Goal: Answer question/provide support: Share knowledge or assist other users

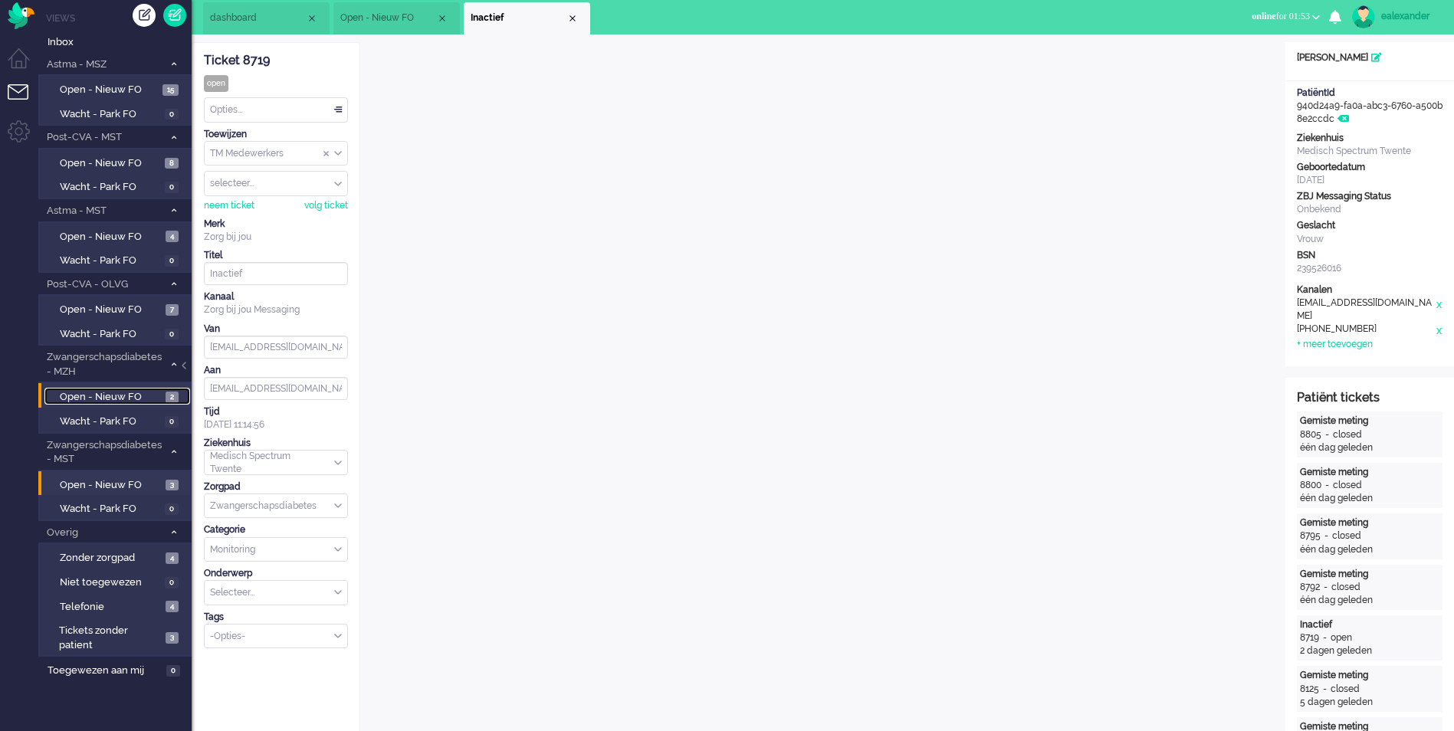
click at [93, 395] on span "Open - Nieuw FO" at bounding box center [111, 397] width 102 height 15
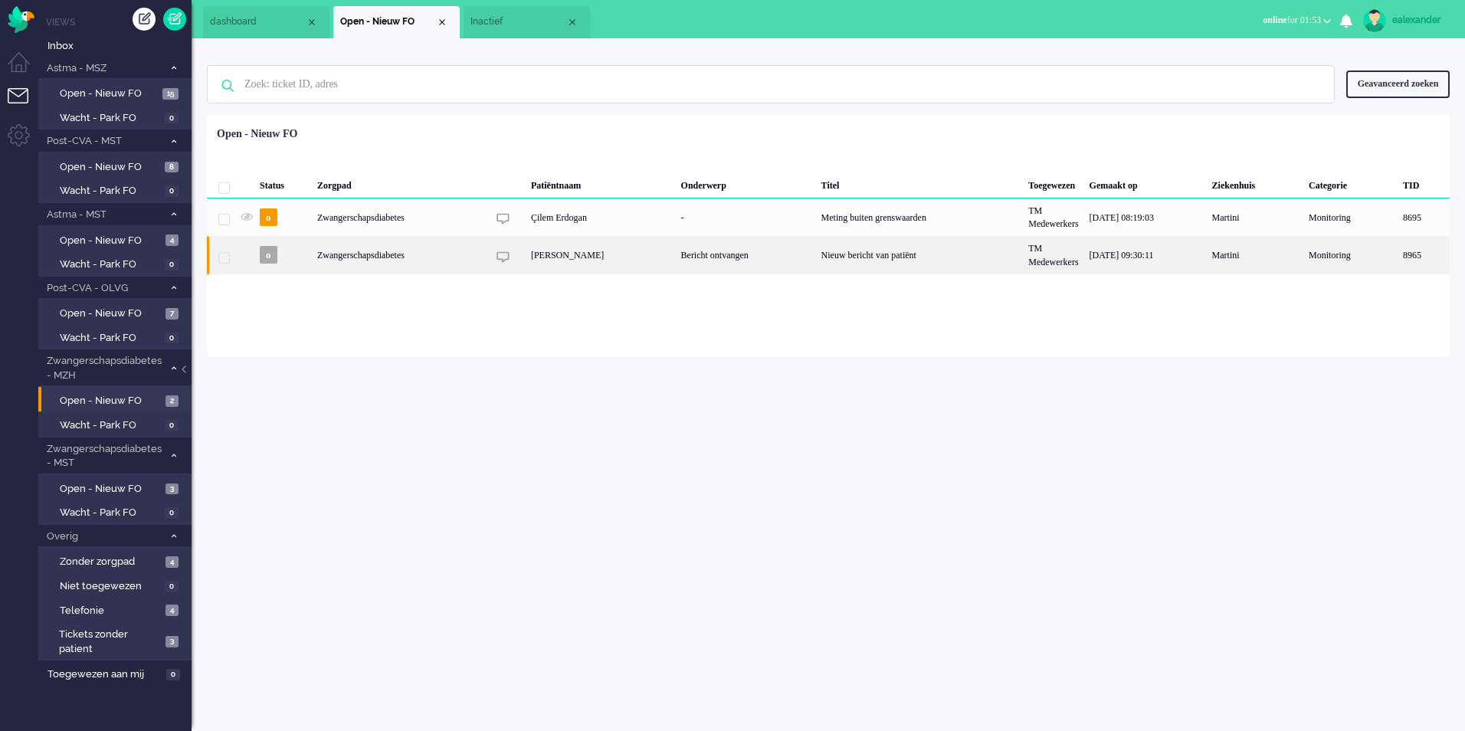
click at [707, 258] on div "Bericht ontvangen" at bounding box center [746, 255] width 140 height 38
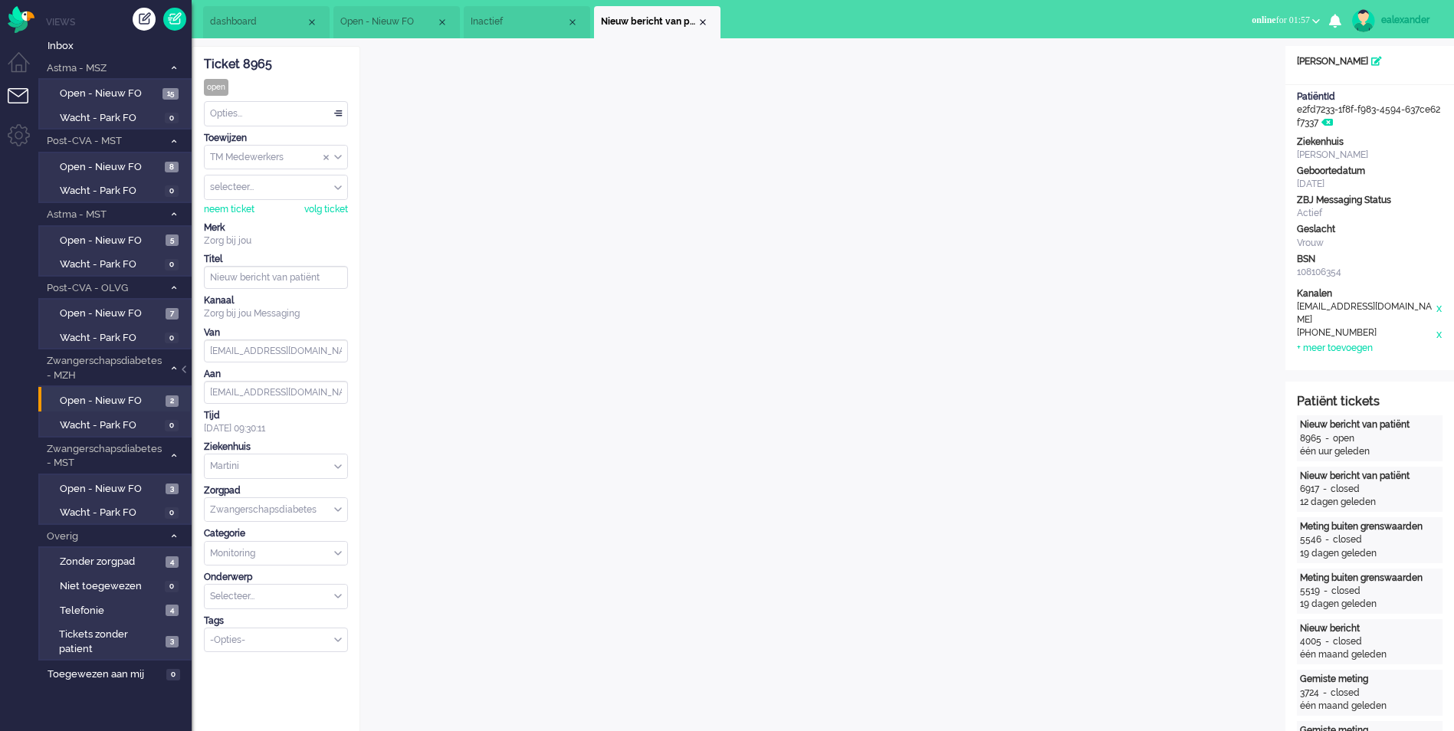
click at [339, 110] on div "Opties..." at bounding box center [276, 114] width 143 height 24
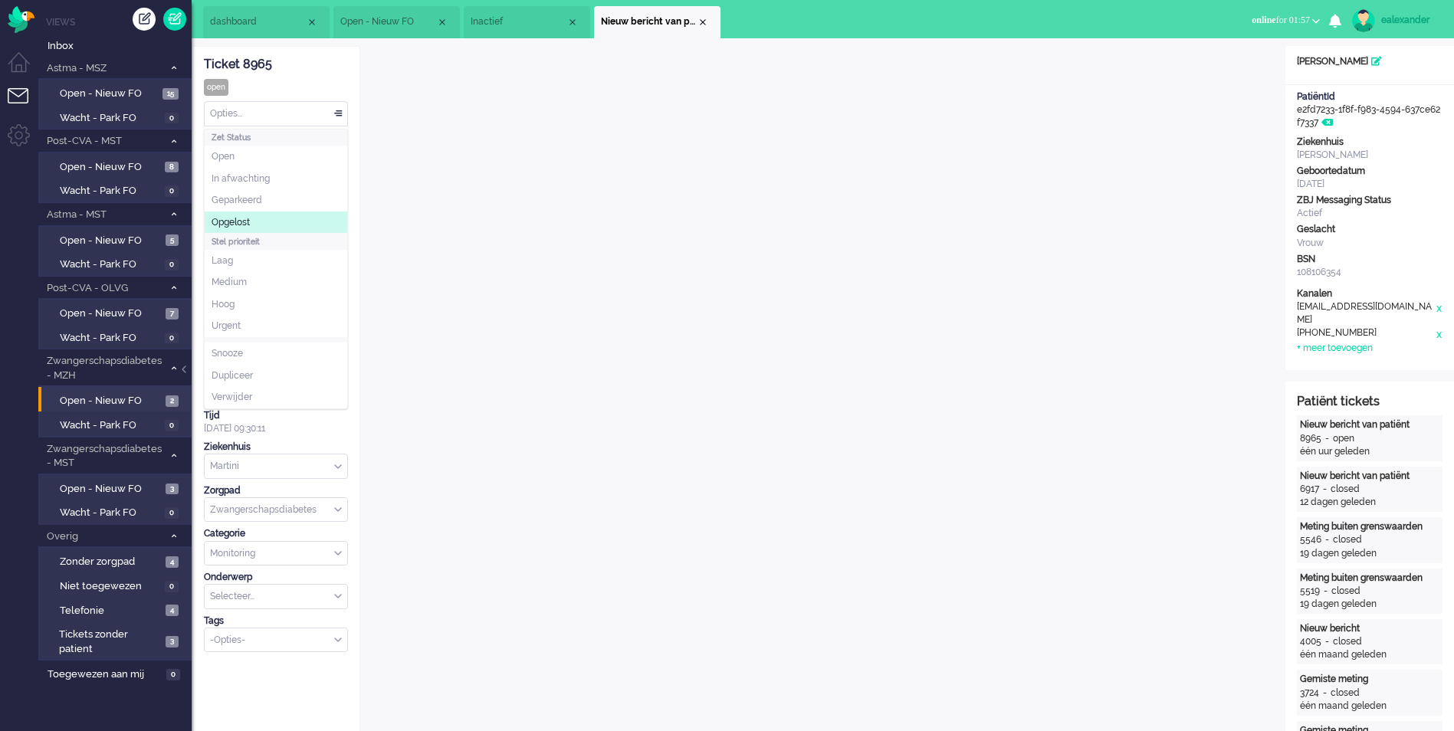
click at [294, 215] on li "Opgelost" at bounding box center [276, 223] width 143 height 22
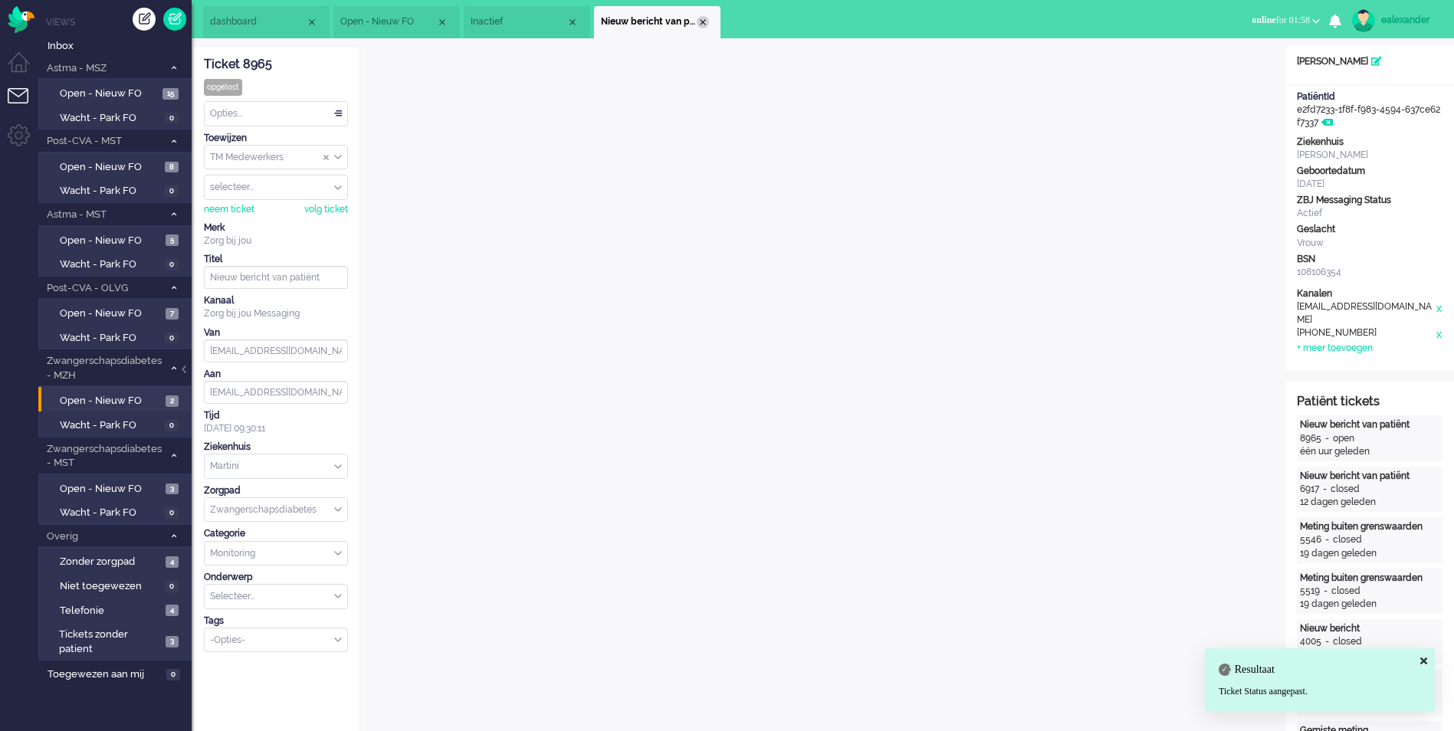
click at [704, 23] on div "Close tab" at bounding box center [703, 22] width 12 height 12
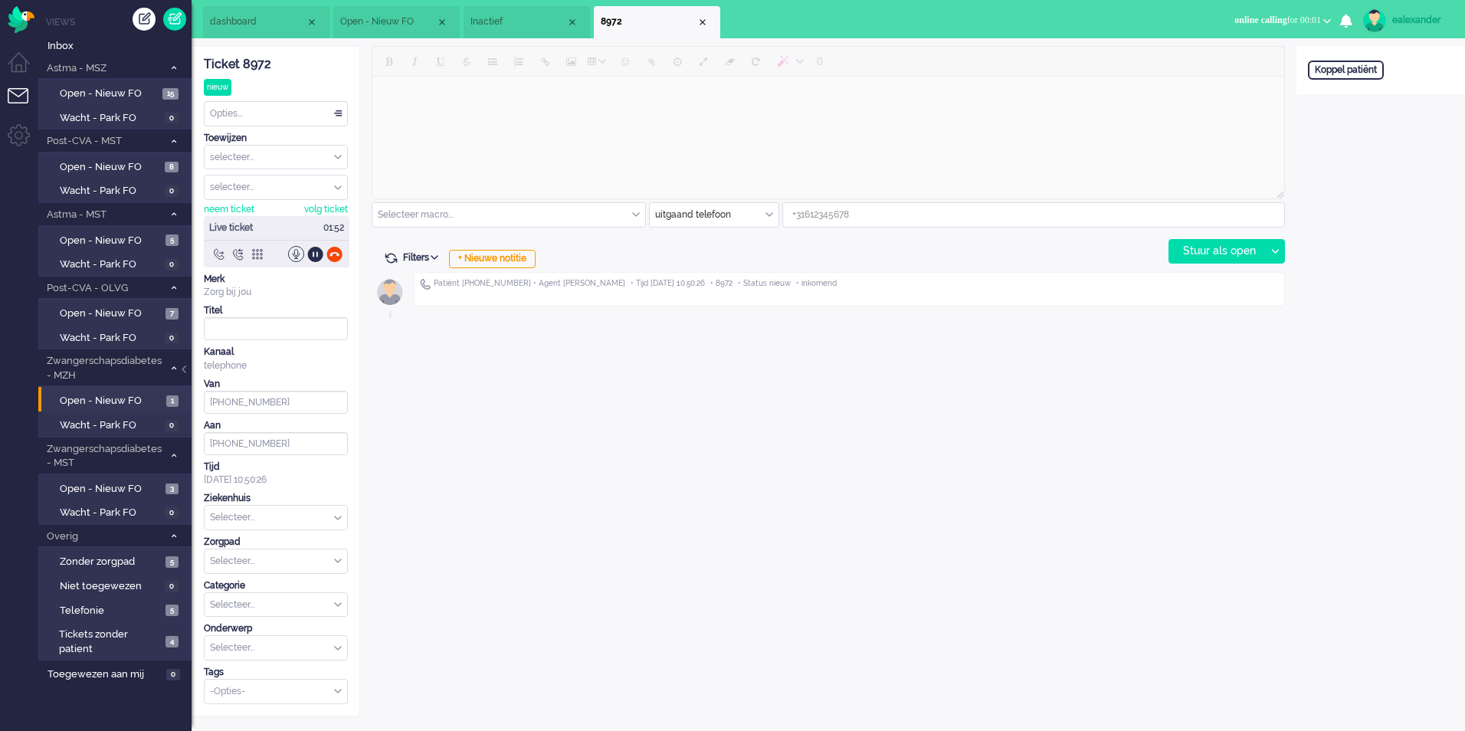
type input "+31205108112"
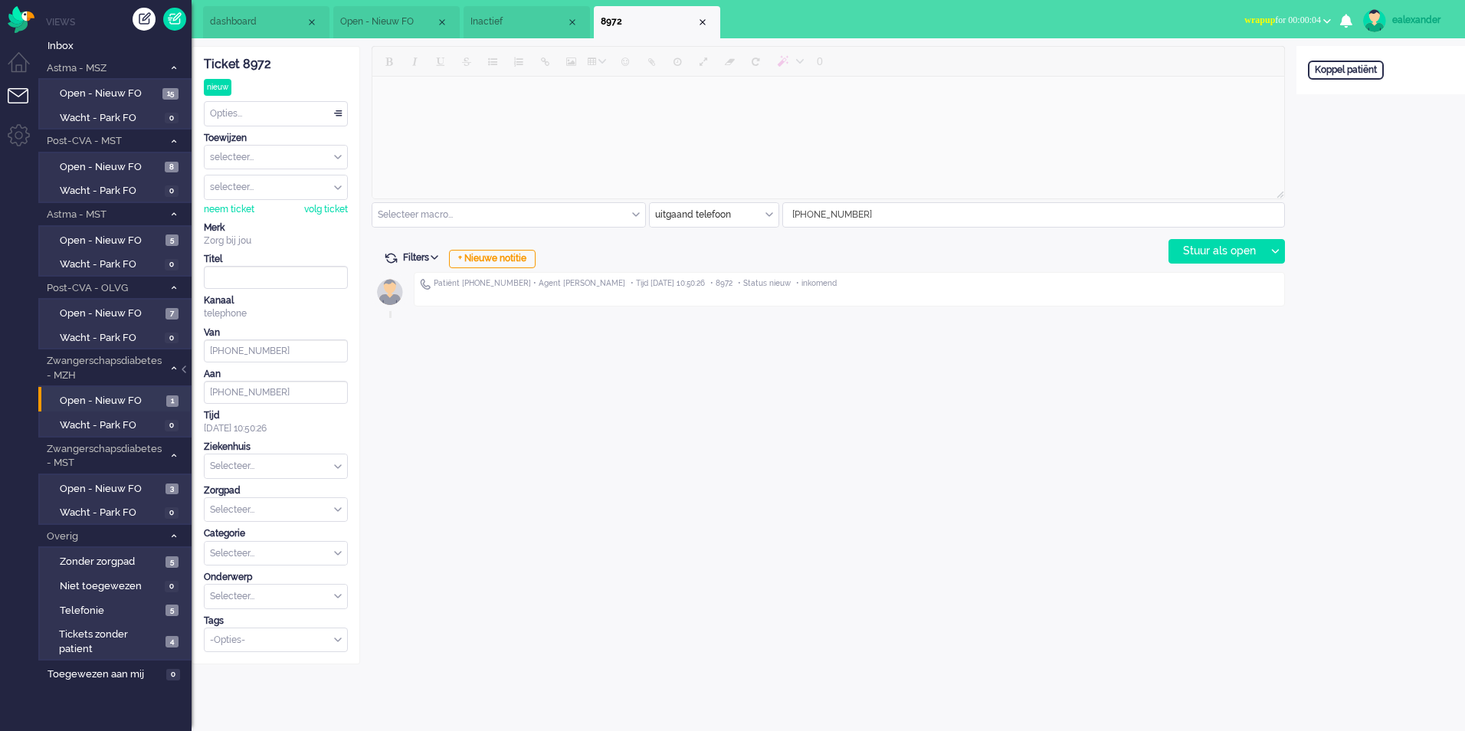
click at [334, 111] on div "Opties..." at bounding box center [276, 114] width 143 height 24
click at [309, 221] on li "Opgelost" at bounding box center [276, 223] width 143 height 22
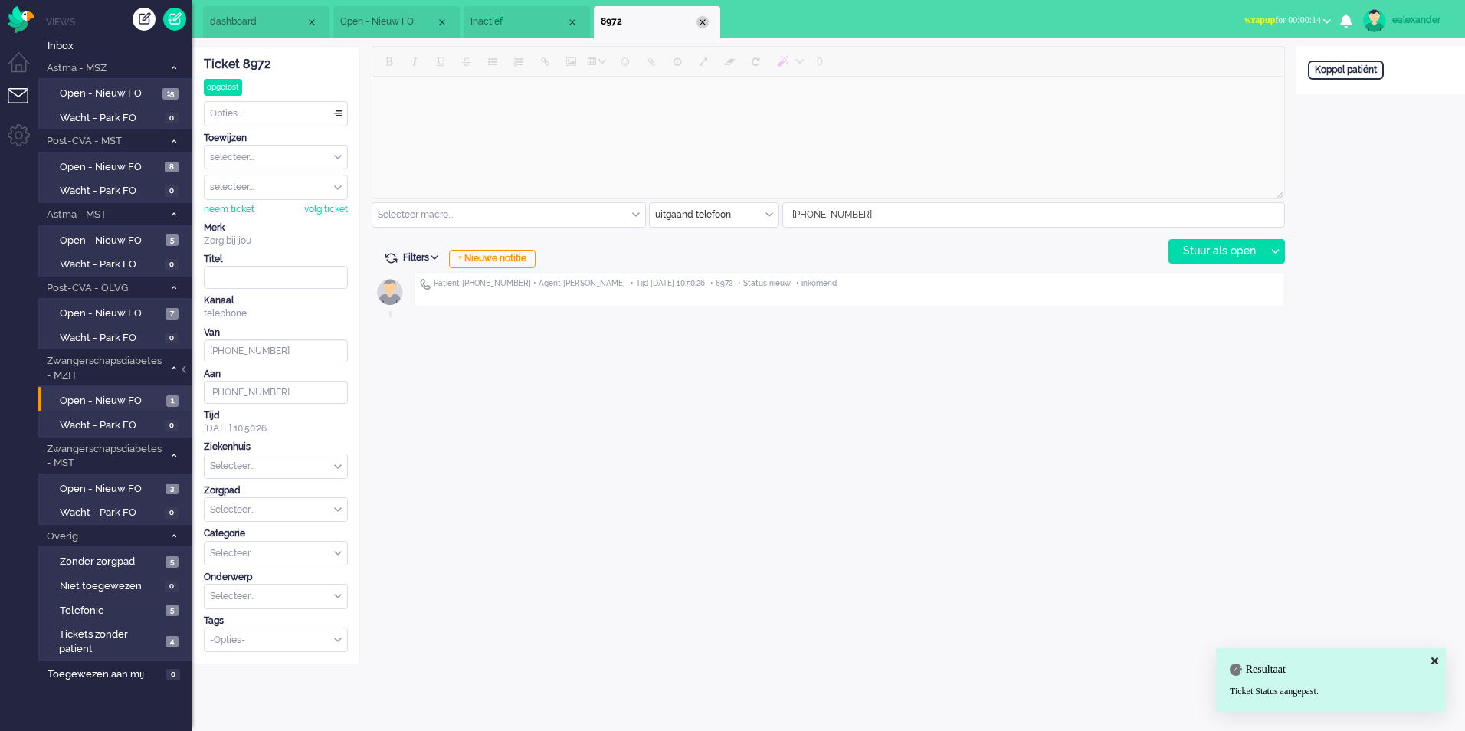
click at [707, 24] on div "Close tab" at bounding box center [703, 22] width 12 height 12
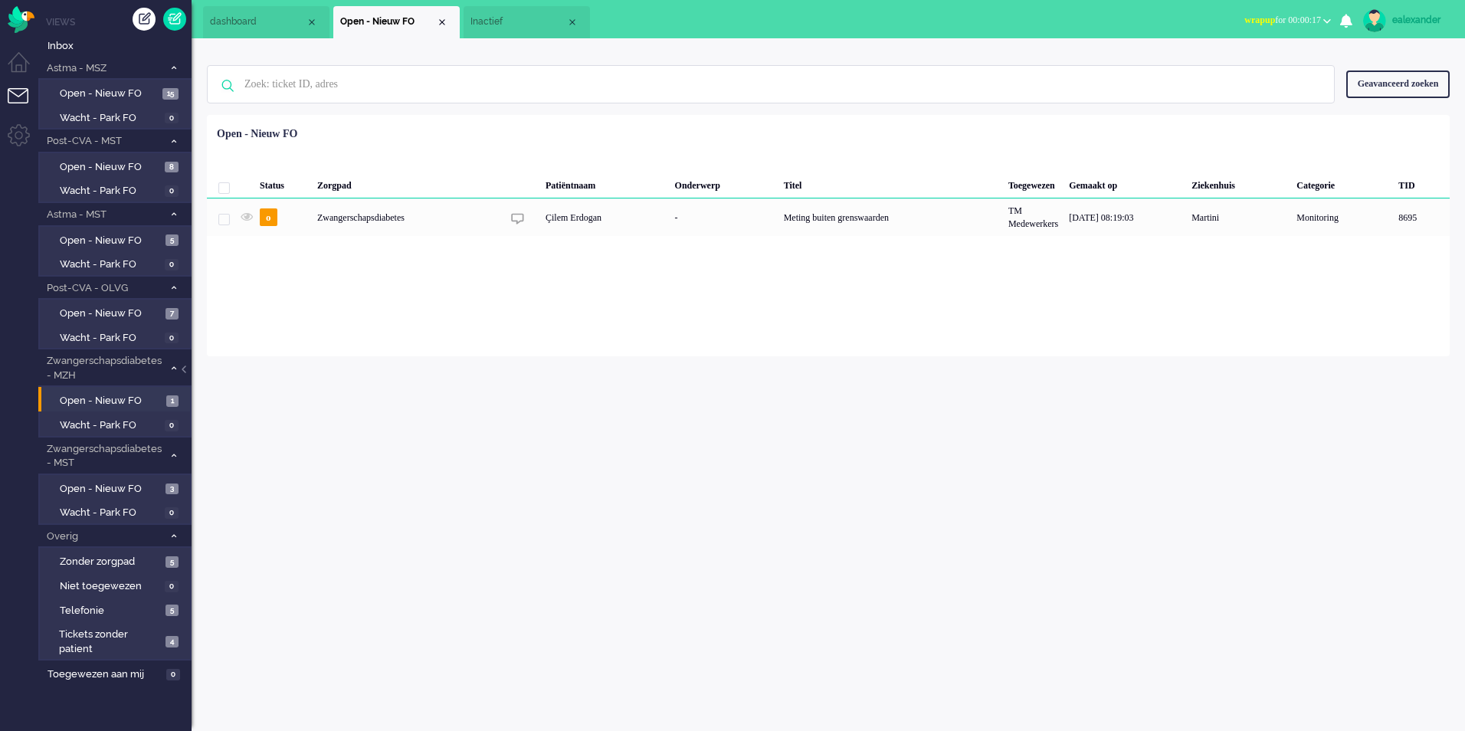
click at [1297, 12] on button "wrapup for 00:00:17" at bounding box center [1288, 20] width 105 height 22
click at [1266, 71] on label "Online" at bounding box center [1267, 68] width 121 height 13
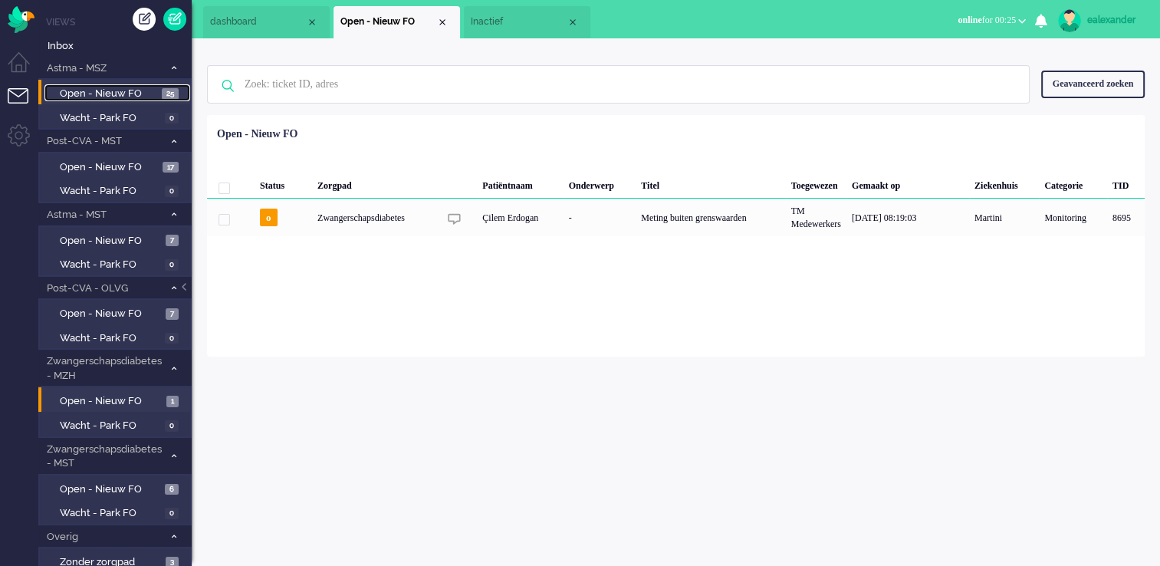
click at [133, 91] on span "Open - Nieuw FO" at bounding box center [109, 94] width 98 height 15
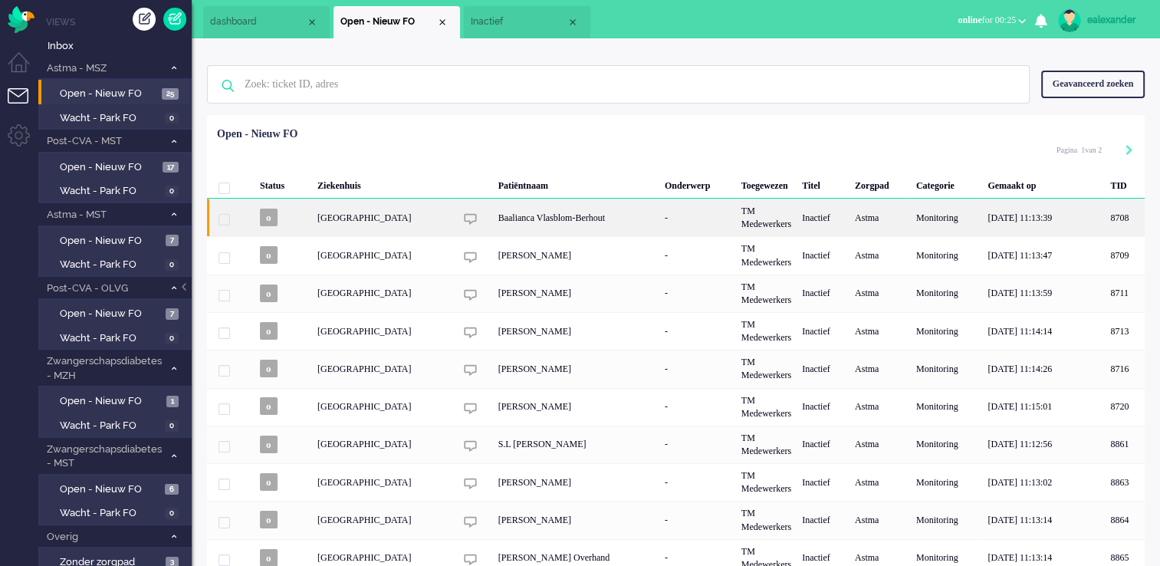
click at [668, 225] on div "-" at bounding box center [697, 218] width 77 height 38
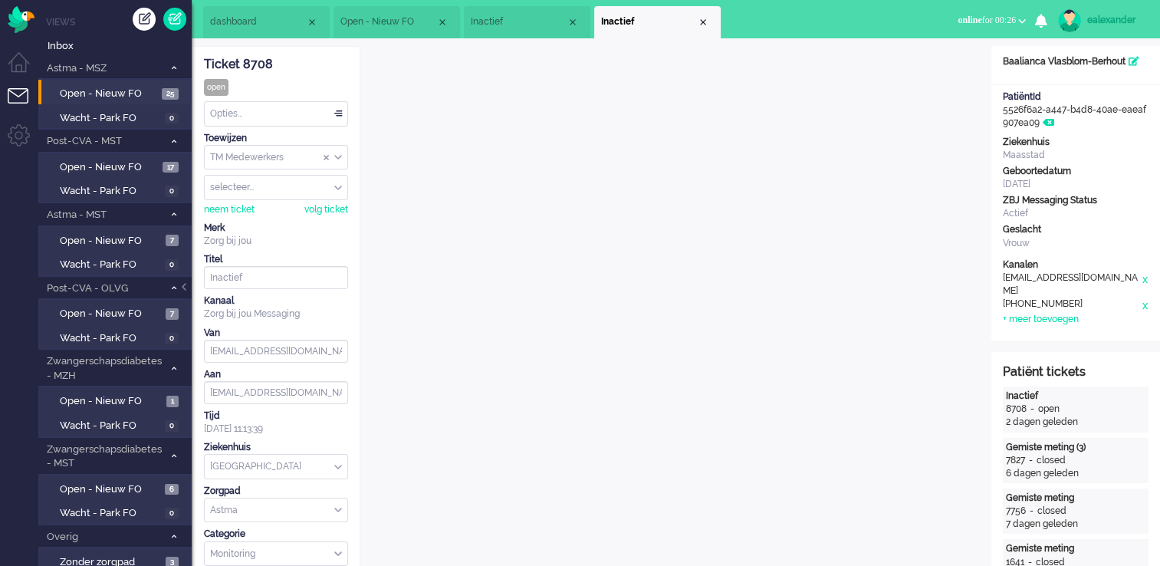
click at [283, 113] on div "Opties..." at bounding box center [276, 114] width 143 height 24
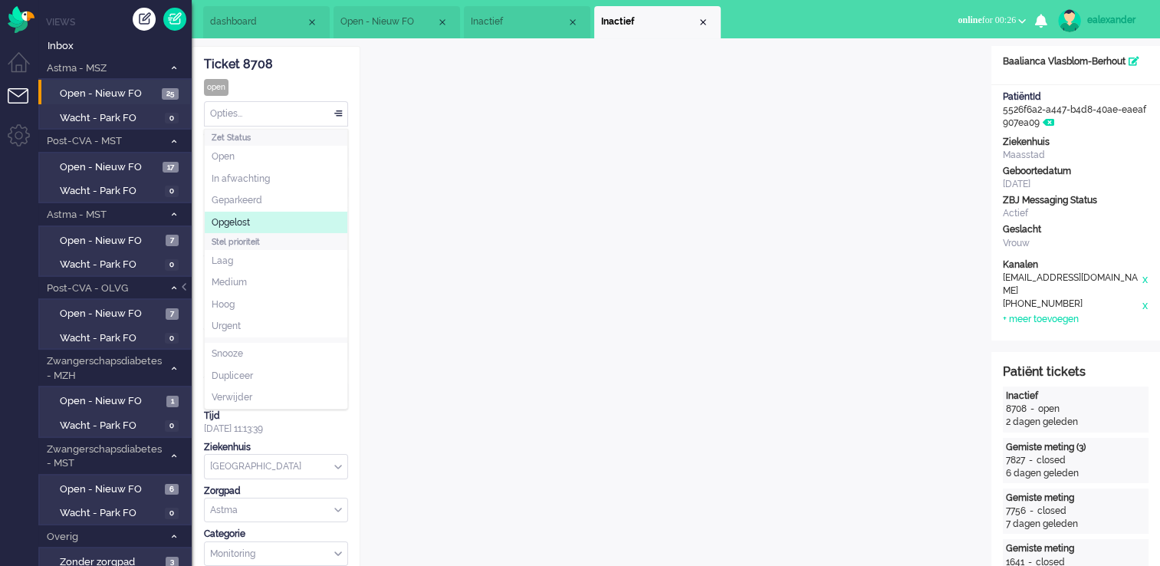
click at [268, 227] on li "Opgelost" at bounding box center [276, 223] width 143 height 22
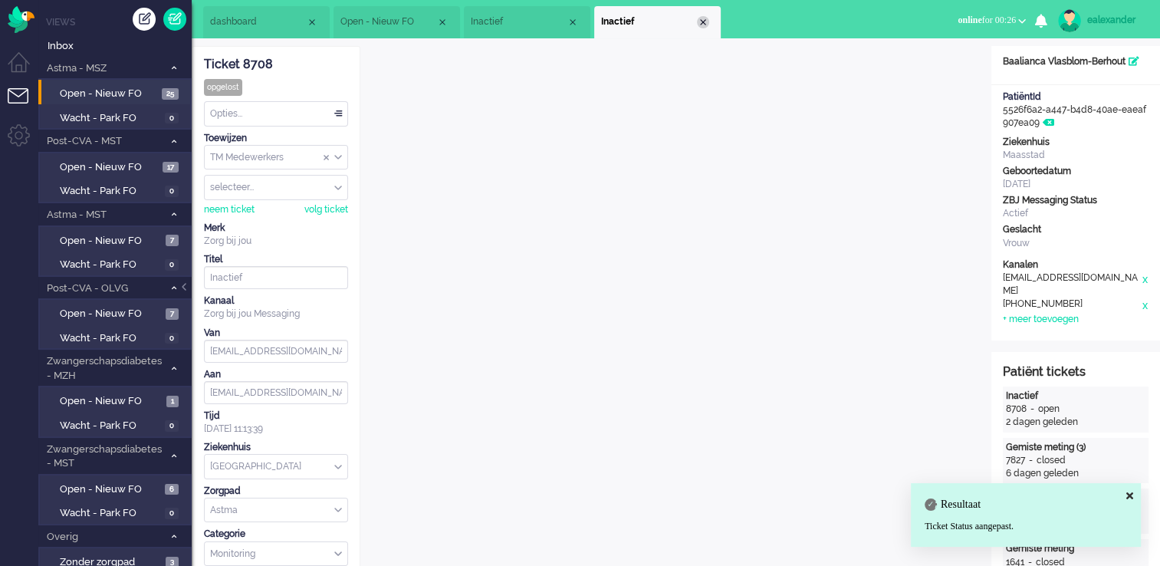
click at [701, 25] on div "Close tab" at bounding box center [703, 22] width 12 height 12
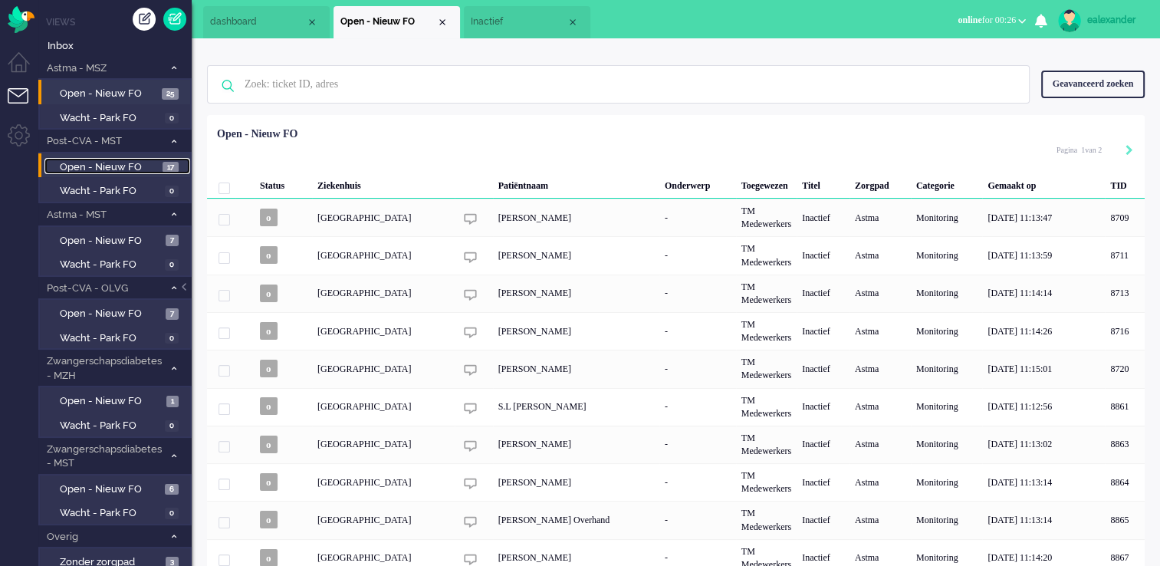
click at [150, 165] on span "Open - Nieuw FO" at bounding box center [109, 167] width 99 height 15
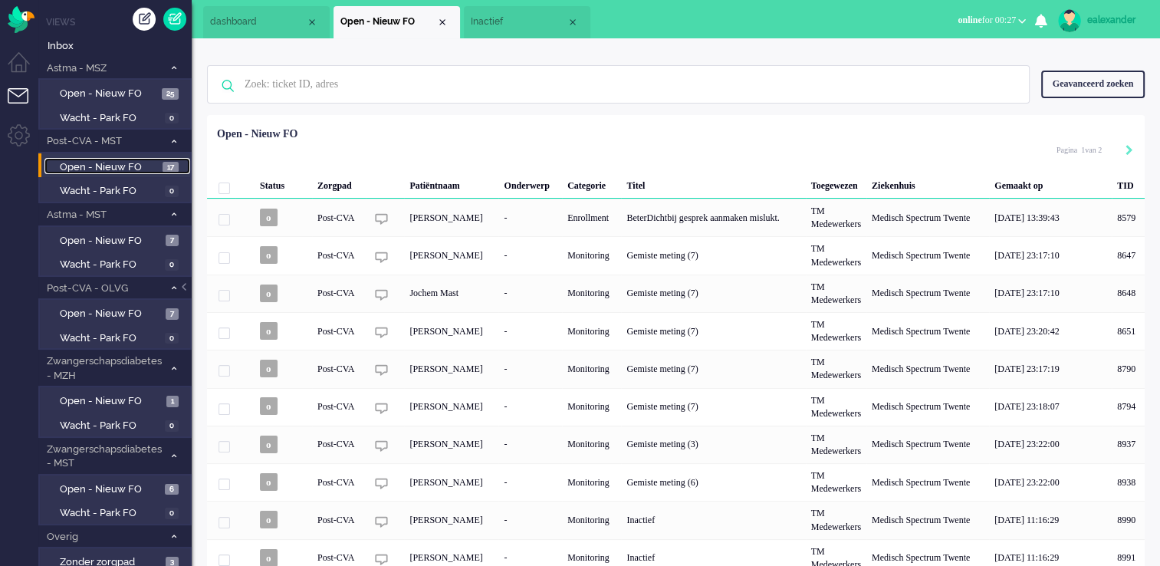
click at [525, 23] on span "Inactief" at bounding box center [519, 21] width 96 height 13
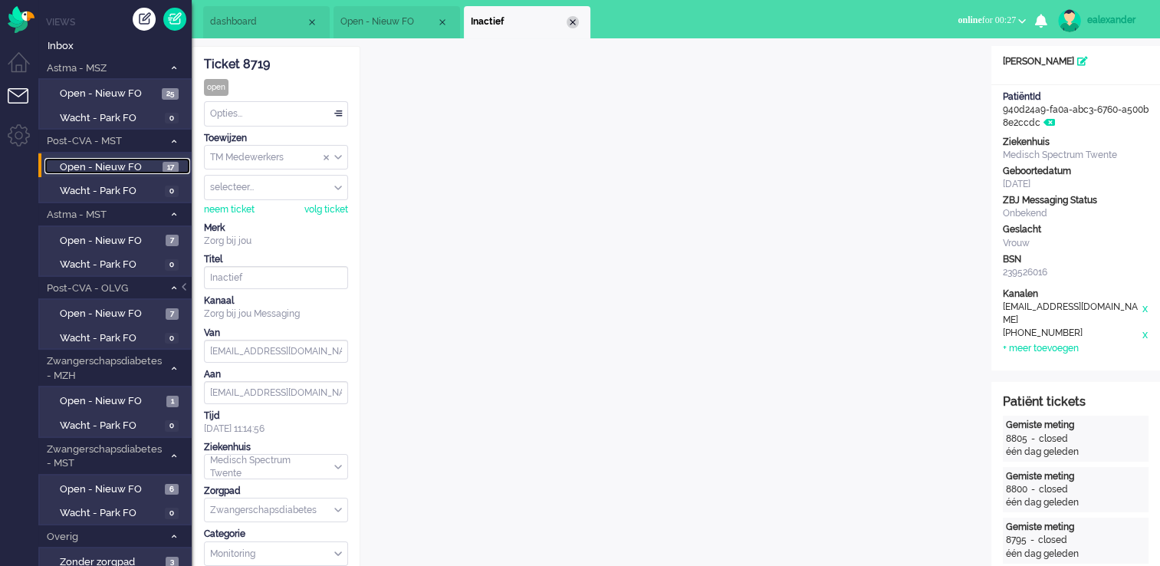
click at [571, 20] on div "Close tab" at bounding box center [572, 22] width 12 height 12
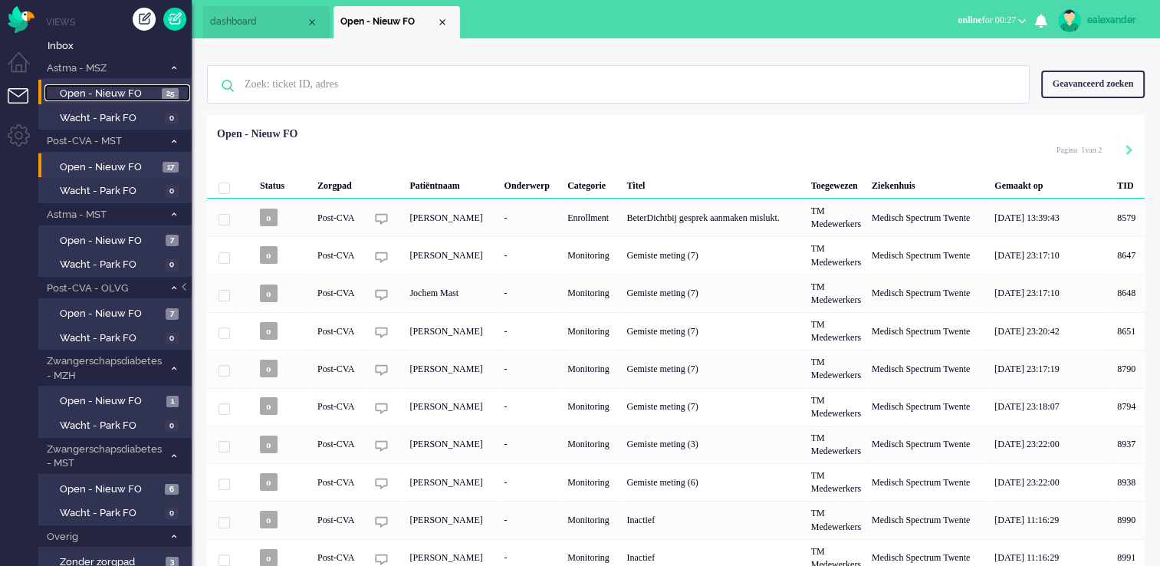
click at [179, 94] on link "Open - Nieuw FO 25" at bounding box center [117, 92] width 146 height 17
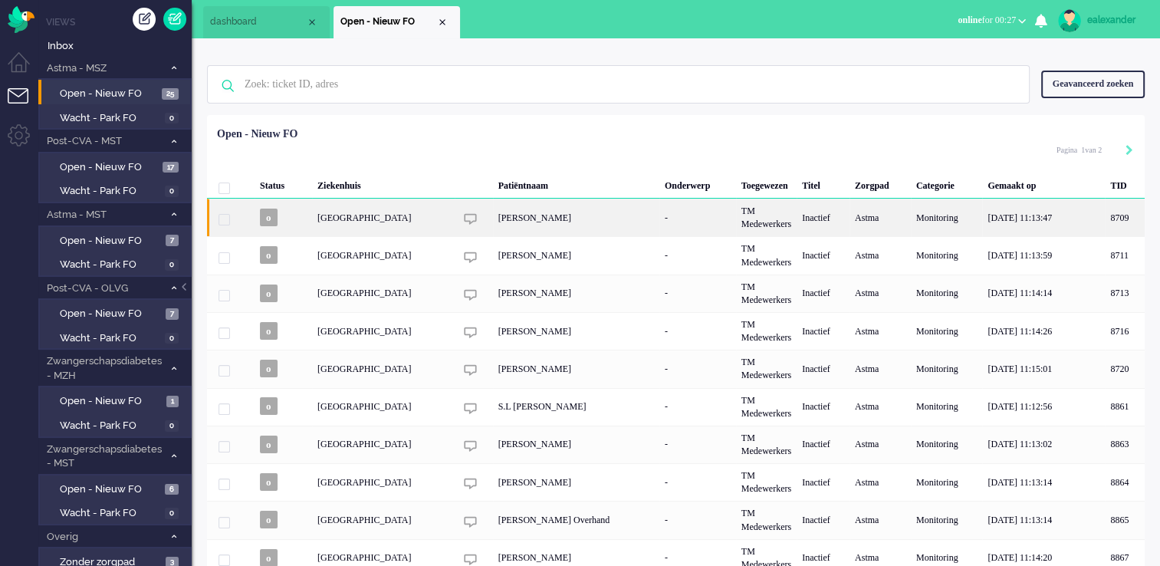
click at [927, 225] on div "Monitoring" at bounding box center [946, 218] width 71 height 38
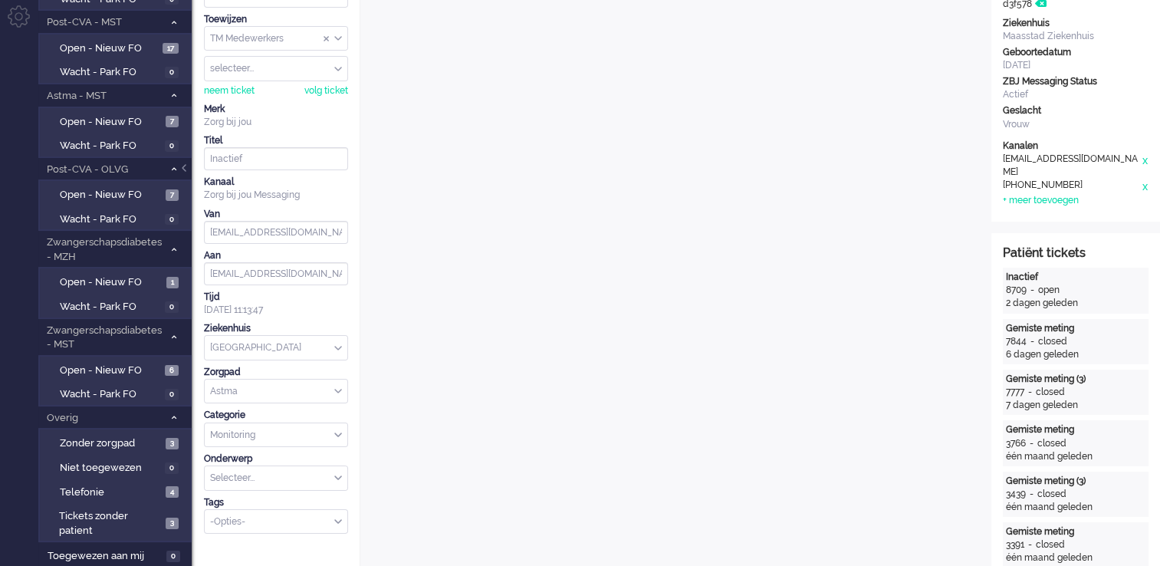
scroll to position [92, 0]
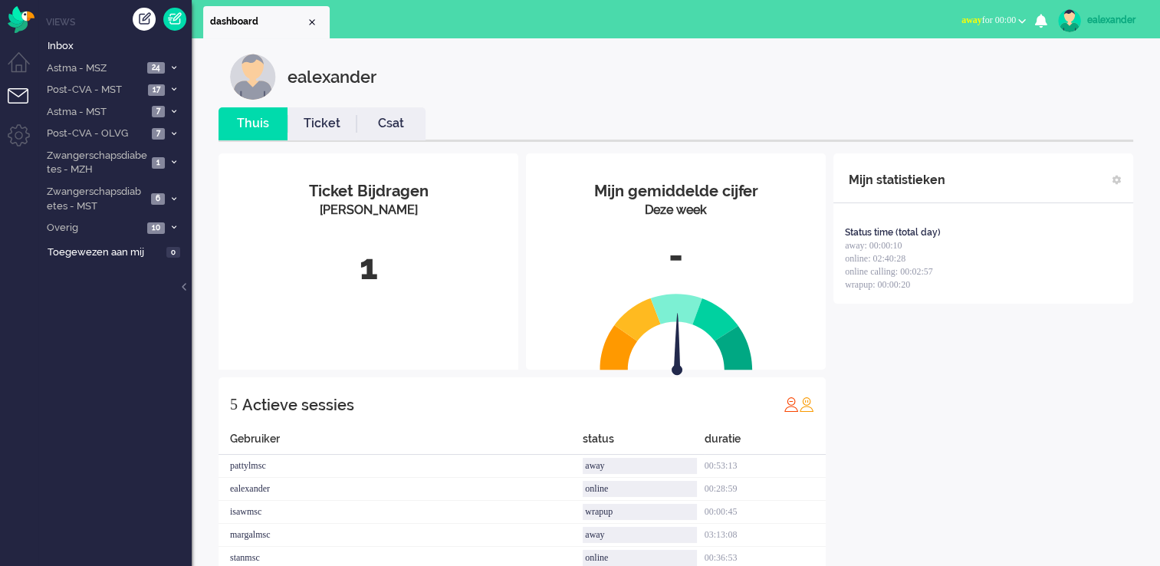
click at [1000, 23] on span "away for 00:00" at bounding box center [988, 20] width 54 height 11
click at [970, 66] on label "Online" at bounding box center [961, 68] width 121 height 13
click at [130, 63] on span "Astma - MSZ" at bounding box center [93, 68] width 98 height 15
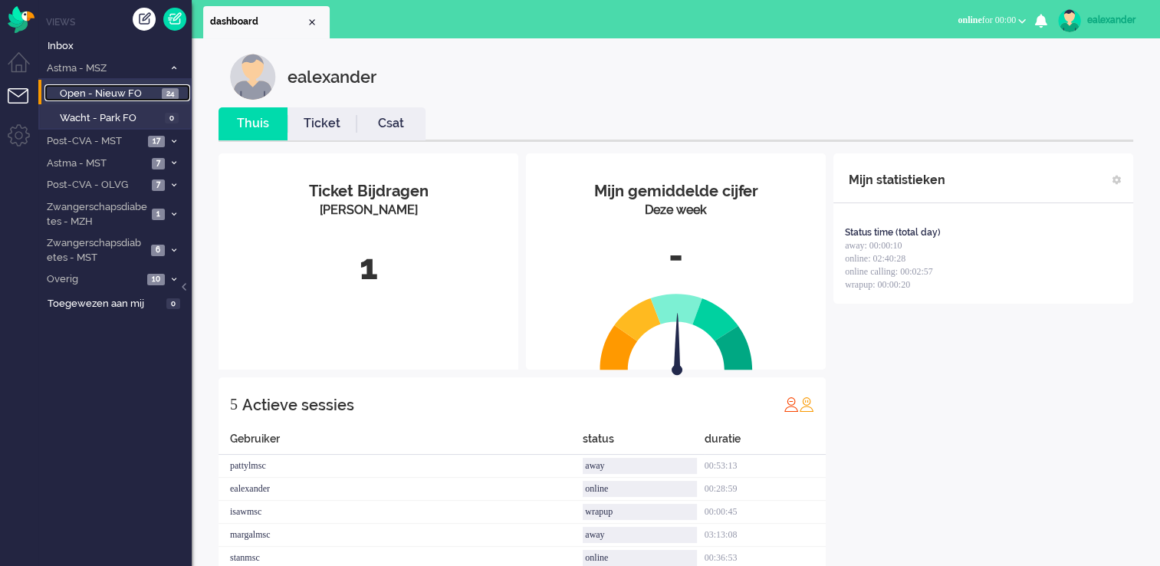
click at [155, 90] on span "Open - Nieuw FO" at bounding box center [109, 94] width 98 height 15
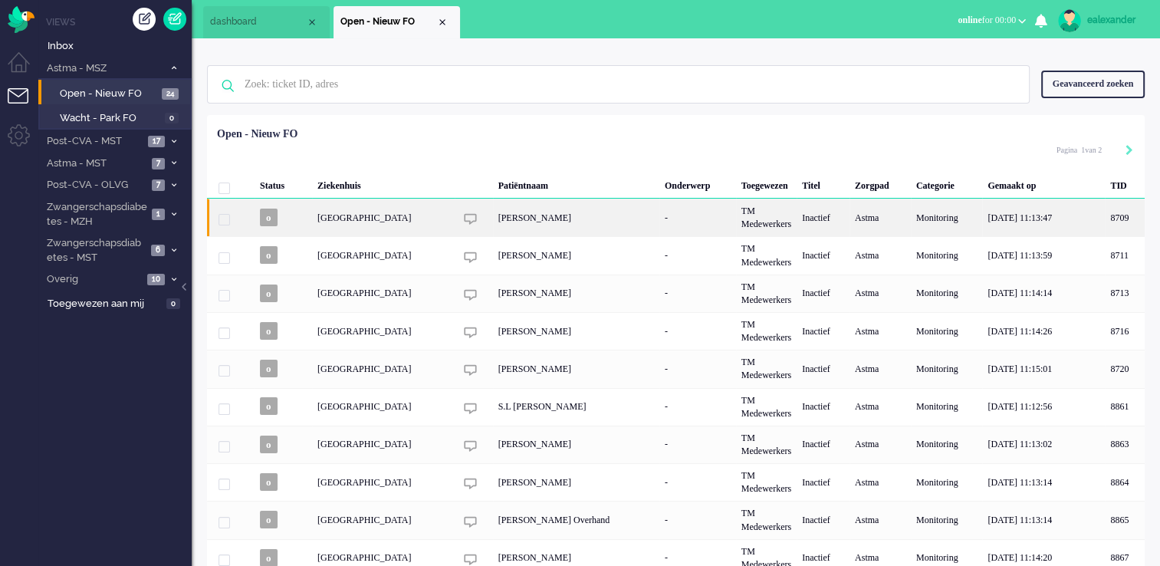
click at [556, 226] on div "[PERSON_NAME]" at bounding box center [576, 218] width 166 height 38
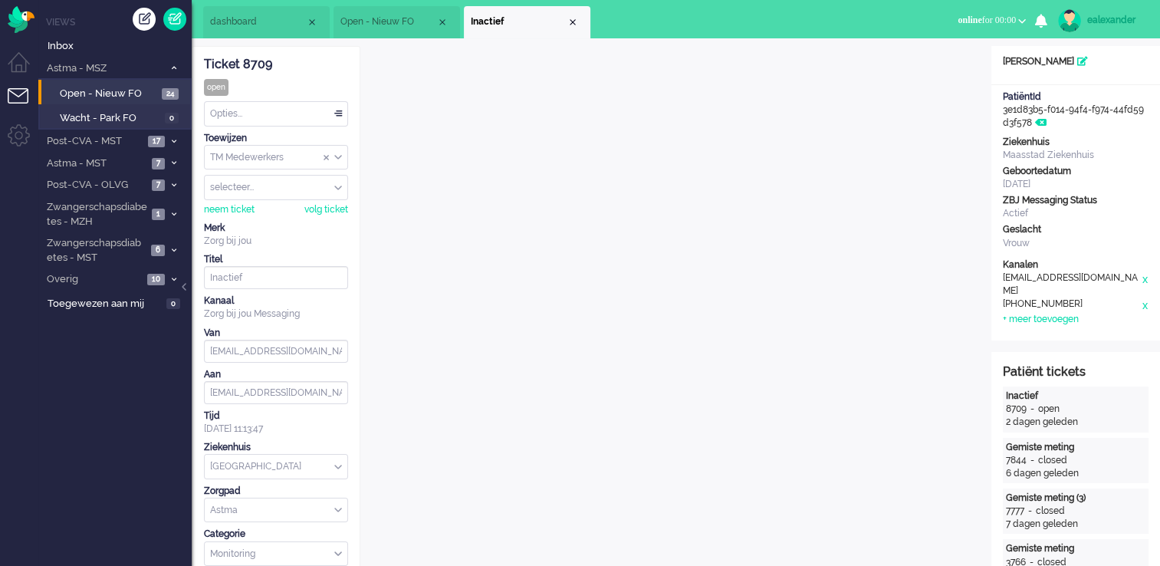
scroll to position [46, 0]
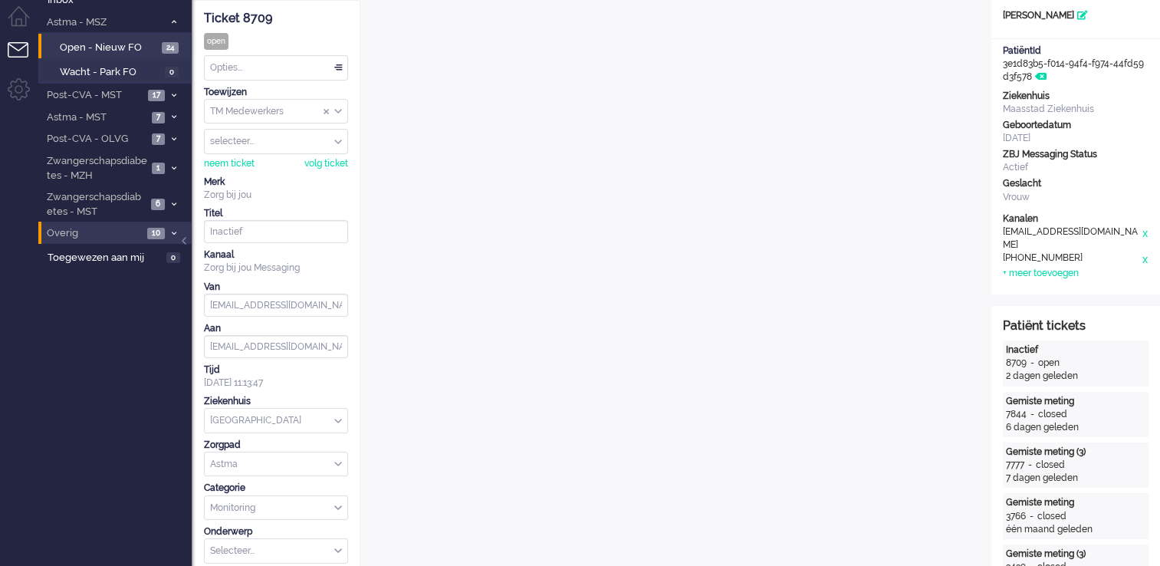
click at [169, 231] on span at bounding box center [173, 233] width 11 height 8
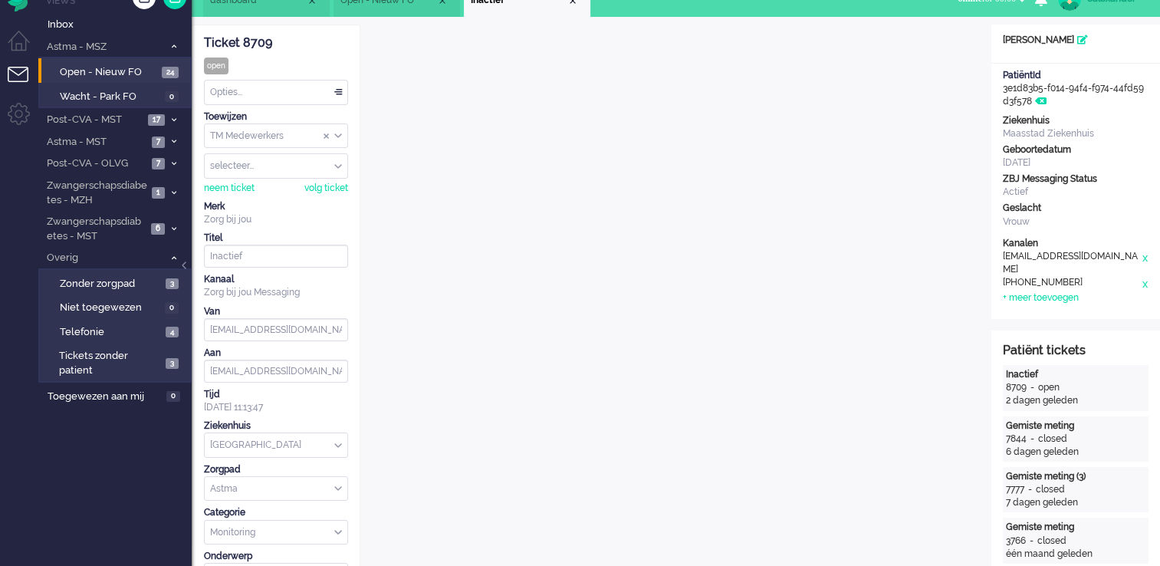
scroll to position [0, 0]
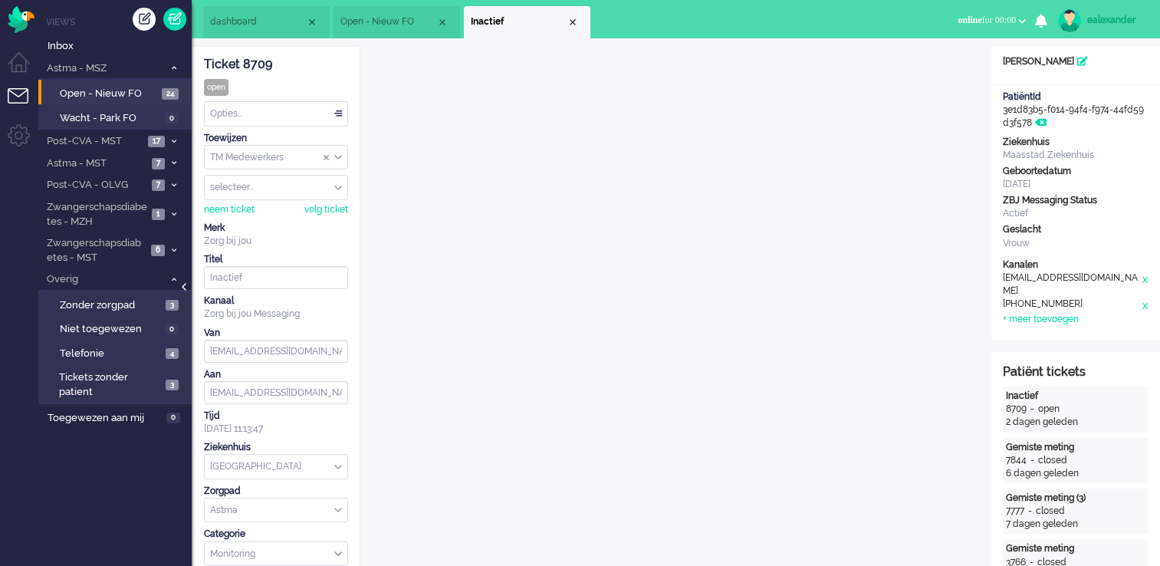
click at [182, 285] on div at bounding box center [186, 294] width 8 height 23
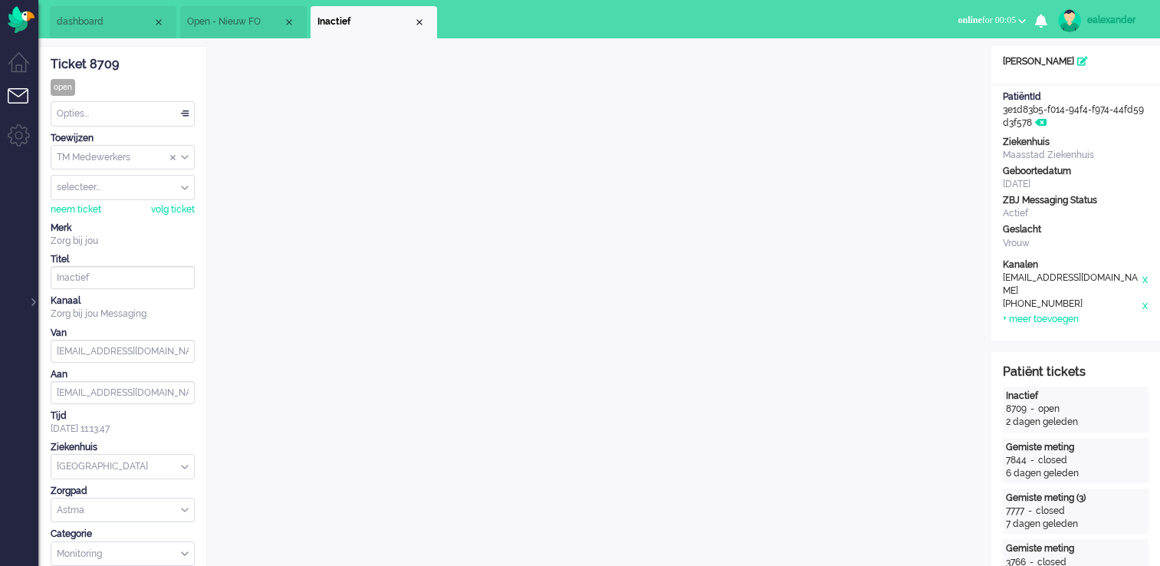
click at [170, 112] on div "Opties..." at bounding box center [122, 114] width 143 height 24
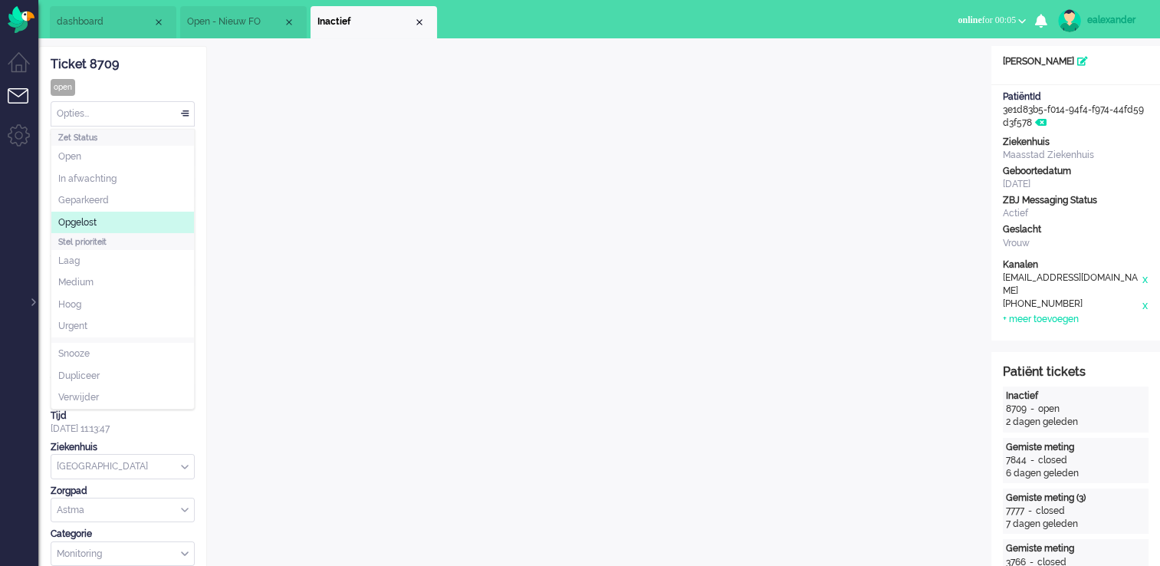
click at [129, 221] on li "Opgelost" at bounding box center [122, 223] width 143 height 22
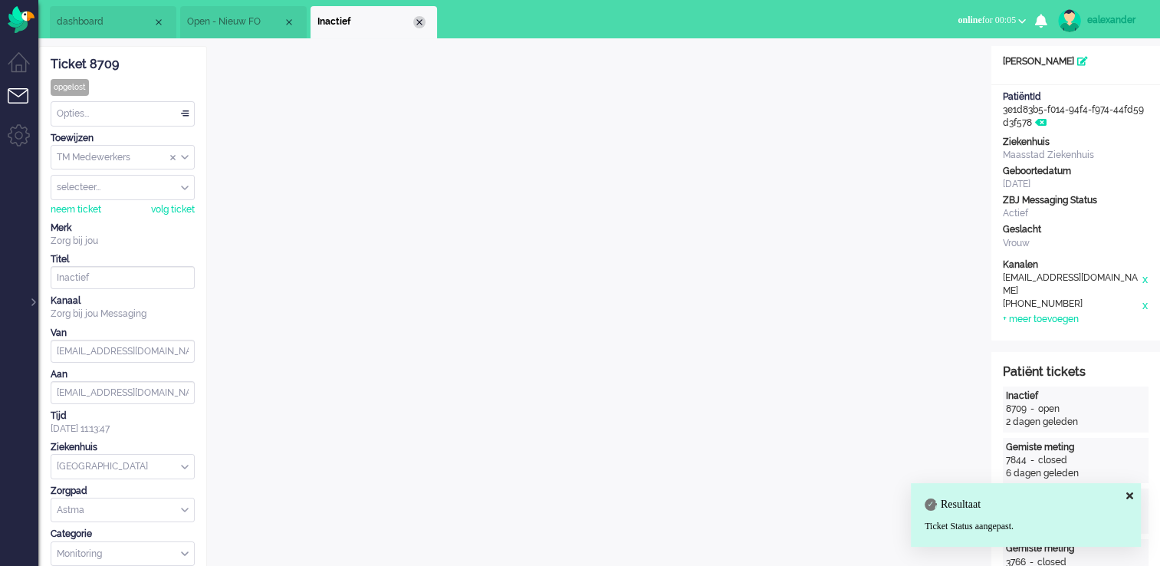
click at [419, 23] on div "Close tab" at bounding box center [419, 22] width 12 height 12
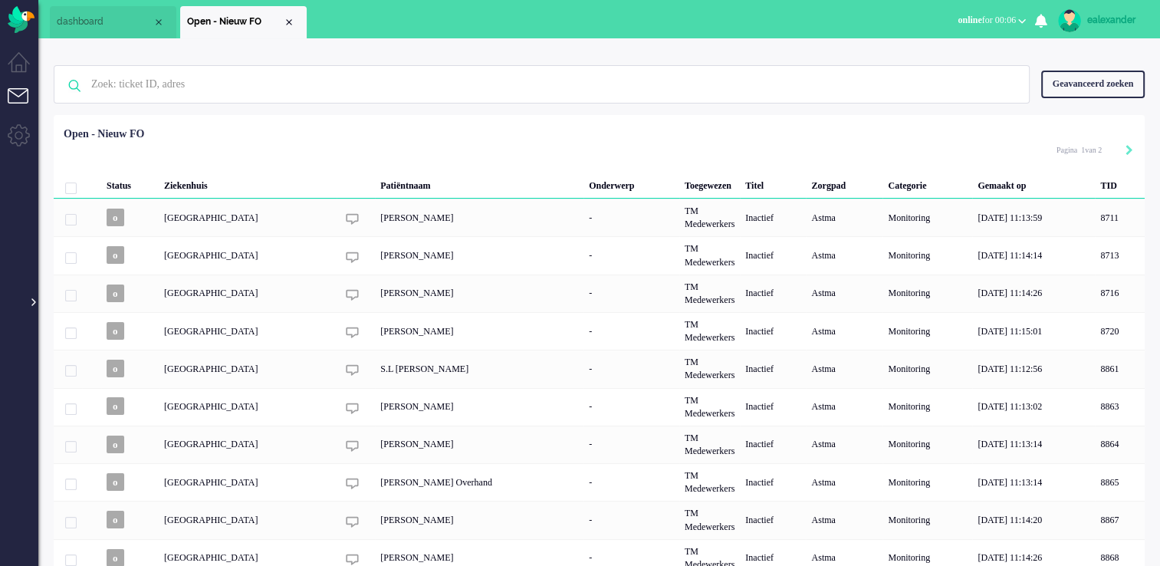
click at [31, 303] on div at bounding box center [32, 294] width 8 height 23
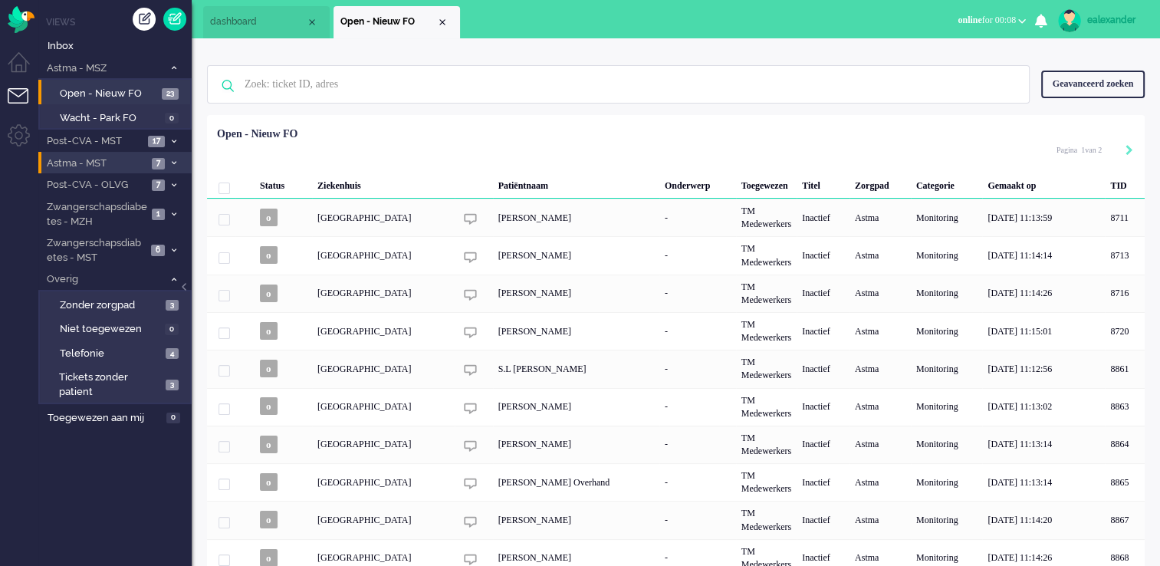
click at [166, 158] on li "Astma - MST 7" at bounding box center [114, 163] width 153 height 22
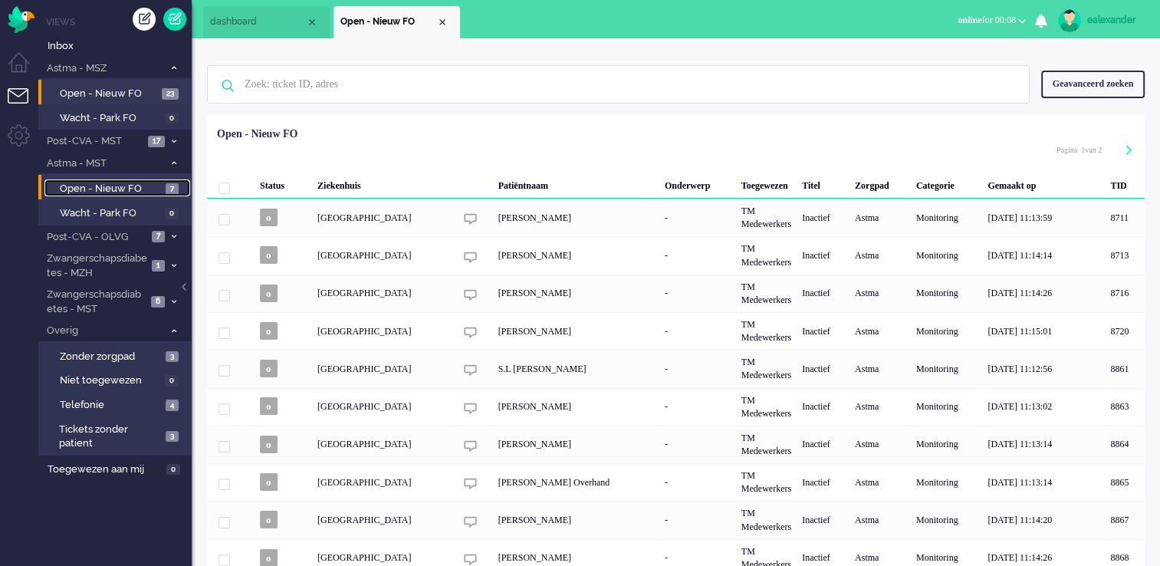
click at [156, 192] on span "Open - Nieuw FO" at bounding box center [111, 189] width 102 height 15
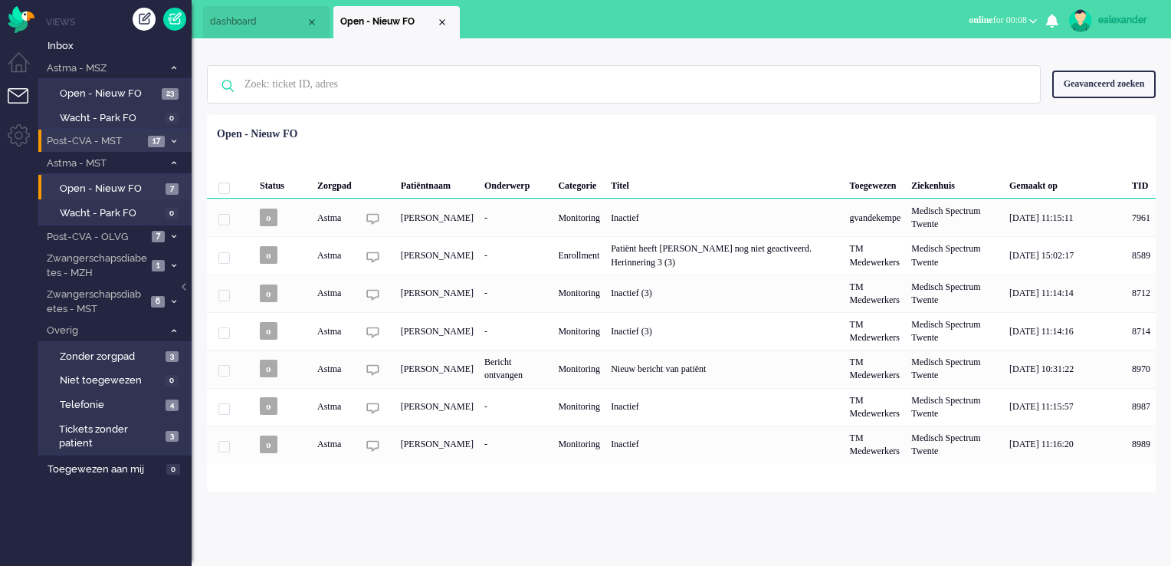
click at [173, 143] on icon at bounding box center [174, 141] width 5 height 5
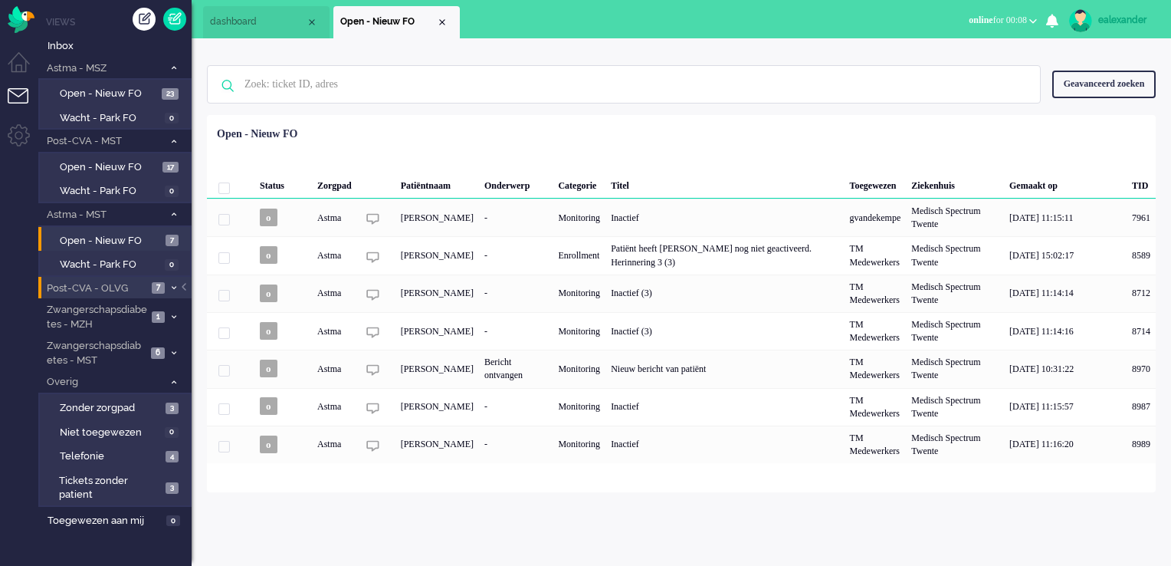
click at [177, 287] on span at bounding box center [173, 288] width 11 height 8
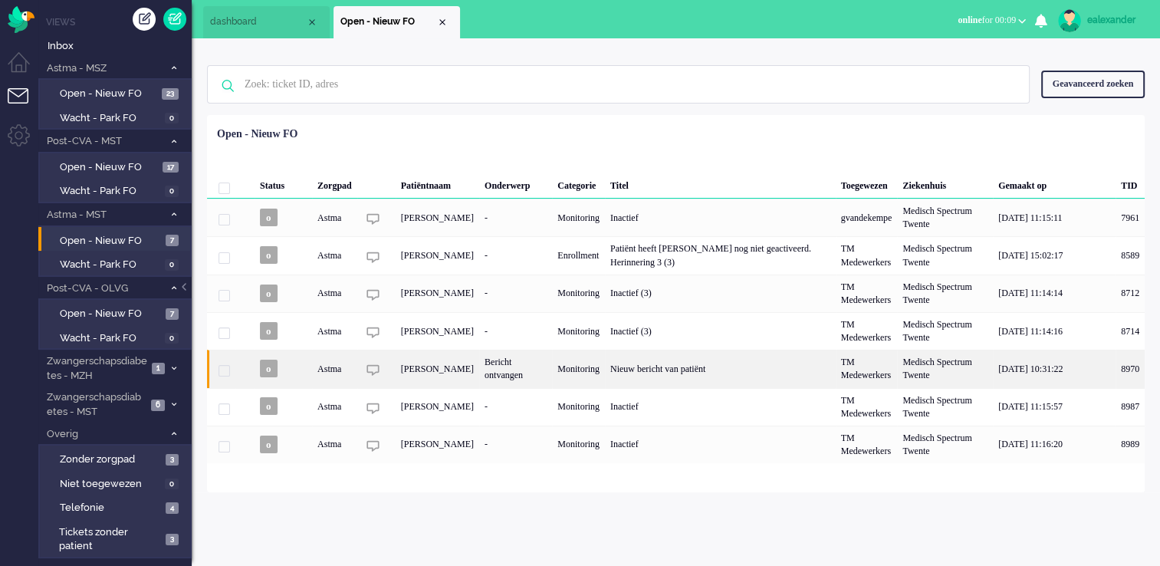
click at [760, 369] on div "Nieuw bericht van patiënt" at bounding box center [720, 369] width 231 height 38
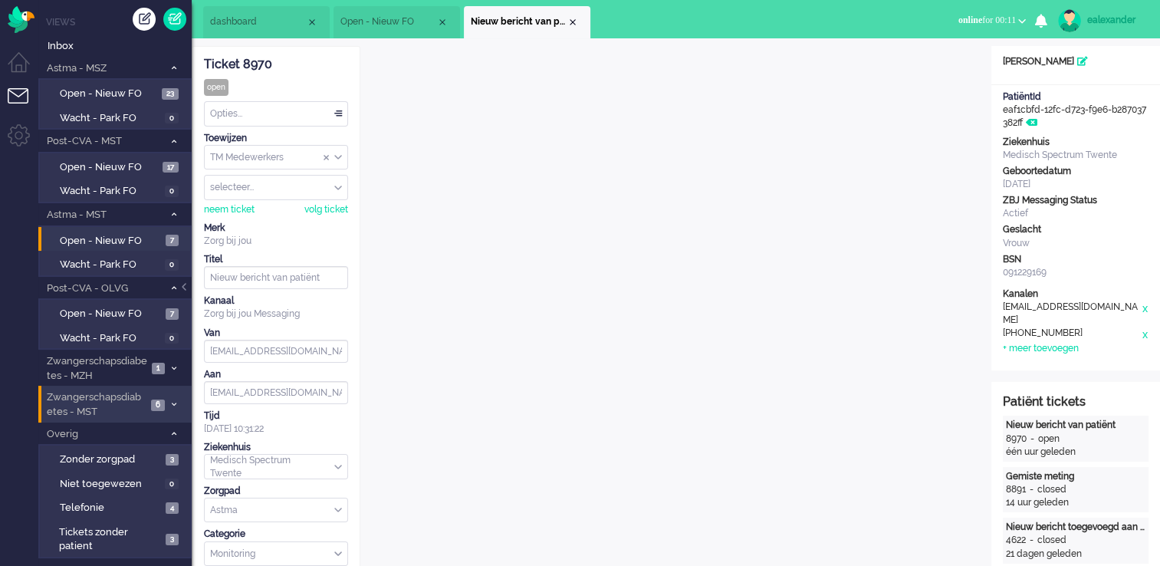
click at [175, 405] on span at bounding box center [173, 405] width 11 height 8
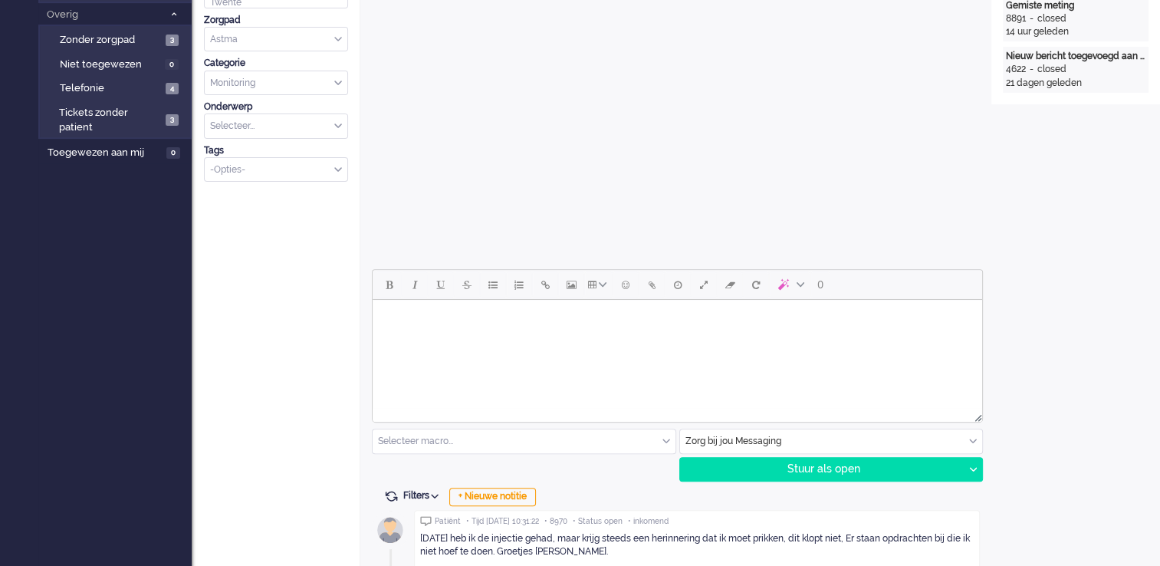
scroll to position [537, 0]
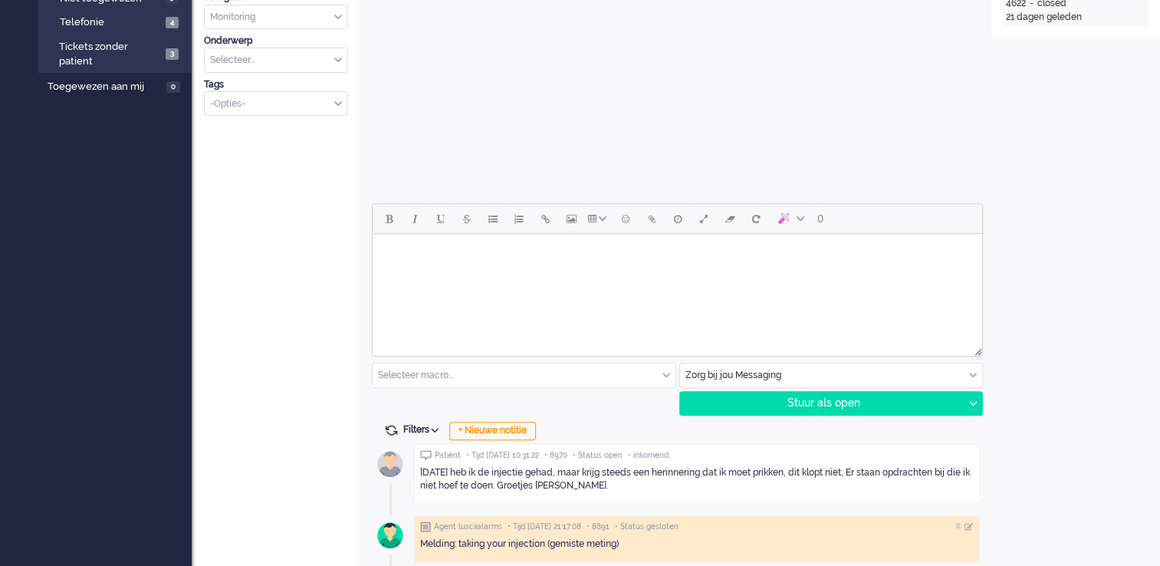
click at [647, 273] on html at bounding box center [676, 253] width 609 height 39
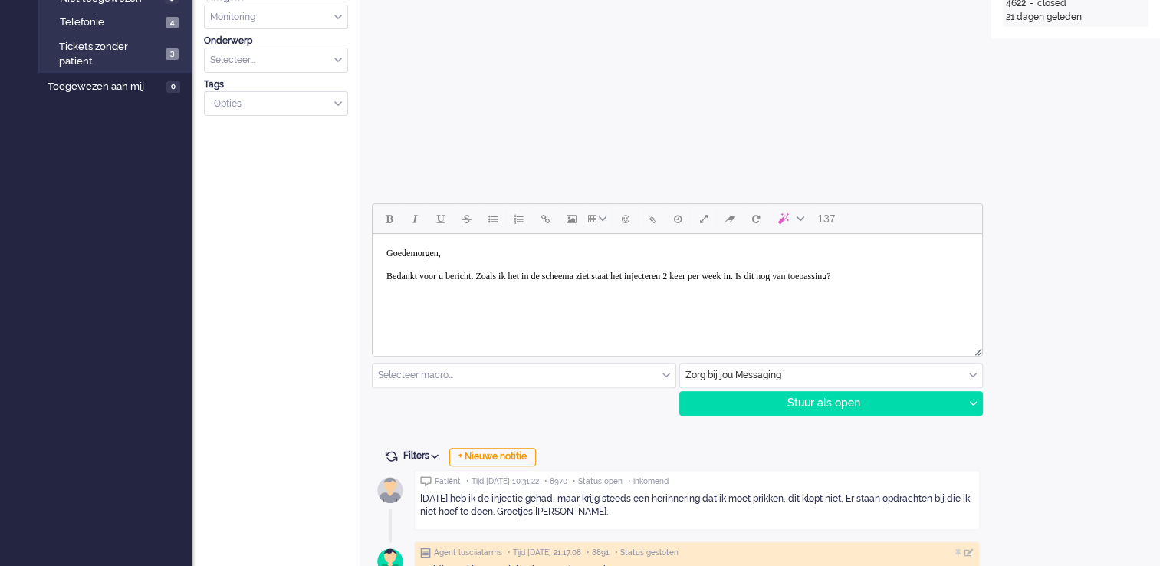
click at [606, 286] on body "Goedemorgen, Bedankt voor u bericht. Zoals ik het in de scheema ziet staat het …" at bounding box center [677, 265] width 597 height 50
drag, startPoint x: 614, startPoint y: 264, endPoint x: 604, endPoint y: 281, distance: 18.9
click at [604, 281] on body "Goedemorgen, Bedankt voor u bericht. Zoals ik het in de scheema ziet staat het …" at bounding box center [677, 265] width 597 height 50
click at [951, 274] on body "Goedemorgen, Bedankt voor u bericht. Zoals ik het in de schema ziet staat het i…" at bounding box center [677, 265] width 597 height 50
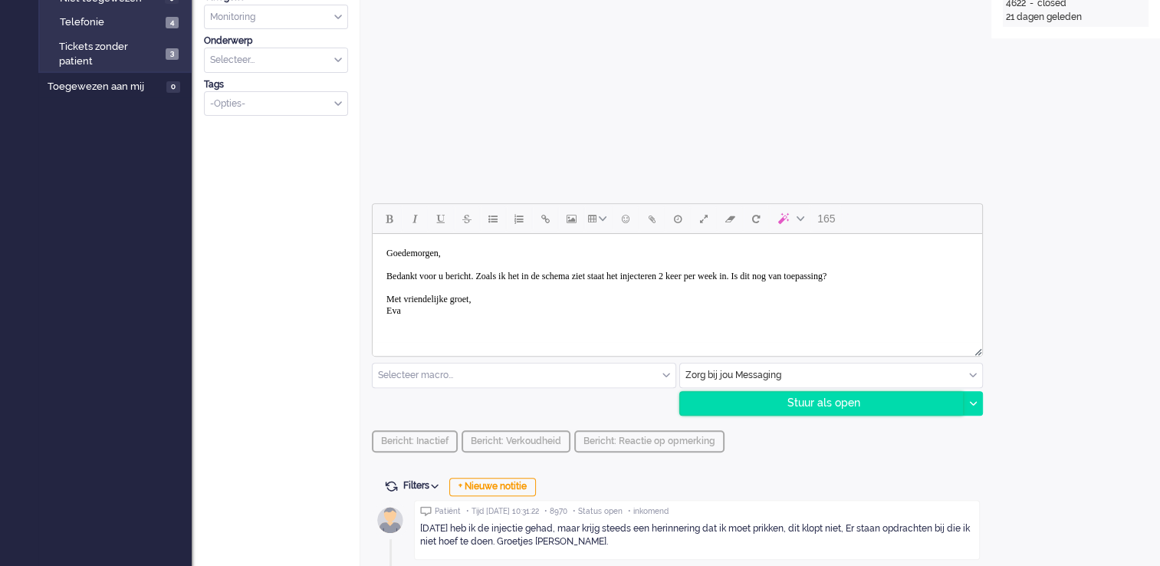
click at [866, 409] on div "Stuur als open" at bounding box center [822, 403] width 284 height 23
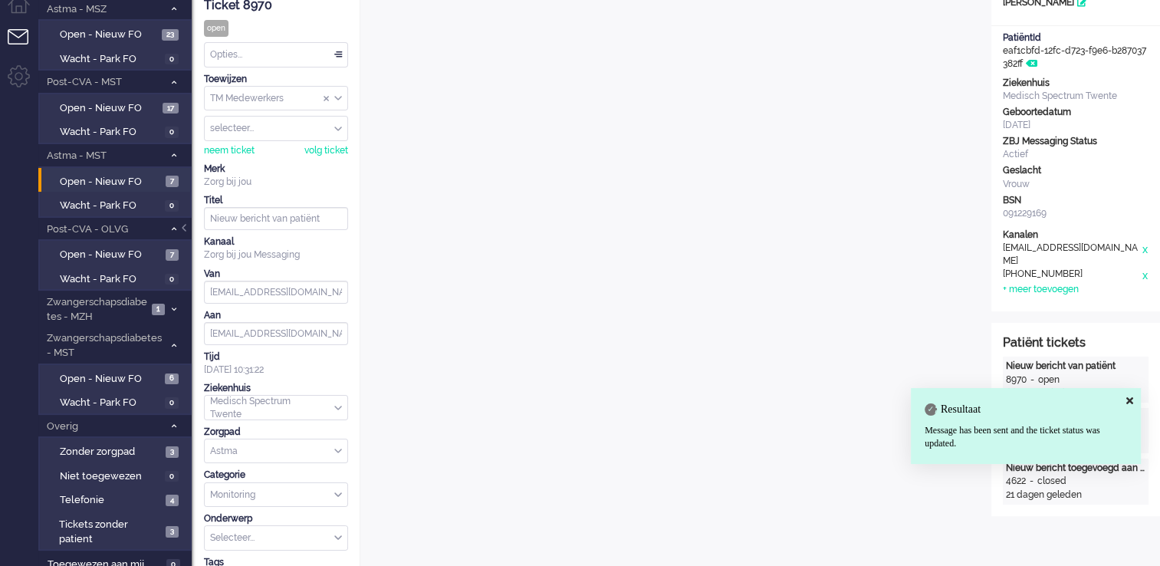
scroll to position [0, 0]
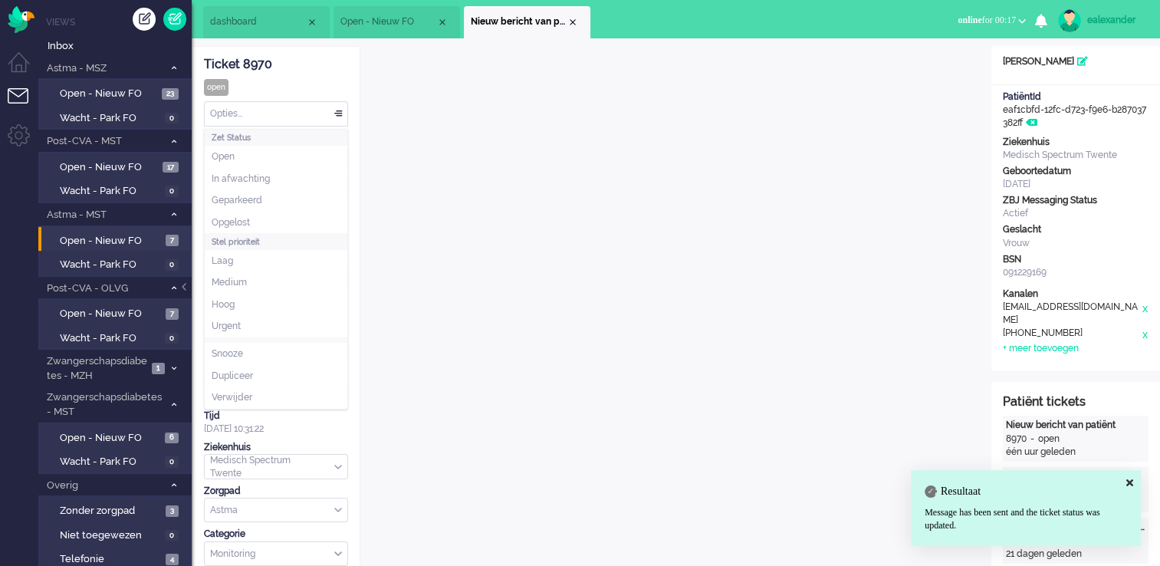
click at [280, 117] on div "Opties..." at bounding box center [276, 114] width 143 height 24
click at [290, 219] on li "Opgelost" at bounding box center [276, 223] width 143 height 22
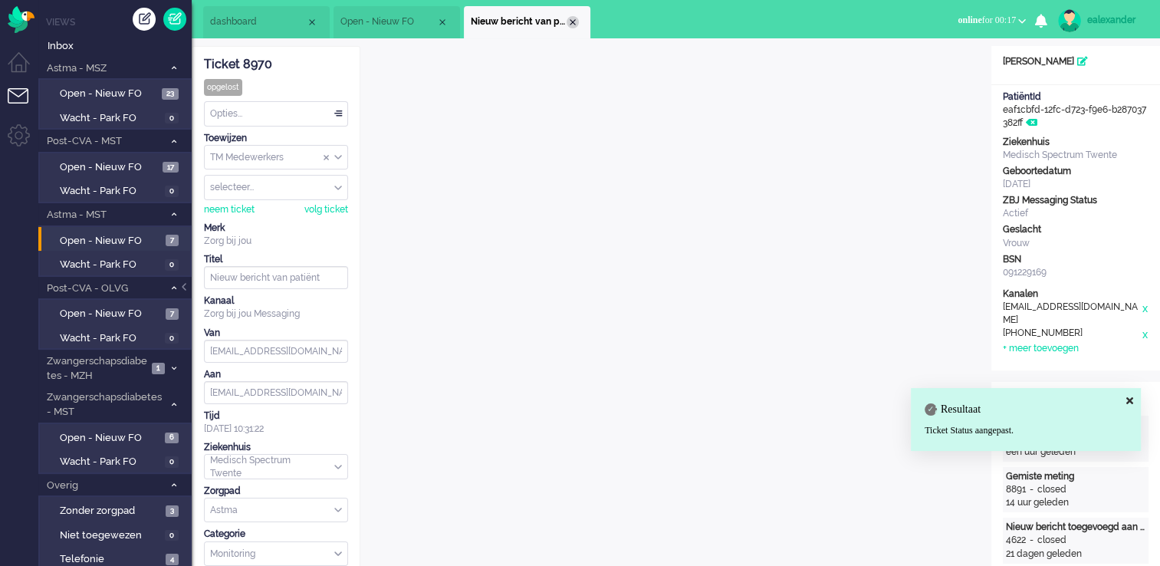
click at [574, 25] on div "Close tab" at bounding box center [572, 22] width 12 height 12
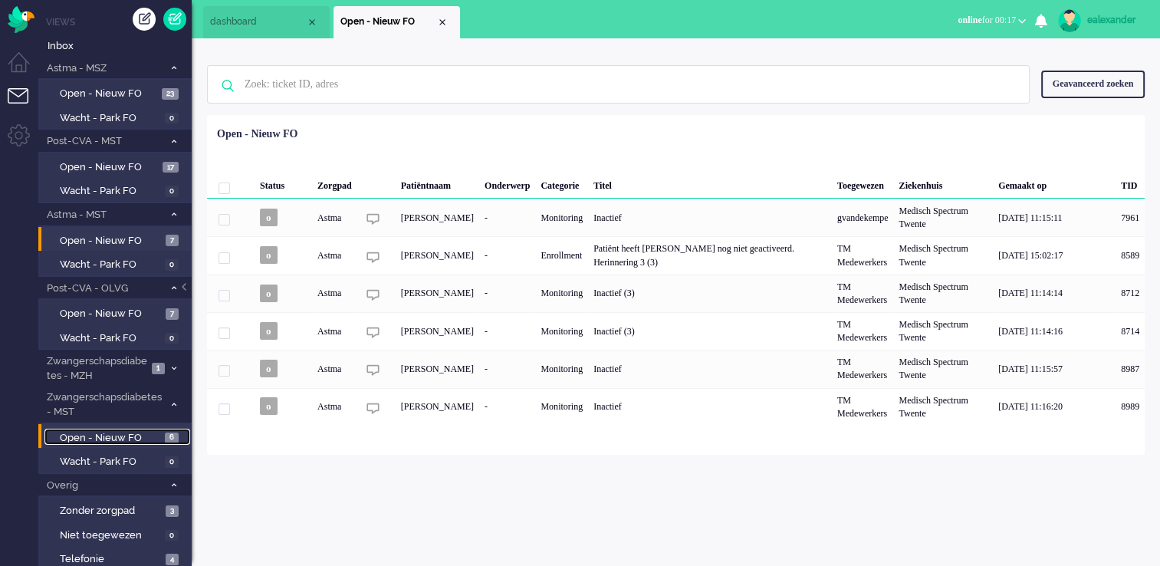
click at [166, 435] on span "6" at bounding box center [172, 437] width 14 height 11
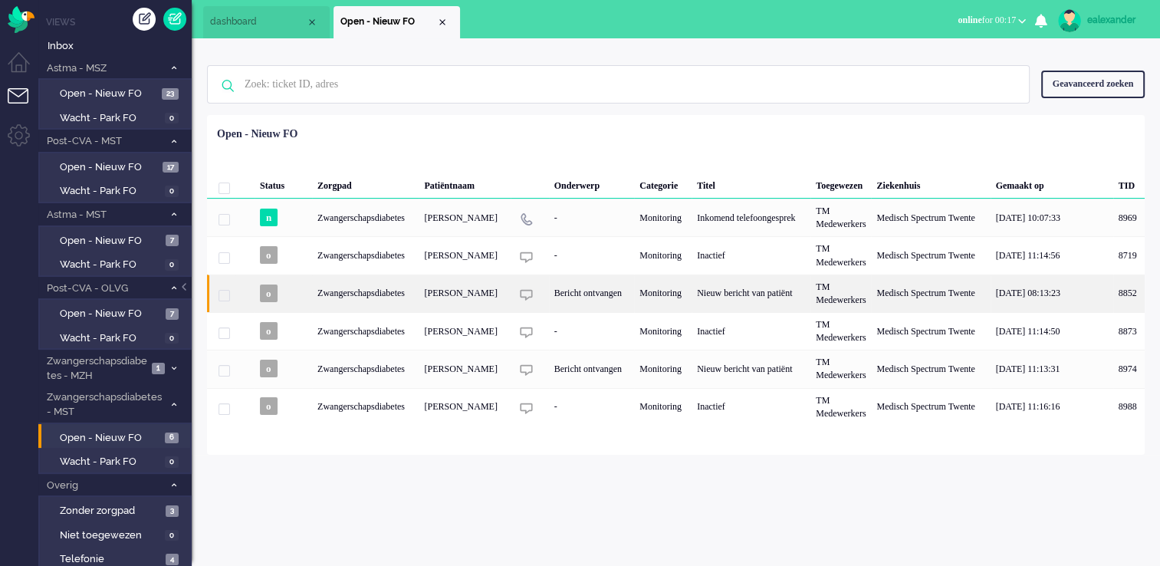
click at [714, 286] on div "Nieuw bericht van patiënt" at bounding box center [750, 293] width 119 height 38
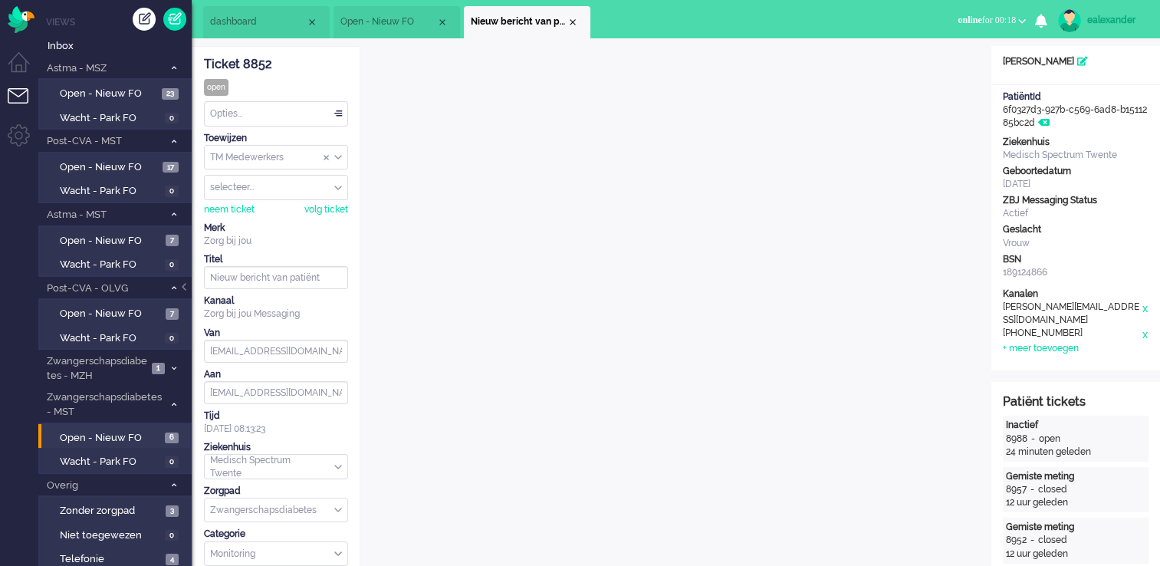
click at [340, 109] on div "Opties..." at bounding box center [276, 114] width 143 height 24
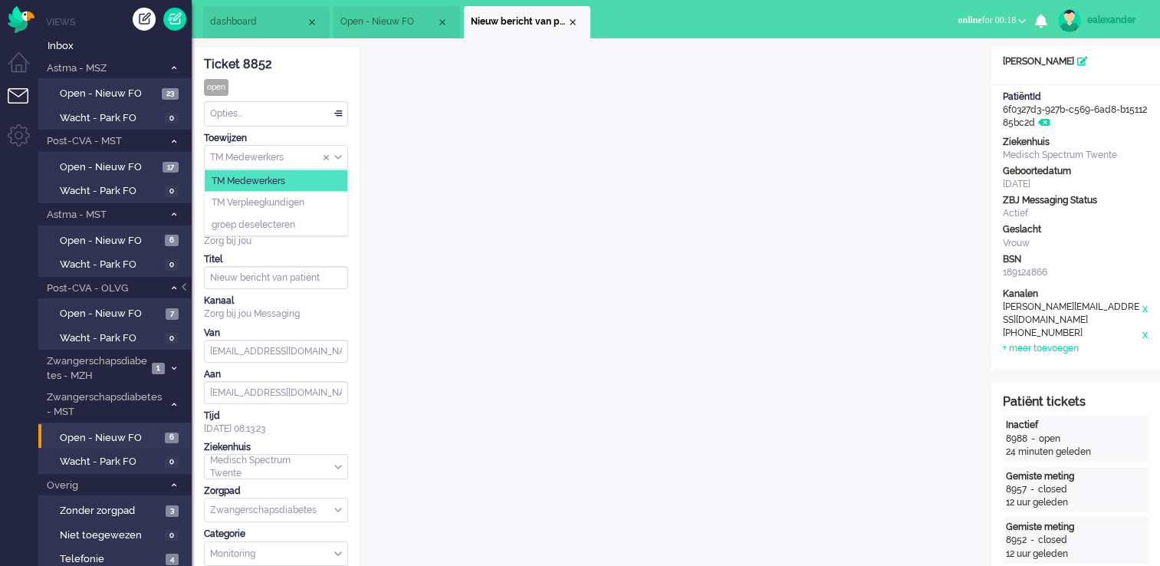
click at [338, 155] on div "TM Medewerkers" at bounding box center [276, 158] width 143 height 24
click at [331, 204] on li "TM Verpleegkundigen" at bounding box center [276, 203] width 143 height 22
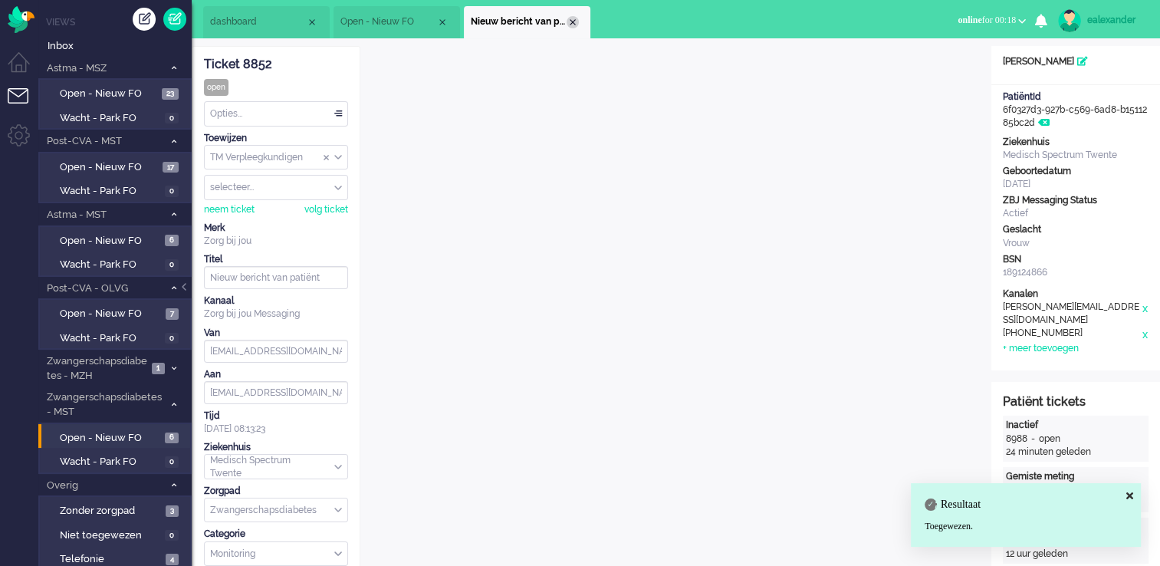
click at [571, 20] on div "Close tab" at bounding box center [572, 22] width 12 height 12
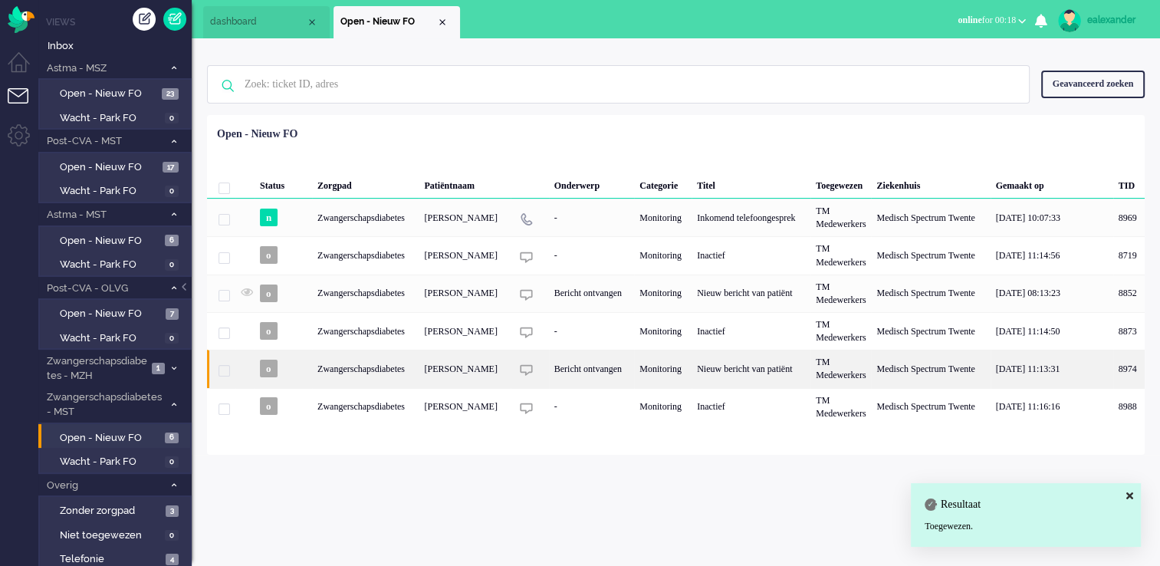
click at [675, 375] on div "Monitoring" at bounding box center [662, 369] width 57 height 38
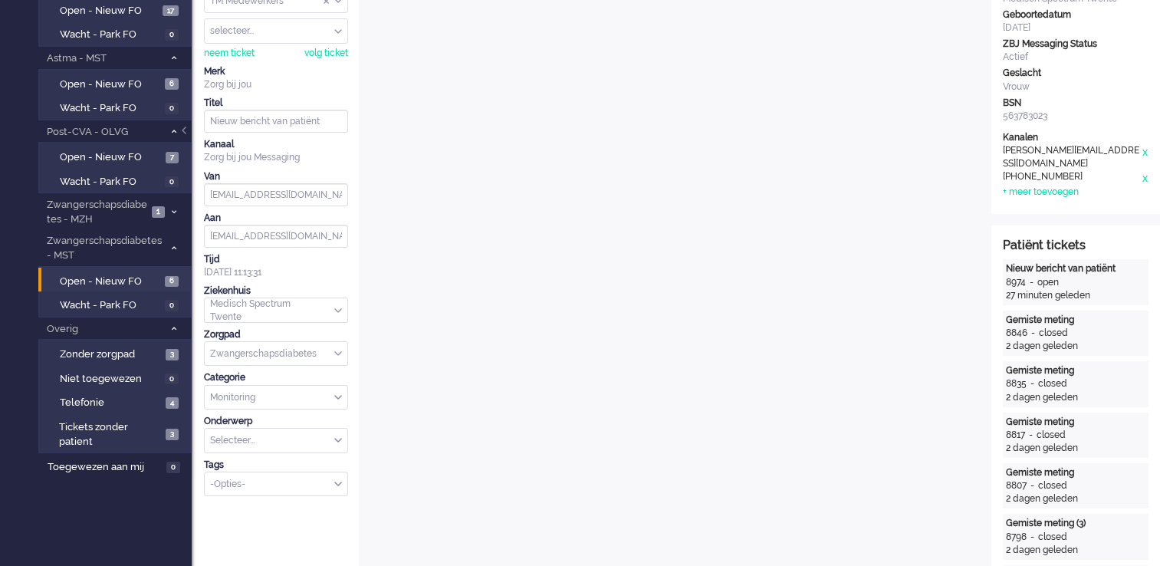
scroll to position [15, 0]
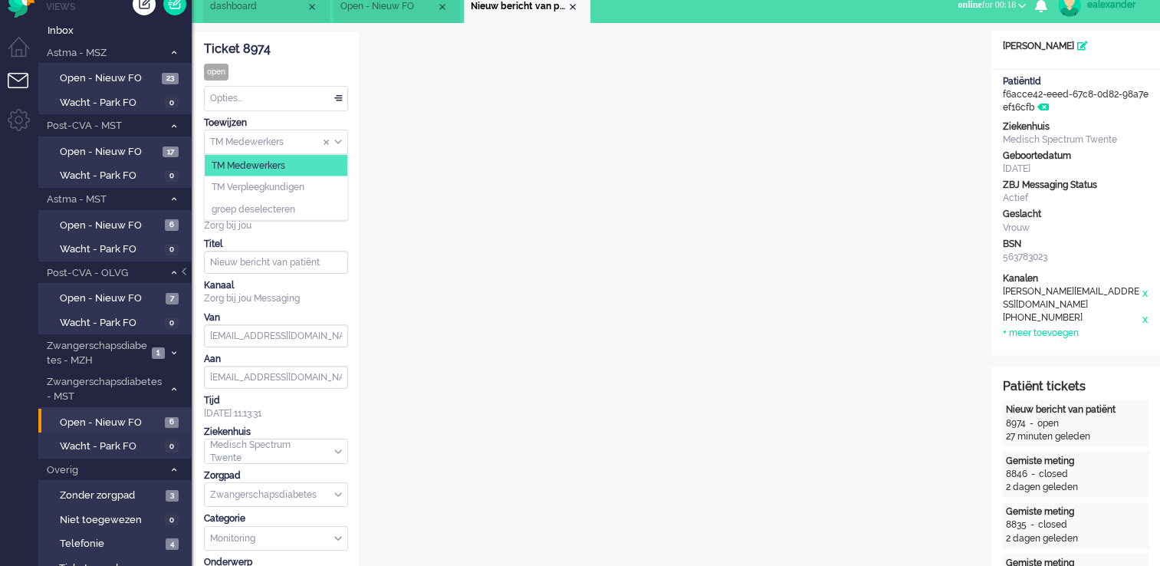
click at [340, 142] on div "TM Medewerkers" at bounding box center [276, 142] width 143 height 24
click at [327, 189] on li "TM Verpleegkundigen" at bounding box center [276, 187] width 143 height 22
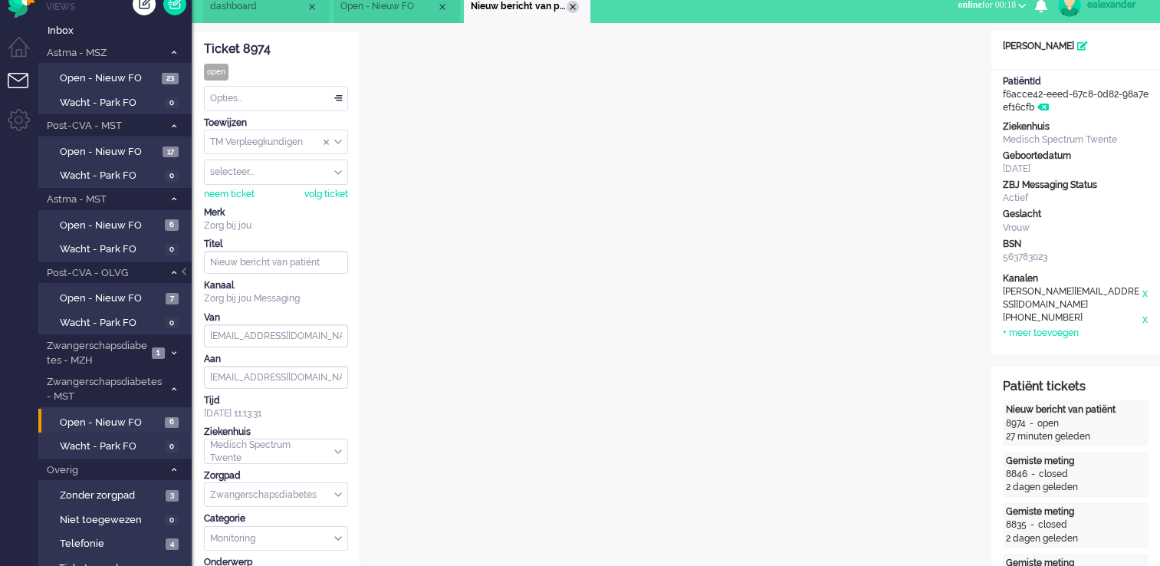
click at [575, 2] on div "Close tab" at bounding box center [572, 7] width 12 height 12
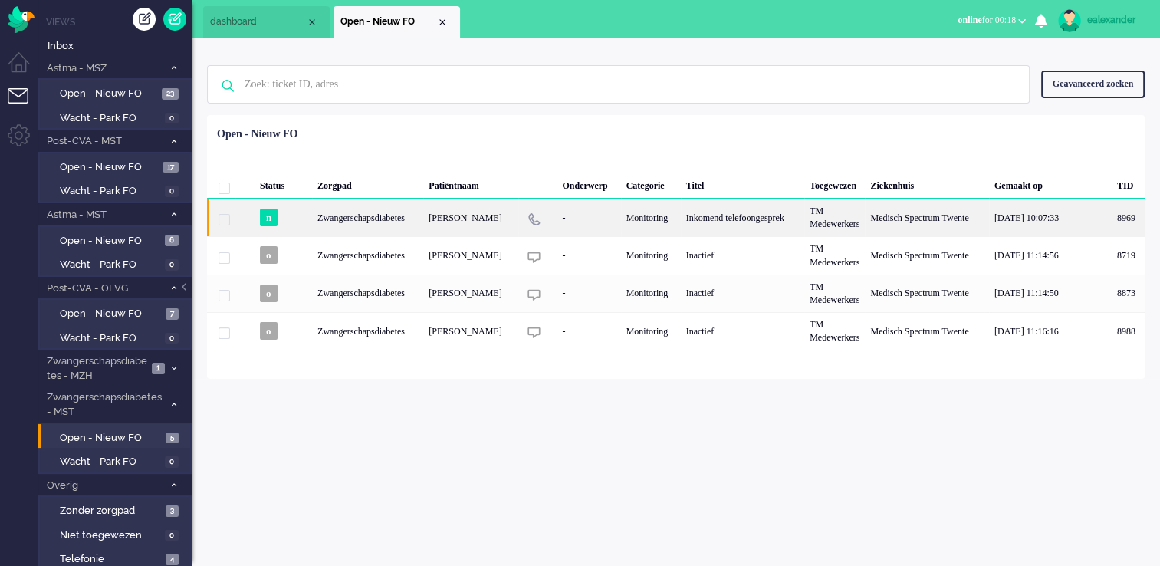
click at [751, 214] on div "Inkomend telefoongesprek" at bounding box center [743, 218] width 124 height 38
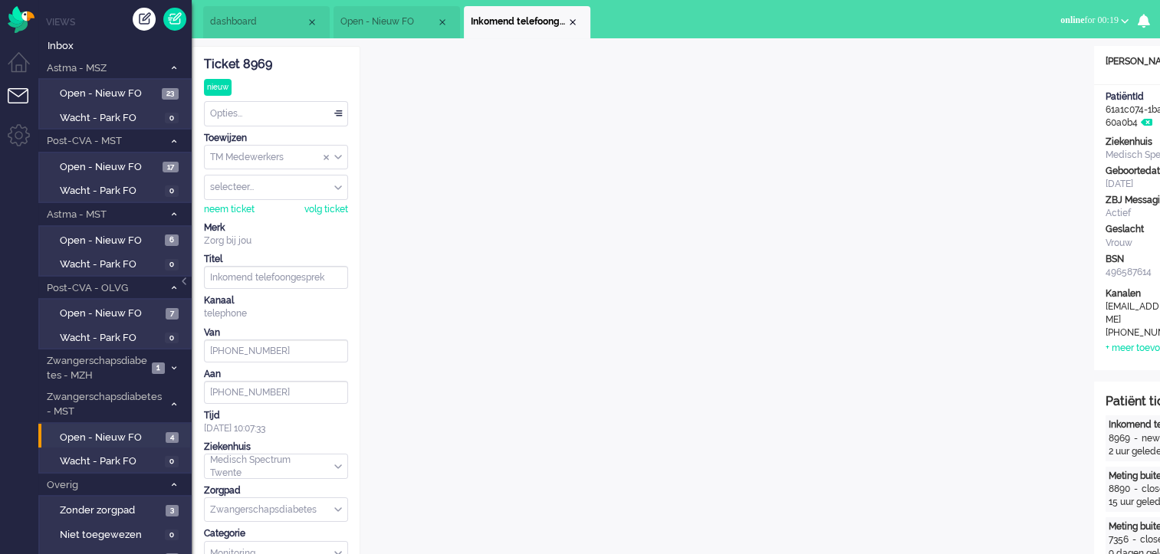
click at [258, 61] on div "Ticket 8969" at bounding box center [276, 65] width 144 height 18
click at [577, 21] on div "Close tab" at bounding box center [572, 22] width 12 height 12
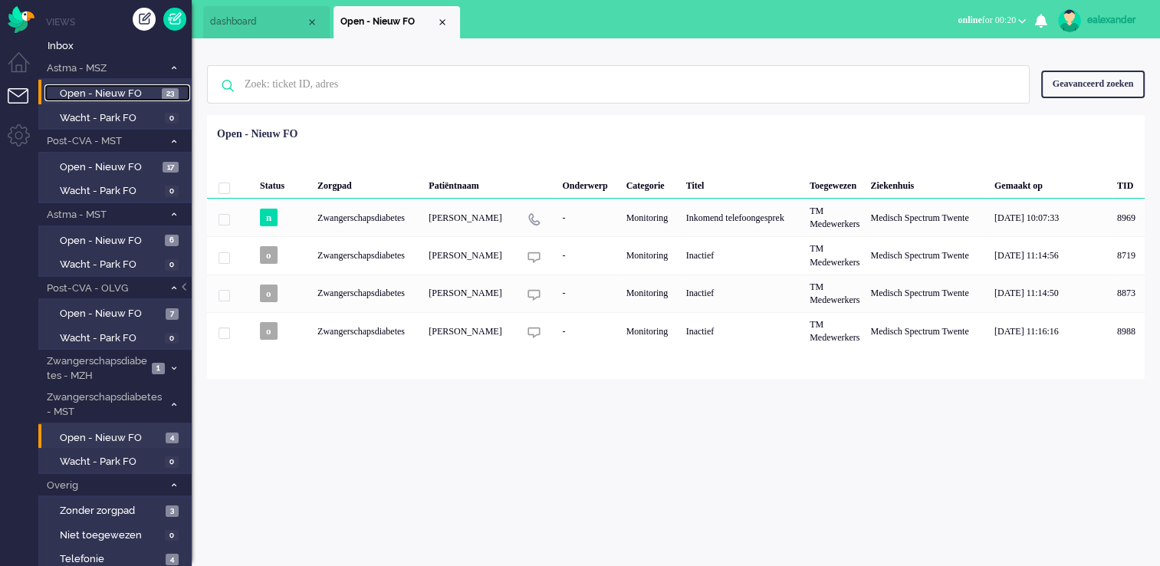
click at [150, 95] on span "Open - Nieuw FO" at bounding box center [109, 94] width 98 height 15
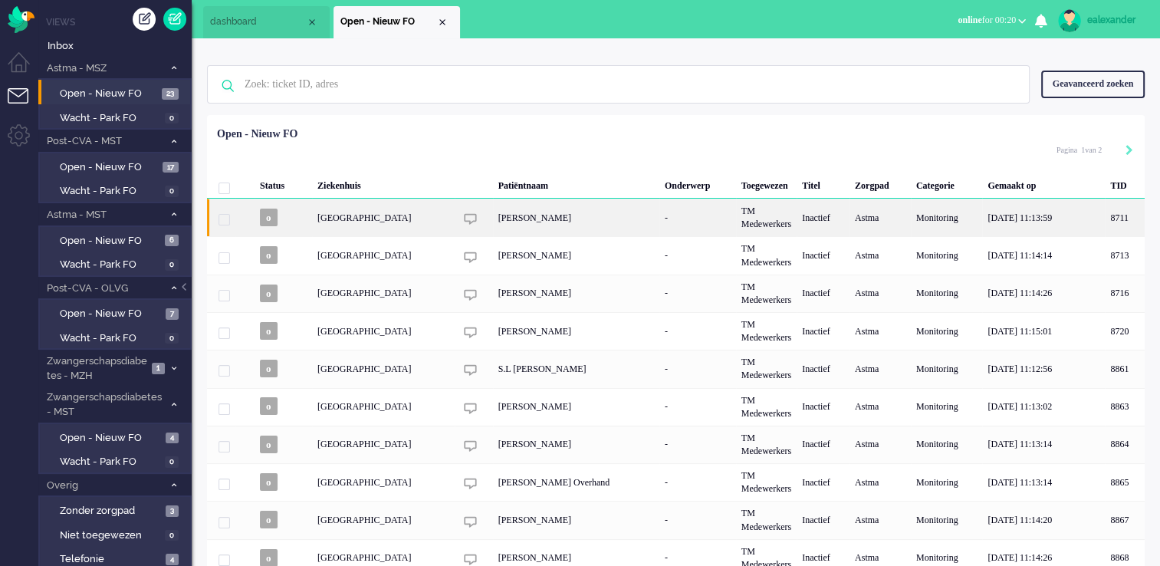
click at [589, 218] on div "[PERSON_NAME]" at bounding box center [576, 218] width 166 height 38
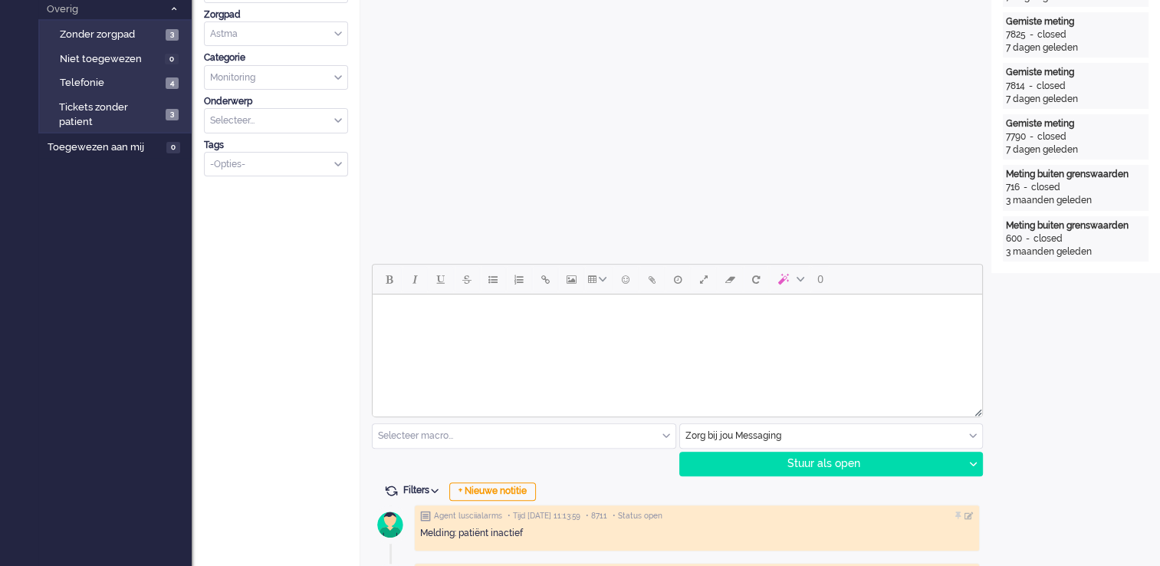
scroll to position [169, 0]
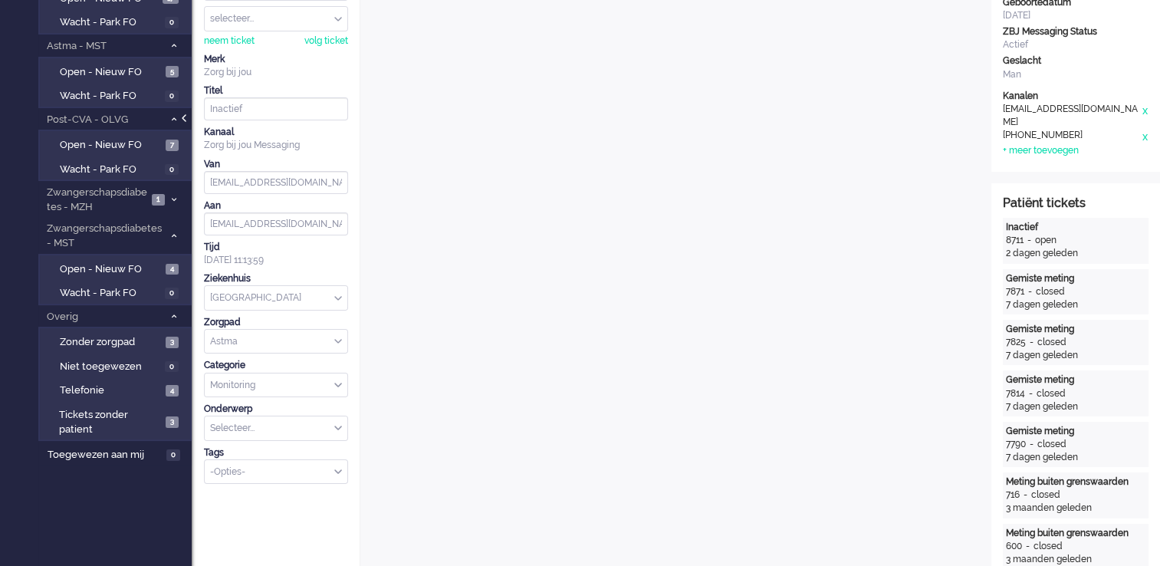
click at [184, 116] on div at bounding box center [186, 125] width 8 height 23
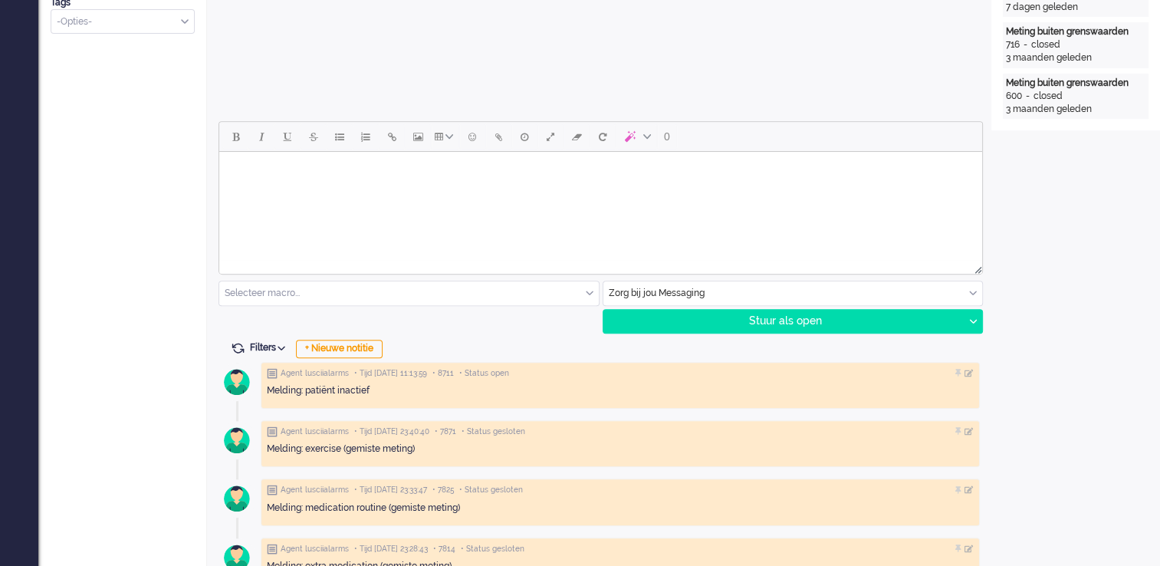
scroll to position [537, 0]
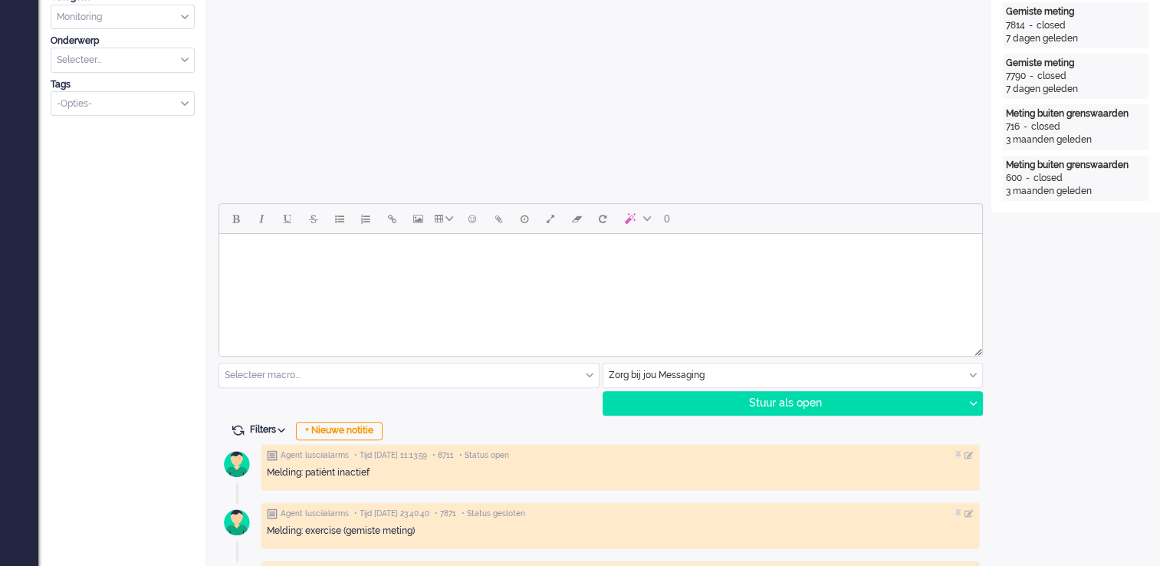
click at [663, 273] on html at bounding box center [600, 253] width 763 height 39
click at [282, 287] on body "Goedemorgen," at bounding box center [600, 265] width 750 height 50
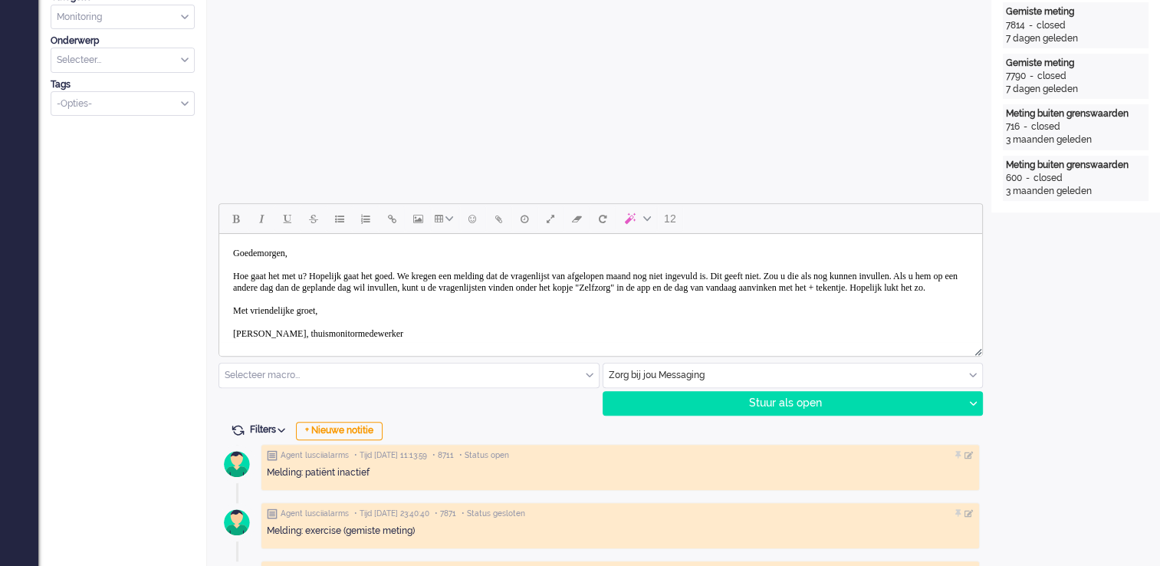
scroll to position [15, 0]
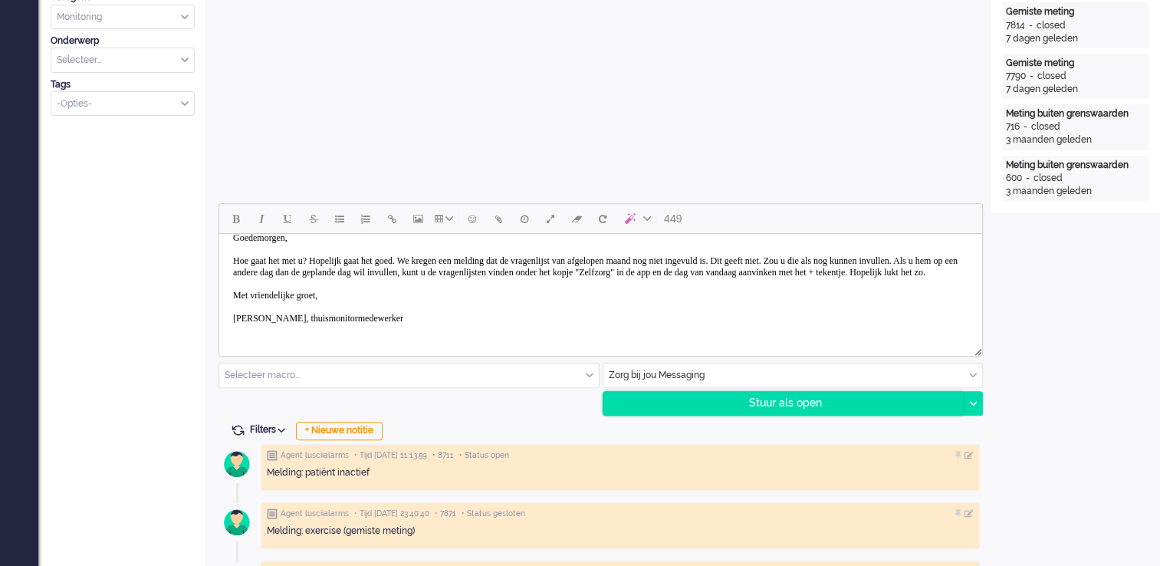
click at [845, 409] on div "Stuur als open" at bounding box center [783, 403] width 360 height 23
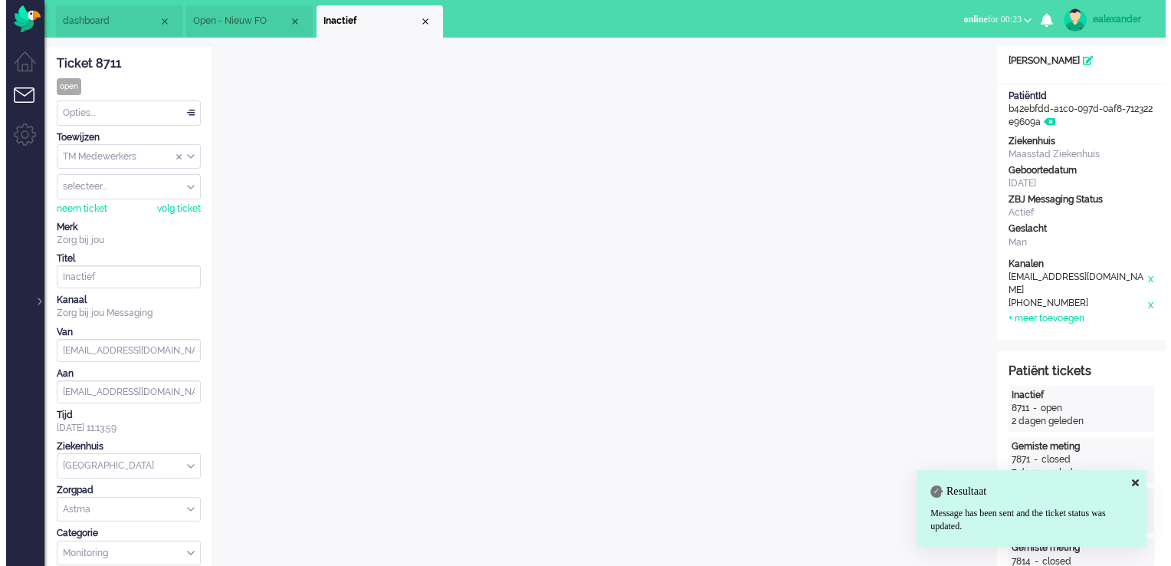
scroll to position [0, 0]
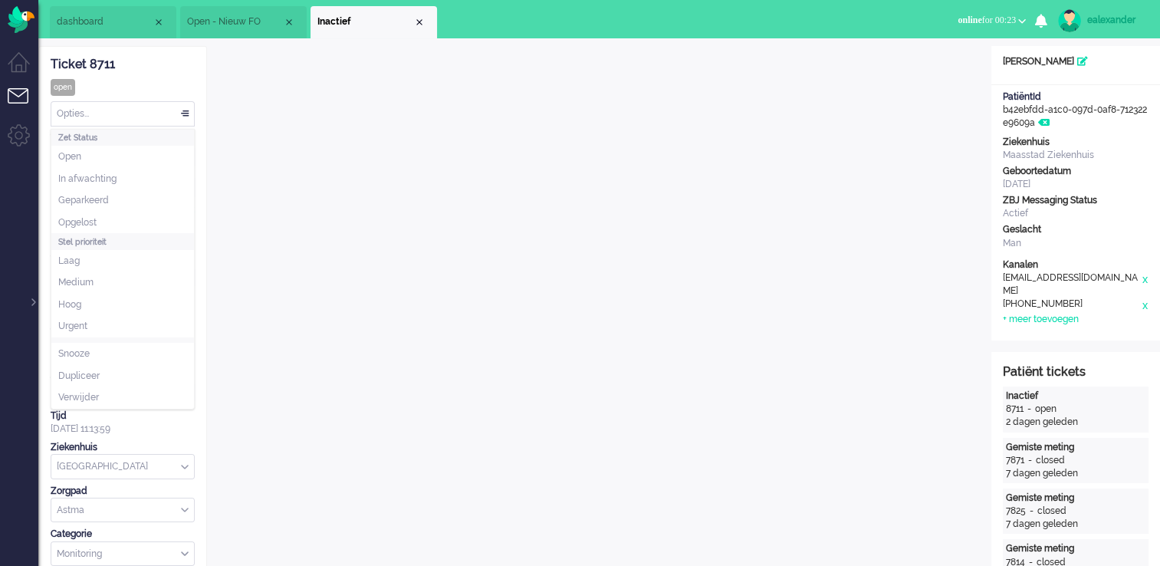
click at [114, 106] on div "Opties..." at bounding box center [122, 114] width 143 height 24
click at [84, 216] on span "Opgelost" at bounding box center [77, 222] width 38 height 13
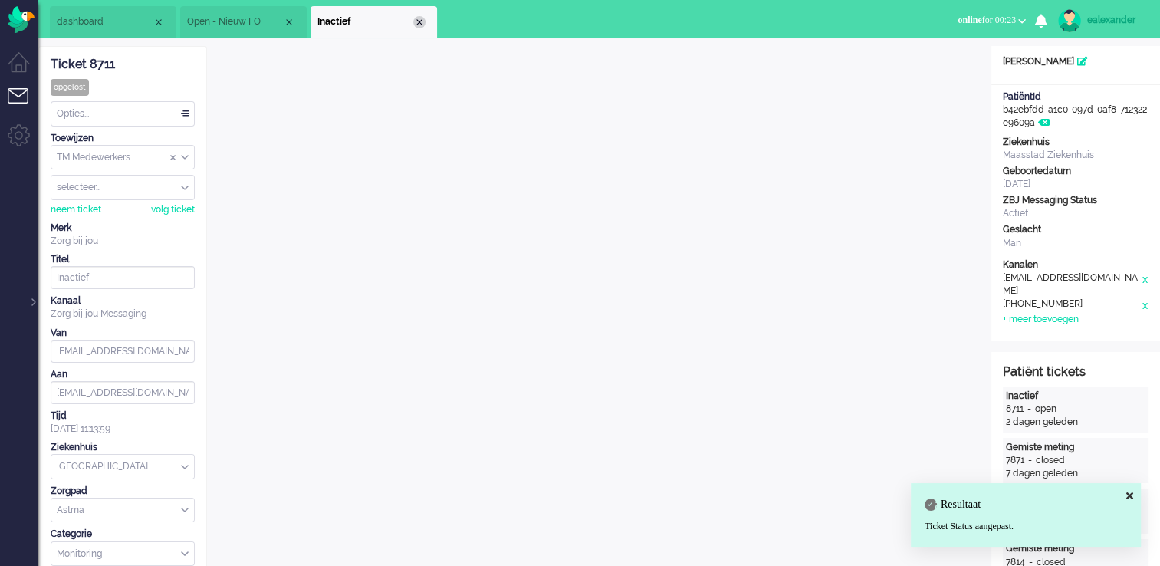
click at [419, 23] on div "Close tab" at bounding box center [419, 22] width 12 height 12
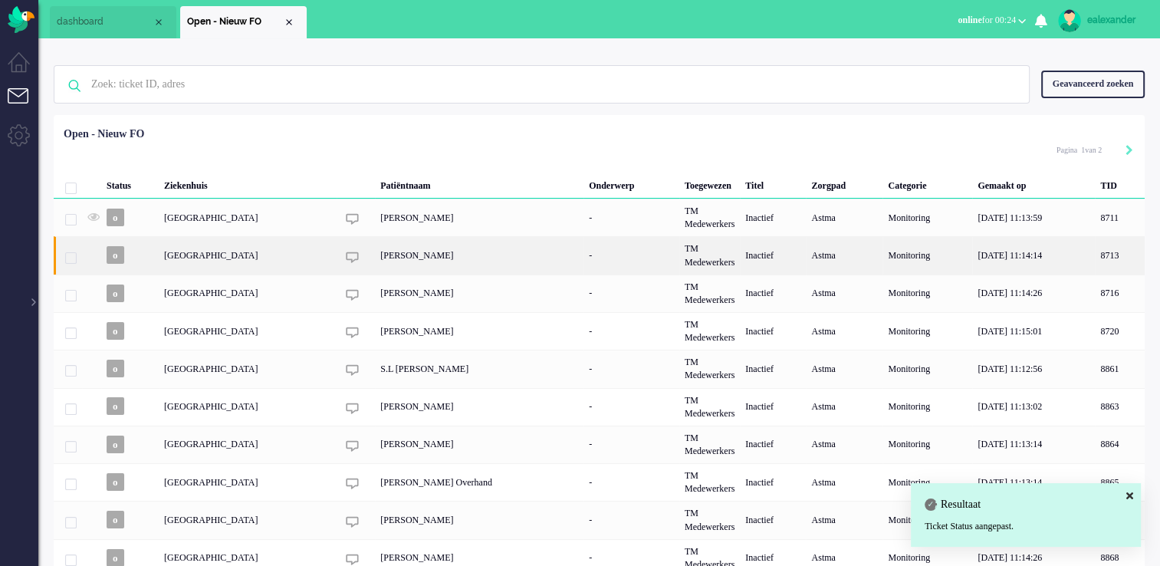
click at [418, 264] on div "[PERSON_NAME]" at bounding box center [479, 255] width 208 height 38
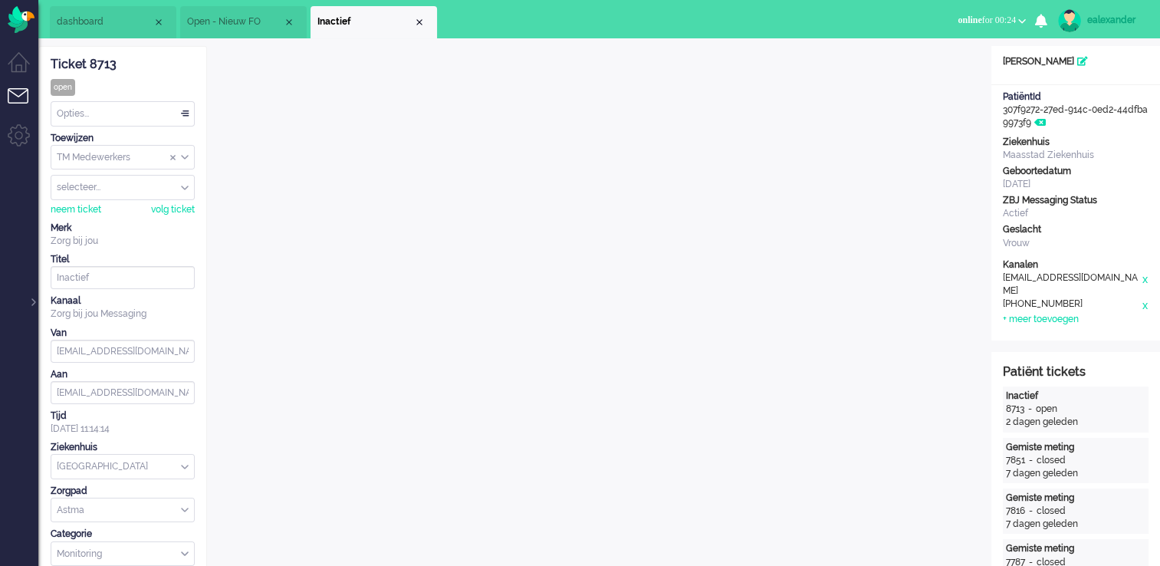
click at [92, 56] on div "Ticket 8713" at bounding box center [123, 65] width 144 height 18
click at [182, 111] on div "Opties..." at bounding box center [122, 114] width 143 height 24
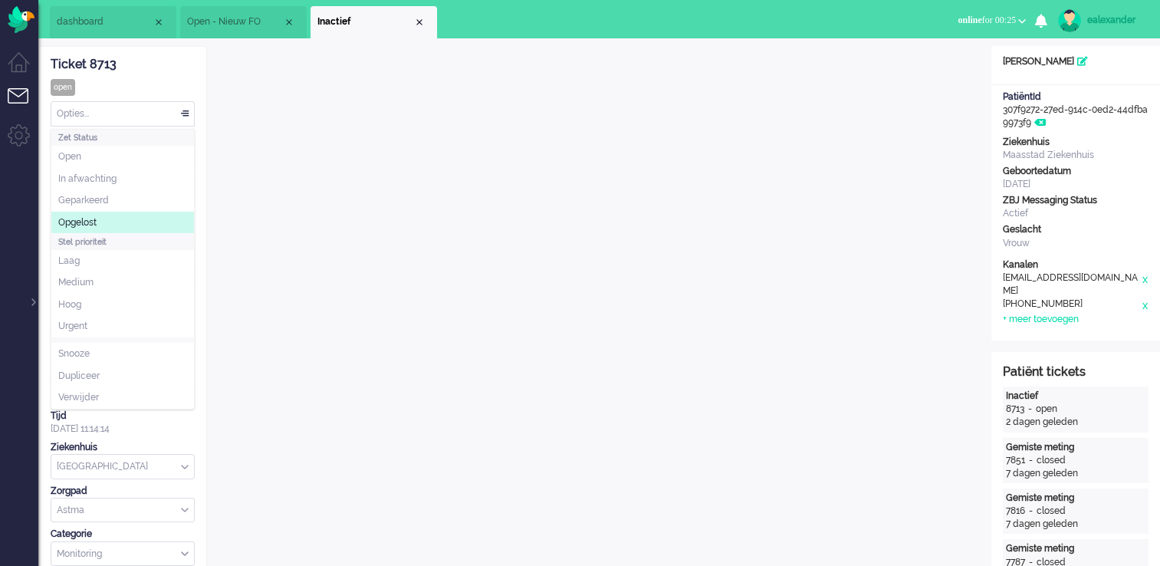
click at [123, 225] on li "Opgelost" at bounding box center [122, 223] width 143 height 22
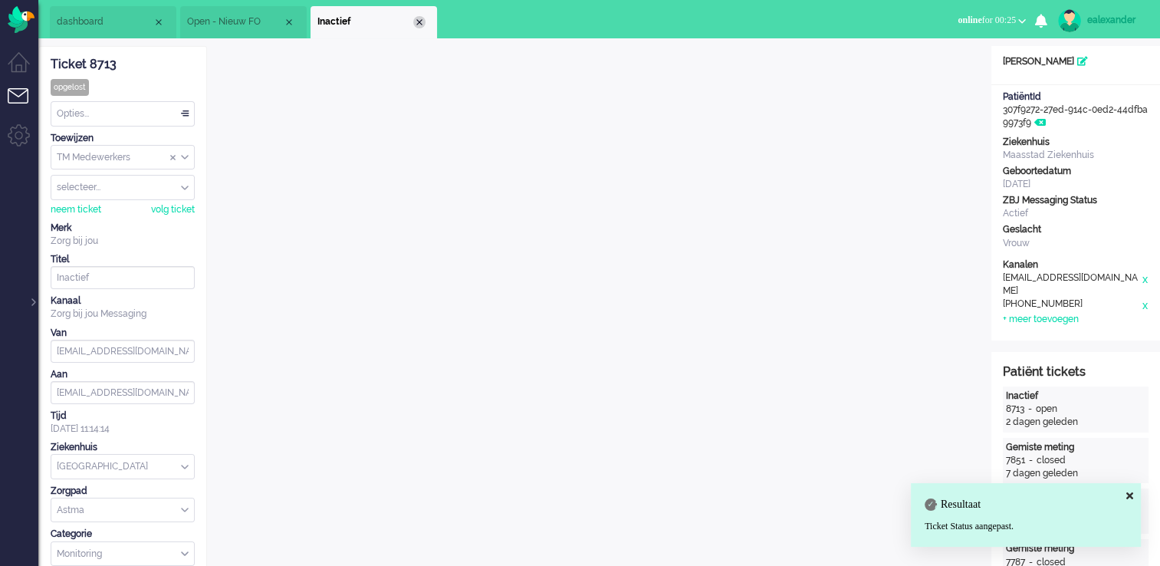
click at [424, 23] on div "Close tab" at bounding box center [419, 22] width 12 height 12
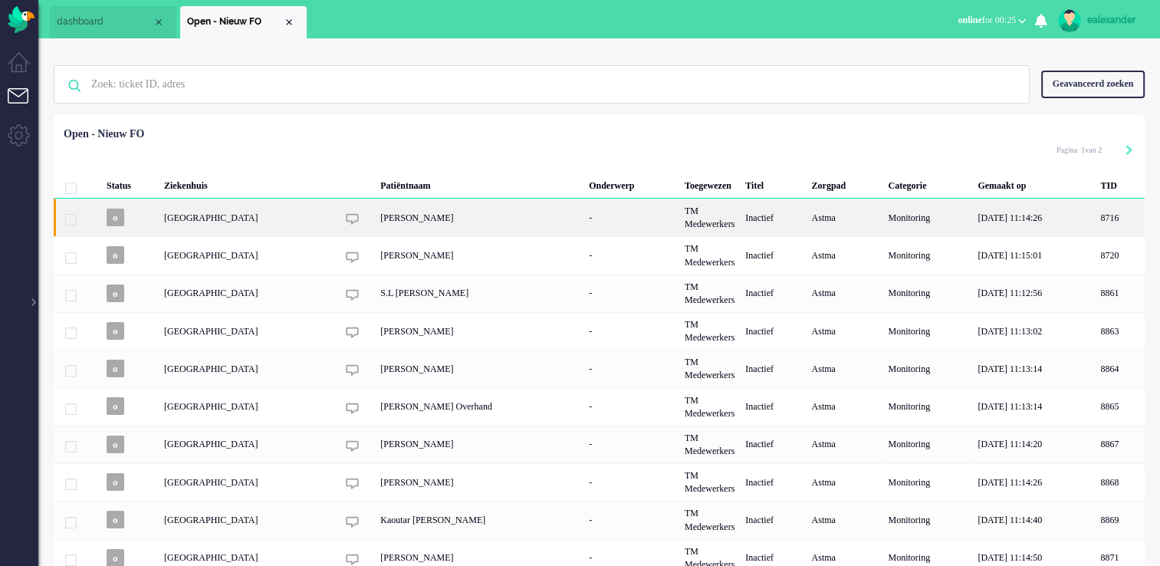
click at [465, 228] on div "[PERSON_NAME]" at bounding box center [479, 218] width 208 height 38
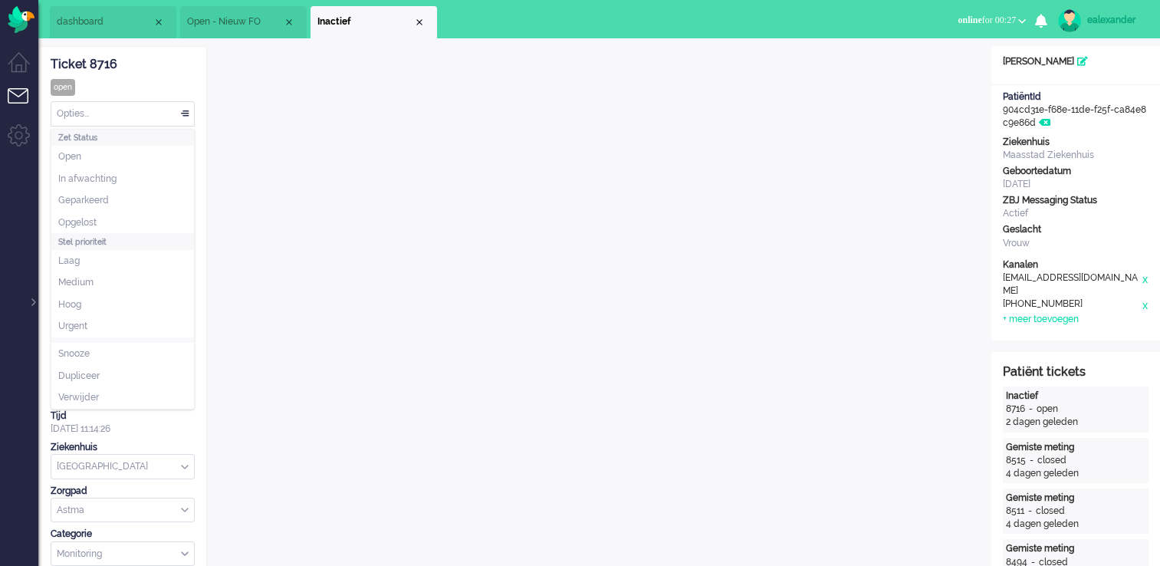
click at [179, 107] on div "Opties..." at bounding box center [122, 114] width 143 height 24
click at [129, 218] on li "Opgelost" at bounding box center [122, 223] width 143 height 22
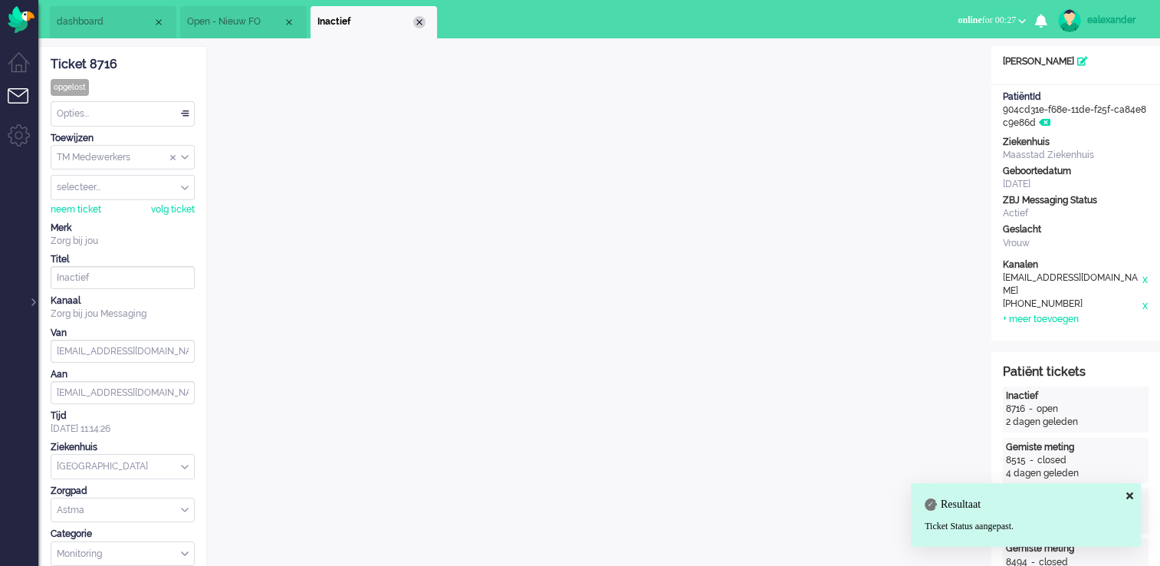
click at [417, 23] on div "Close tab" at bounding box center [419, 22] width 12 height 12
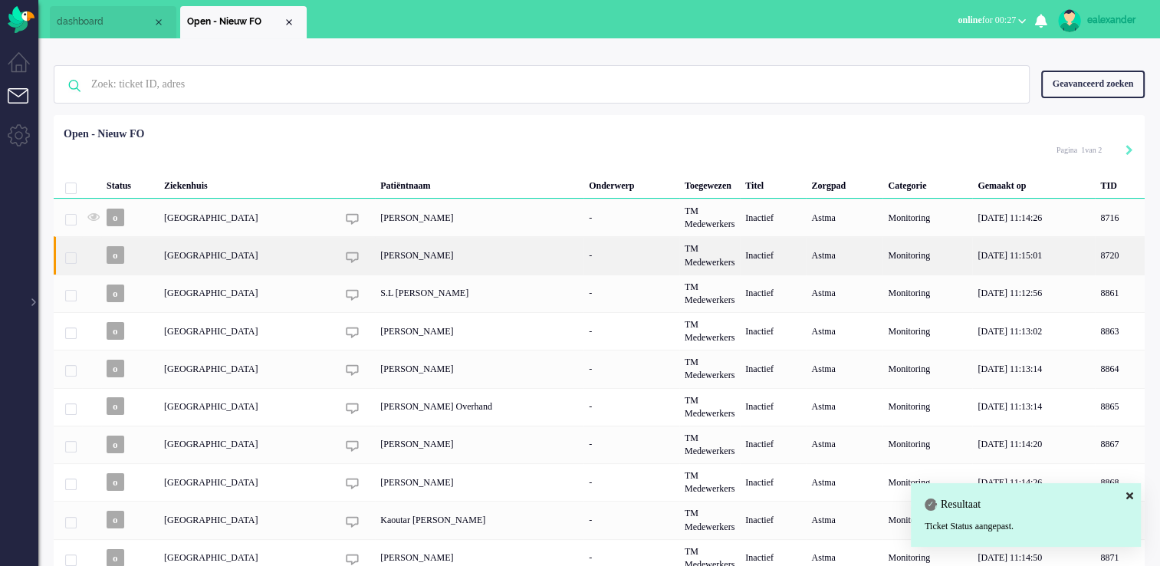
click at [409, 265] on div "[PERSON_NAME]" at bounding box center [479, 255] width 208 height 38
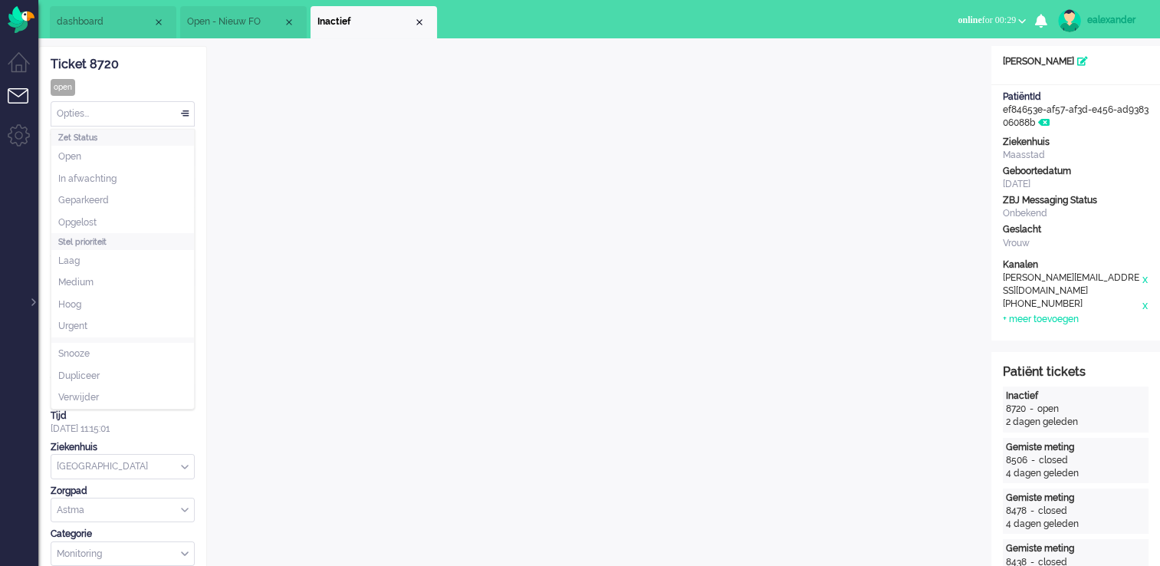
click at [178, 113] on div "Opties..." at bounding box center [122, 114] width 143 height 24
click at [146, 223] on li "Opgelost" at bounding box center [122, 223] width 143 height 22
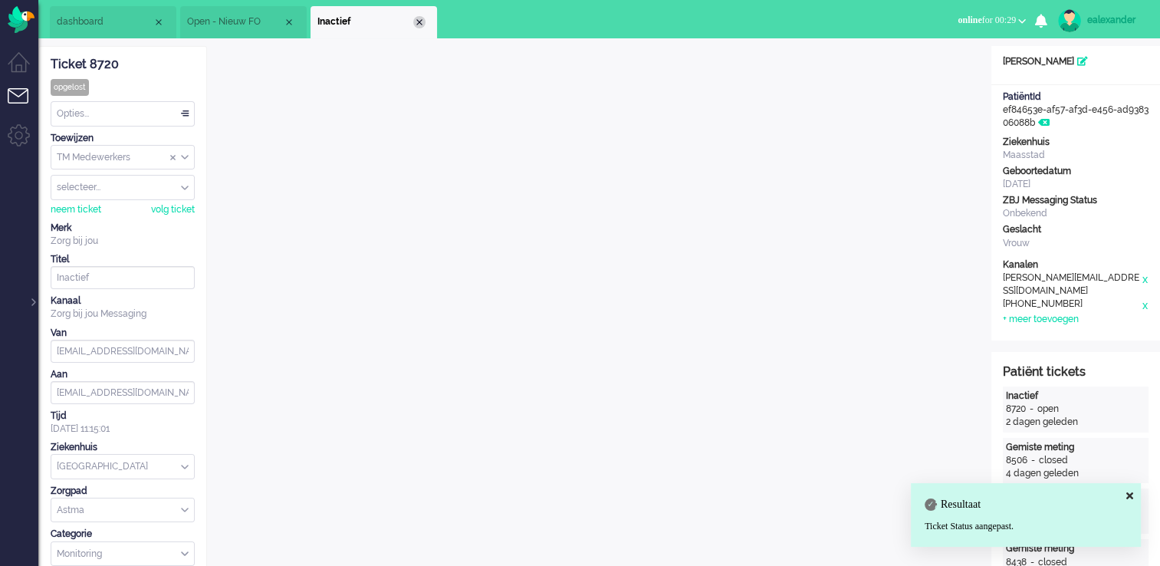
click at [422, 25] on div "Close tab" at bounding box center [419, 22] width 12 height 12
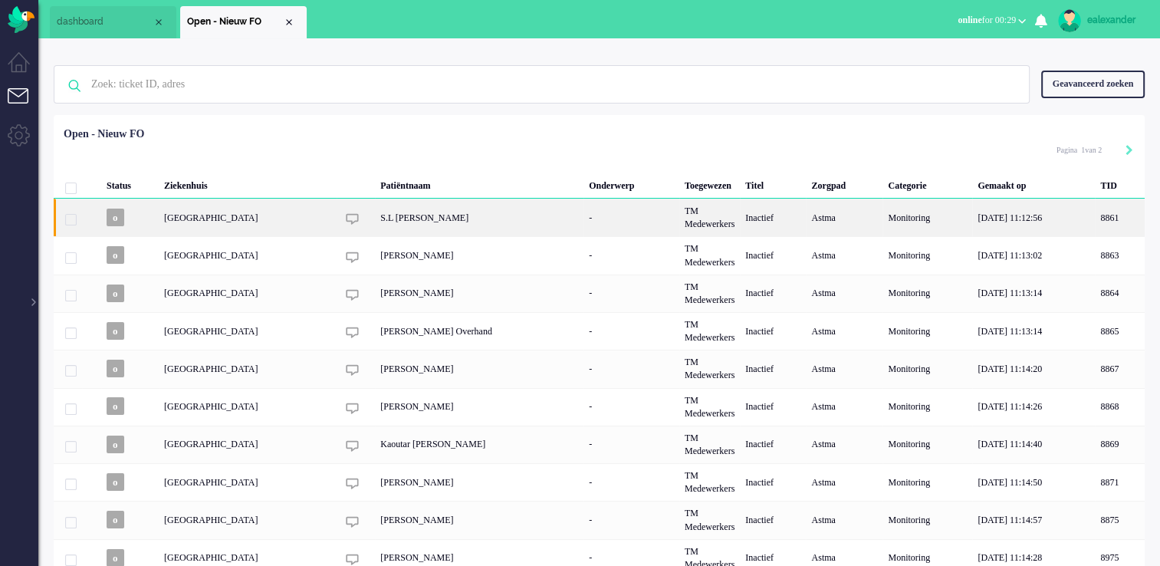
click at [579, 215] on div "S.L [PERSON_NAME]" at bounding box center [479, 218] width 208 height 38
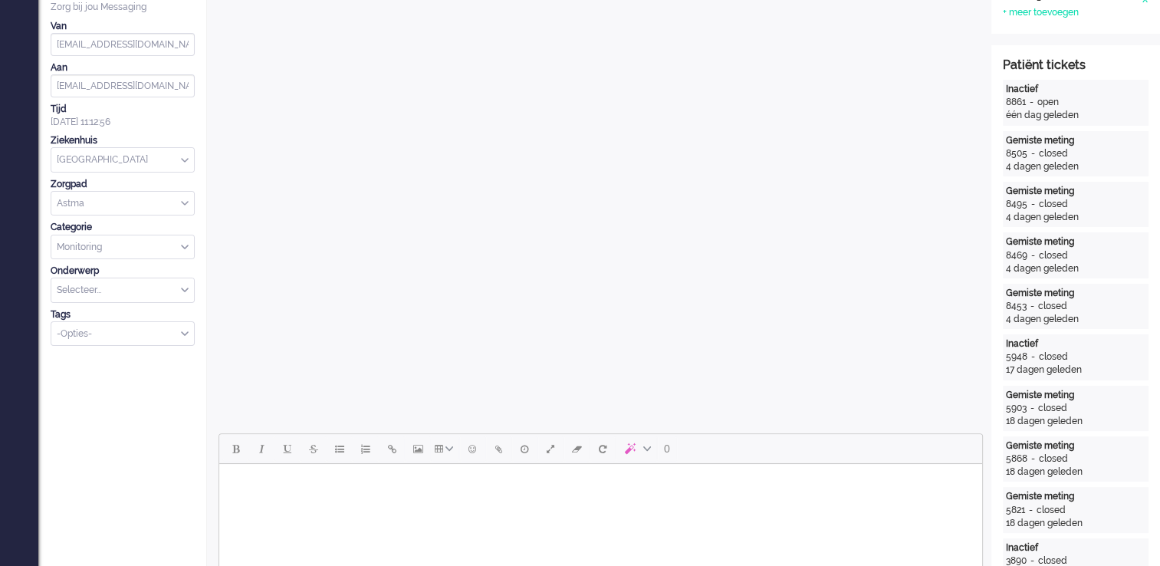
scroll to position [460, 0]
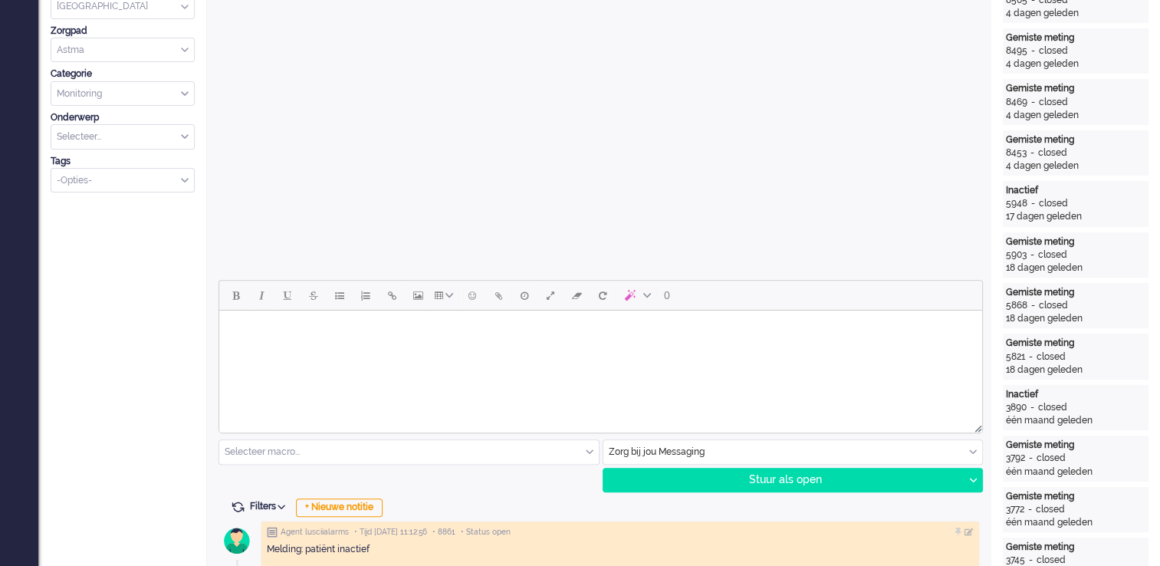
click at [602, 349] on html at bounding box center [600, 329] width 763 height 39
click at [253, 345] on body "Goedemorgen," at bounding box center [600, 342] width 750 height 50
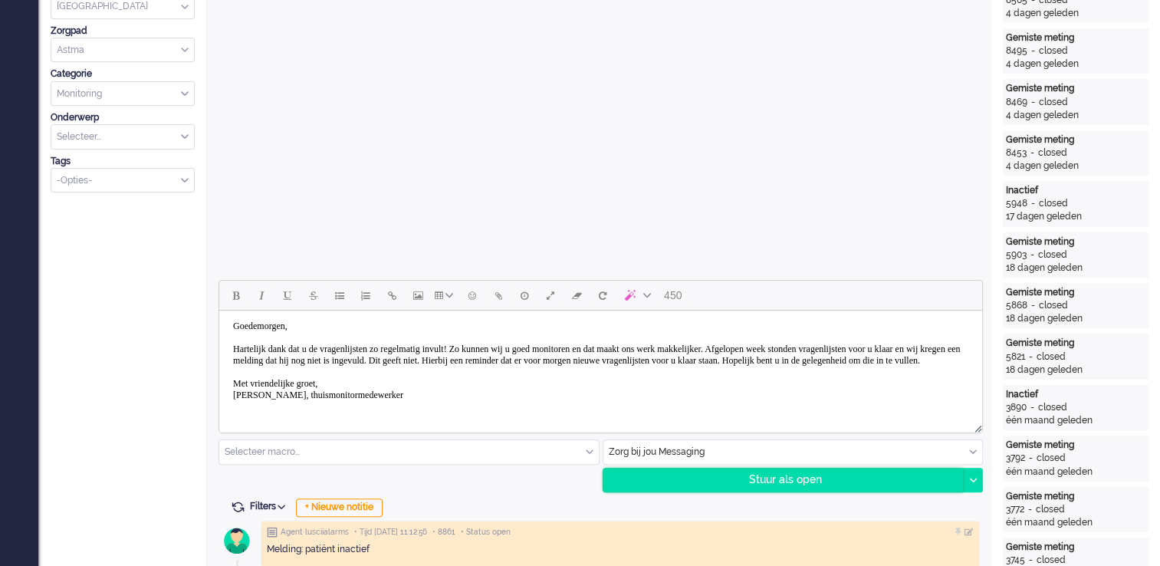
click at [812, 483] on div "Stuur als open" at bounding box center [783, 479] width 360 height 23
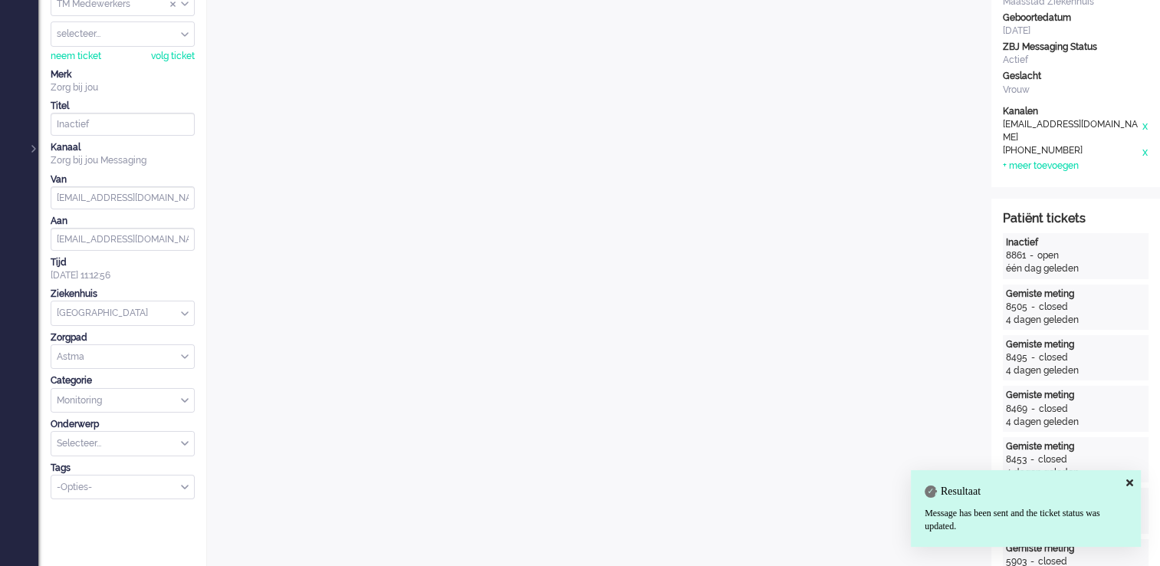
scroll to position [0, 0]
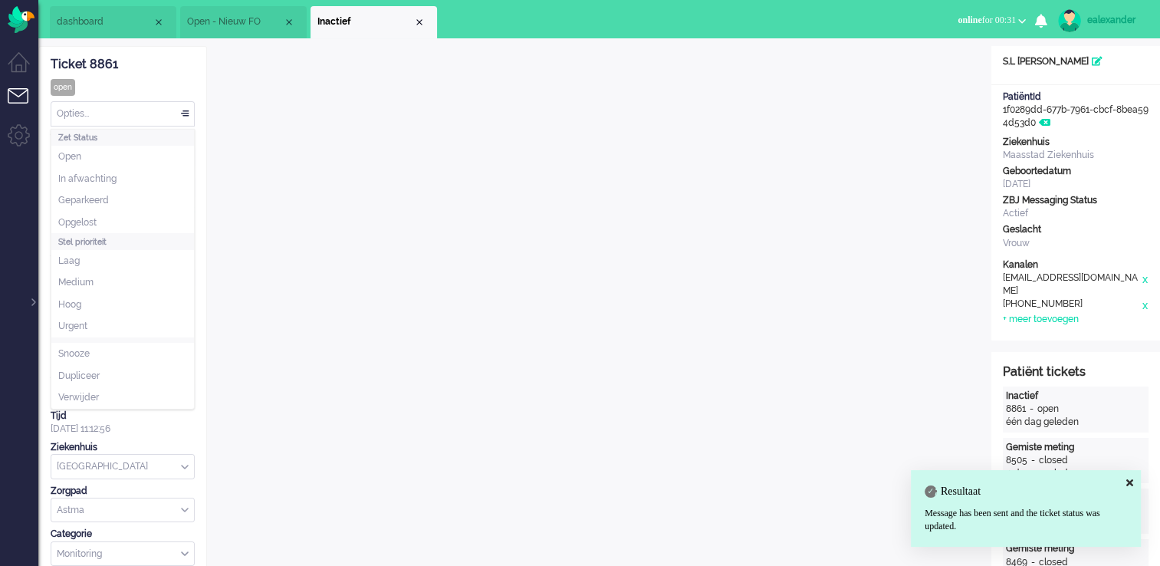
click at [147, 107] on div "Opties..." at bounding box center [122, 114] width 143 height 24
click at [109, 226] on li "Opgelost" at bounding box center [122, 223] width 143 height 22
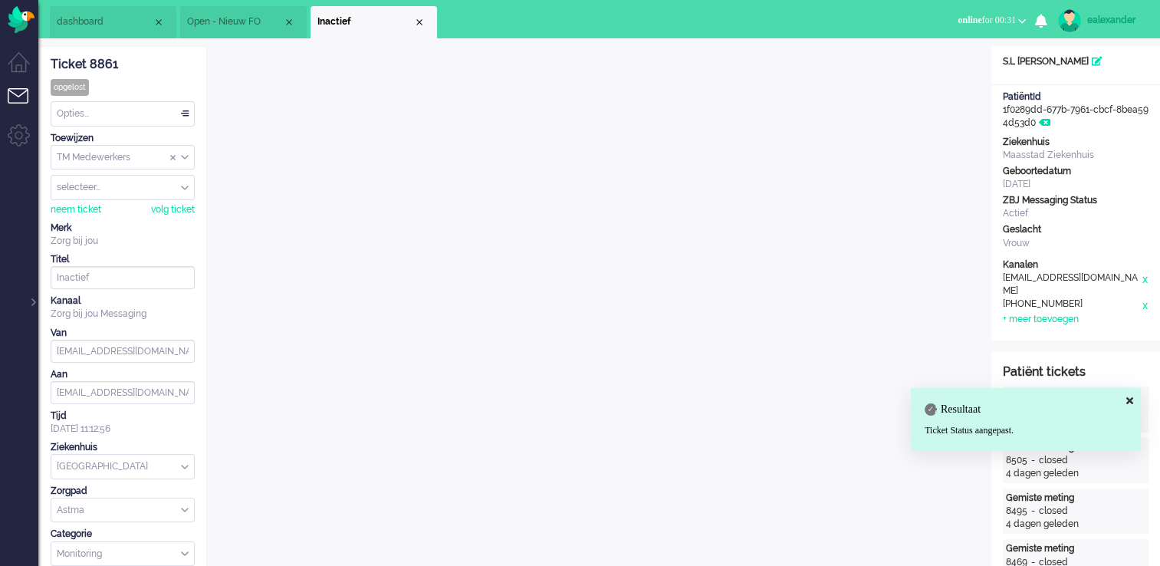
drag, startPoint x: 418, startPoint y: 22, endPoint x: 445, endPoint y: 44, distance: 33.8
click at [421, 24] on div "Close tab" at bounding box center [419, 22] width 12 height 12
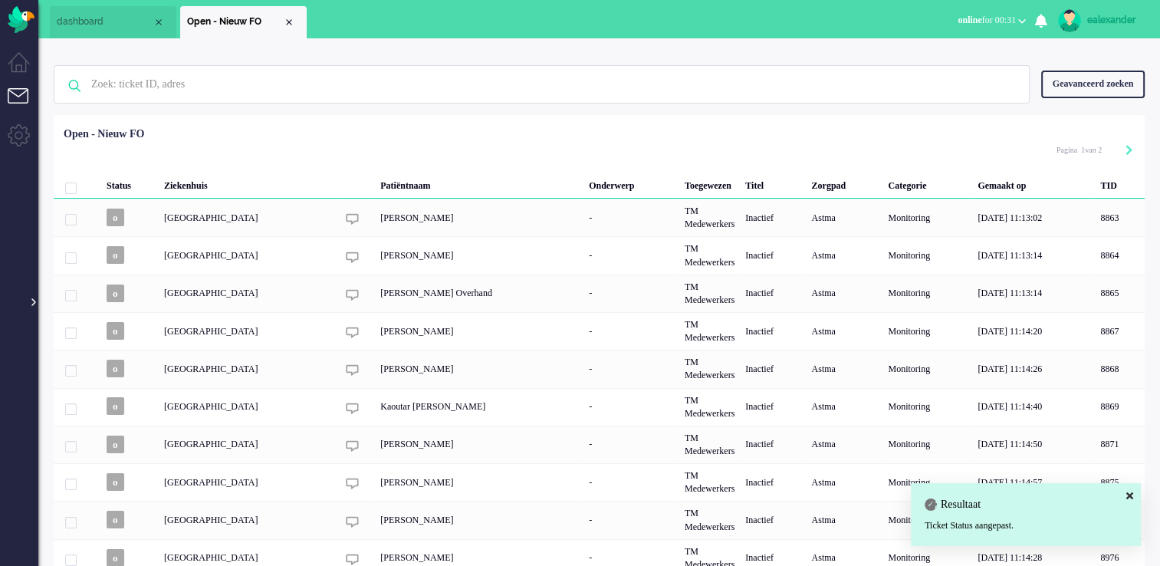
click at [34, 305] on div at bounding box center [32, 294] width 8 height 23
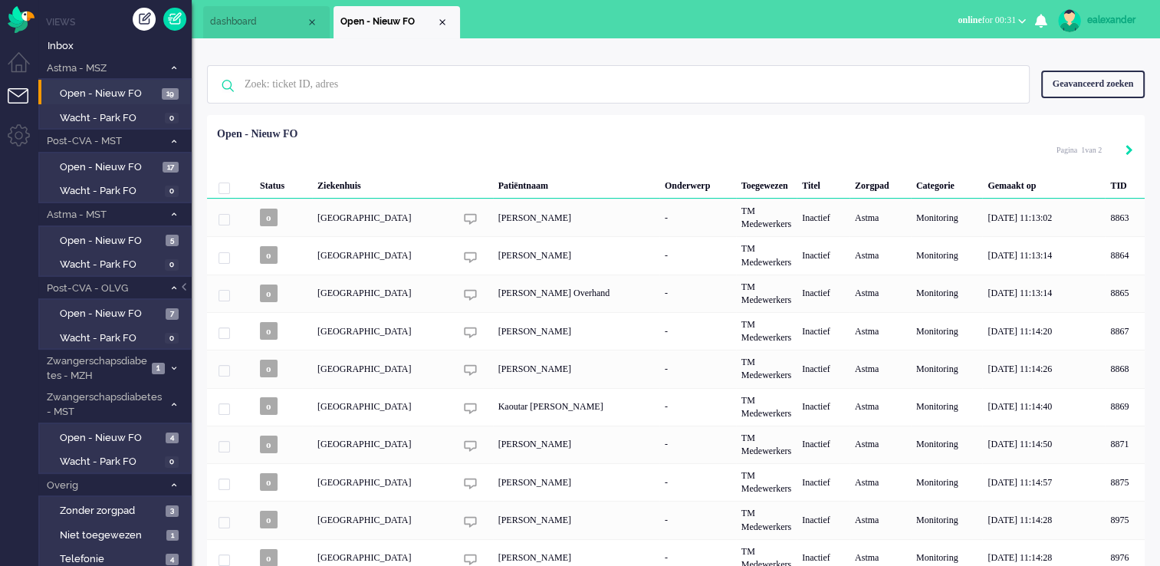
click at [1132, 149] on icon "Next" at bounding box center [1129, 150] width 8 height 11
type input "2"
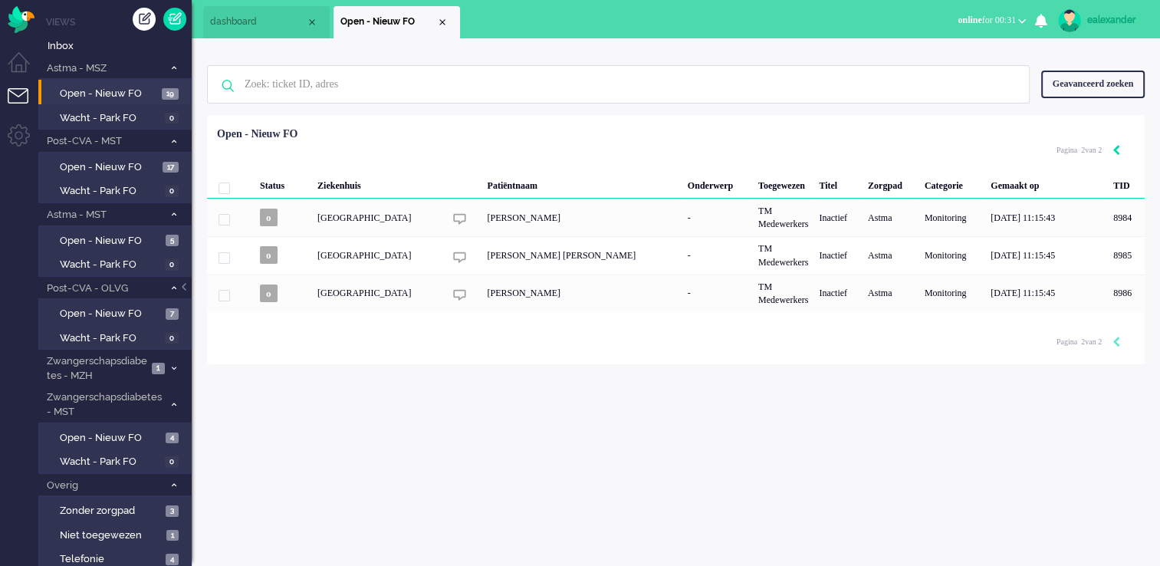
click at [1117, 151] on icon "Previous" at bounding box center [1116, 150] width 8 height 11
type input "1"
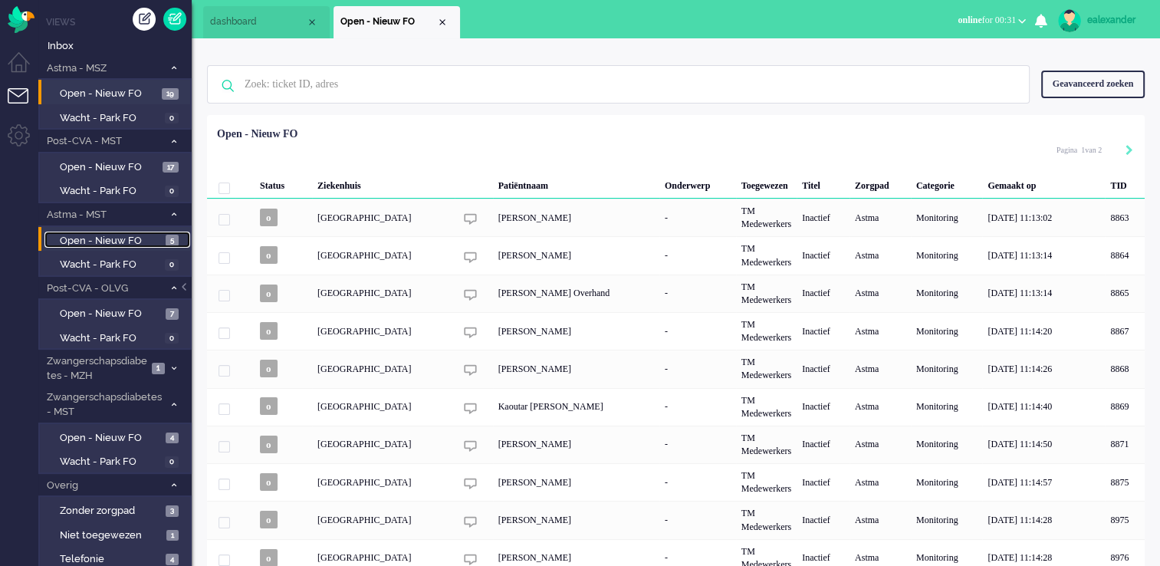
click at [152, 240] on span "Open - Nieuw FO" at bounding box center [111, 241] width 102 height 15
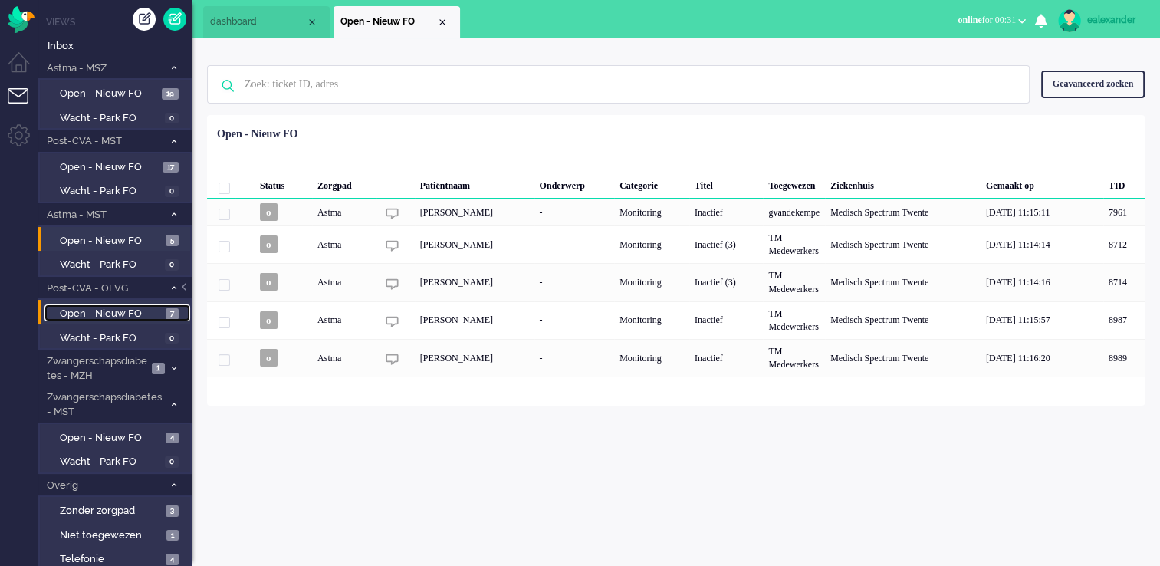
click at [163, 318] on link "Open - Nieuw FO 7" at bounding box center [117, 312] width 146 height 17
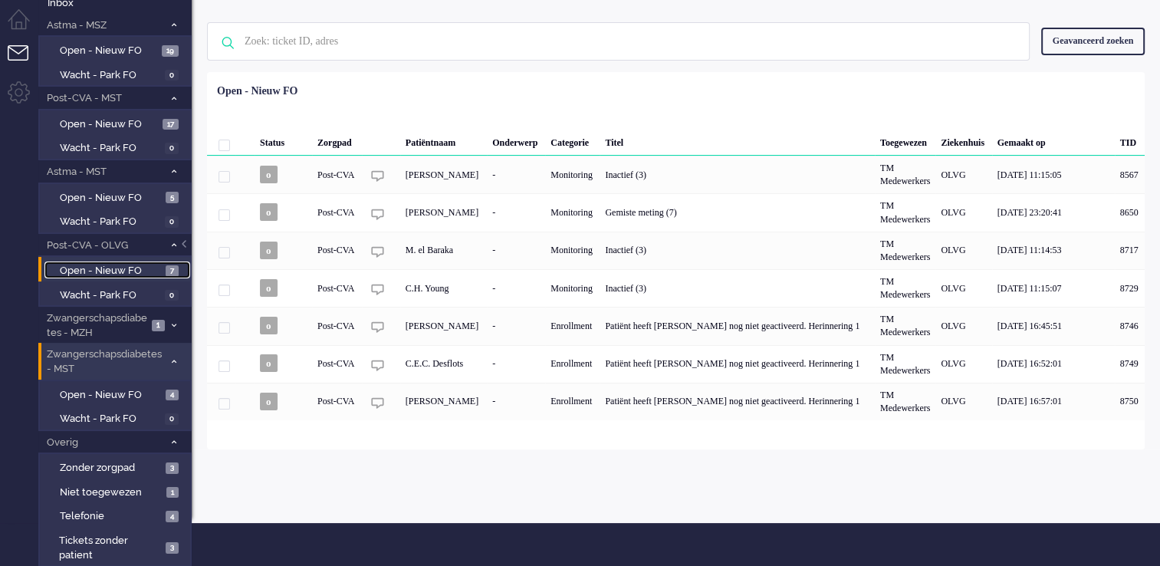
scroll to position [64, 0]
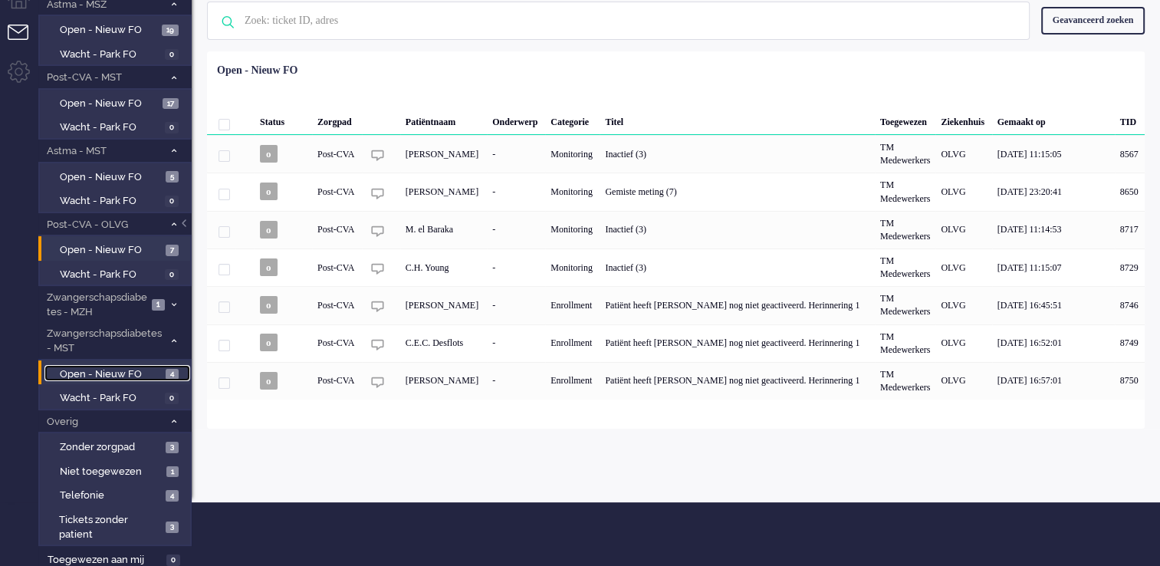
click at [149, 369] on span "Open - Nieuw FO" at bounding box center [111, 374] width 102 height 15
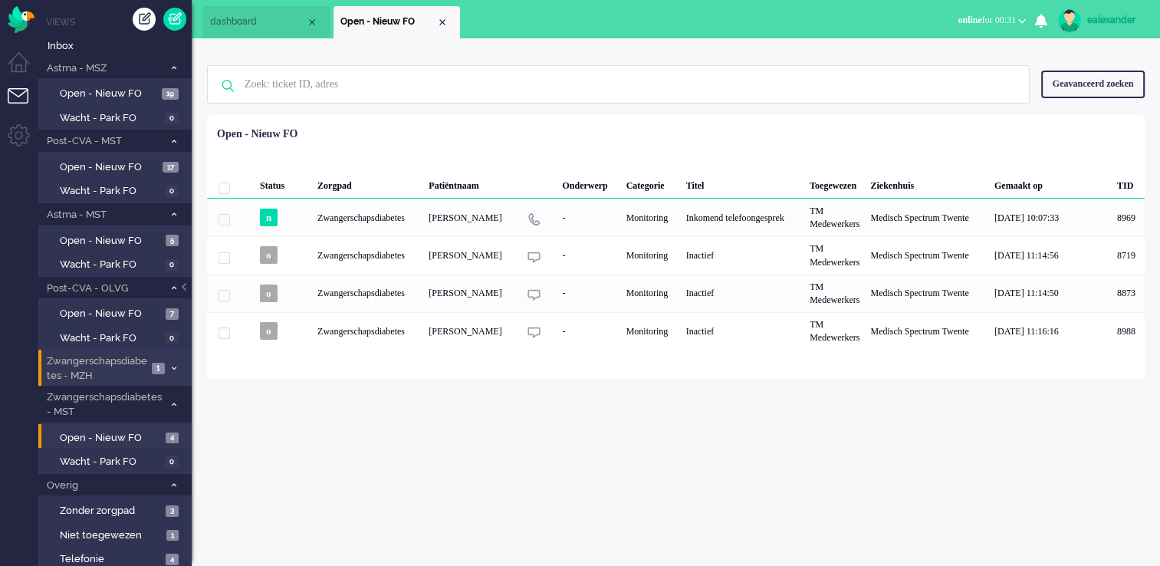
click at [179, 365] on span at bounding box center [173, 368] width 11 height 8
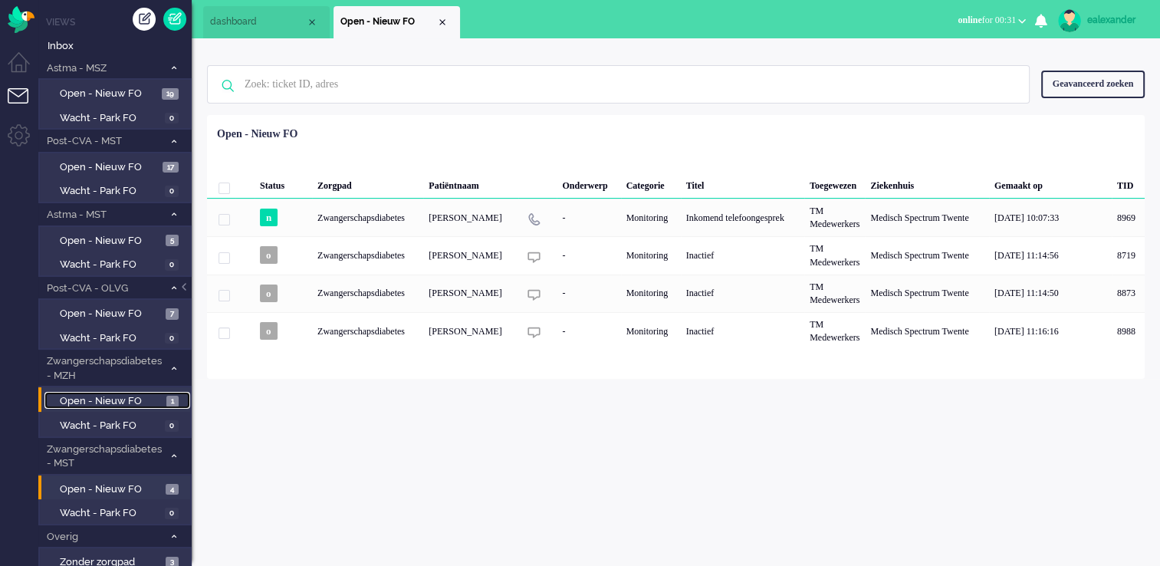
click at [158, 394] on span "Open - Nieuw FO" at bounding box center [111, 401] width 103 height 15
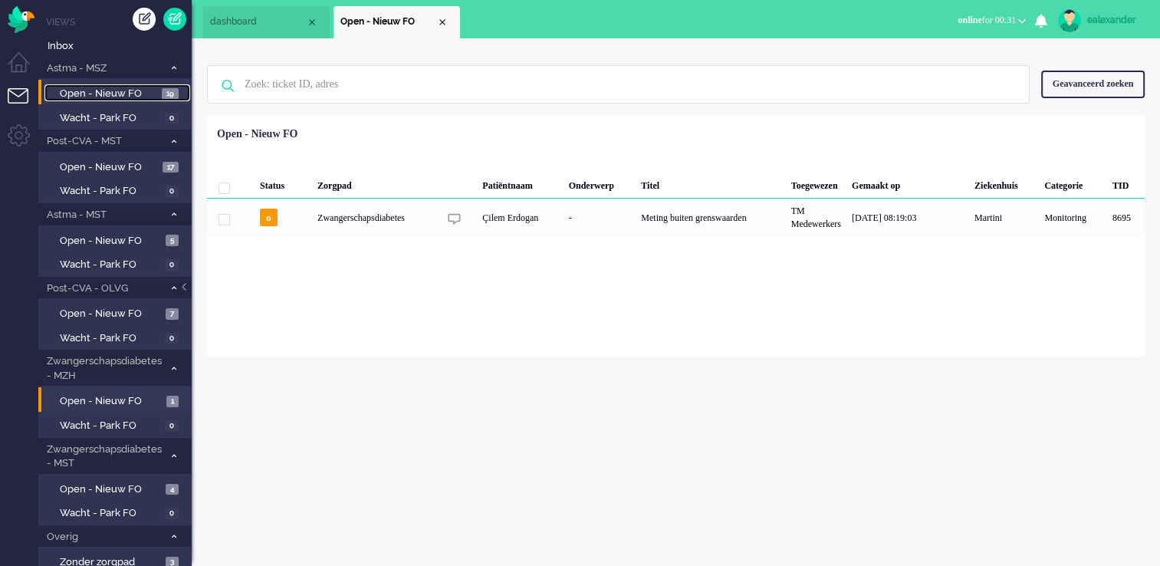
click at [146, 88] on span "Open - Nieuw FO" at bounding box center [109, 94] width 98 height 15
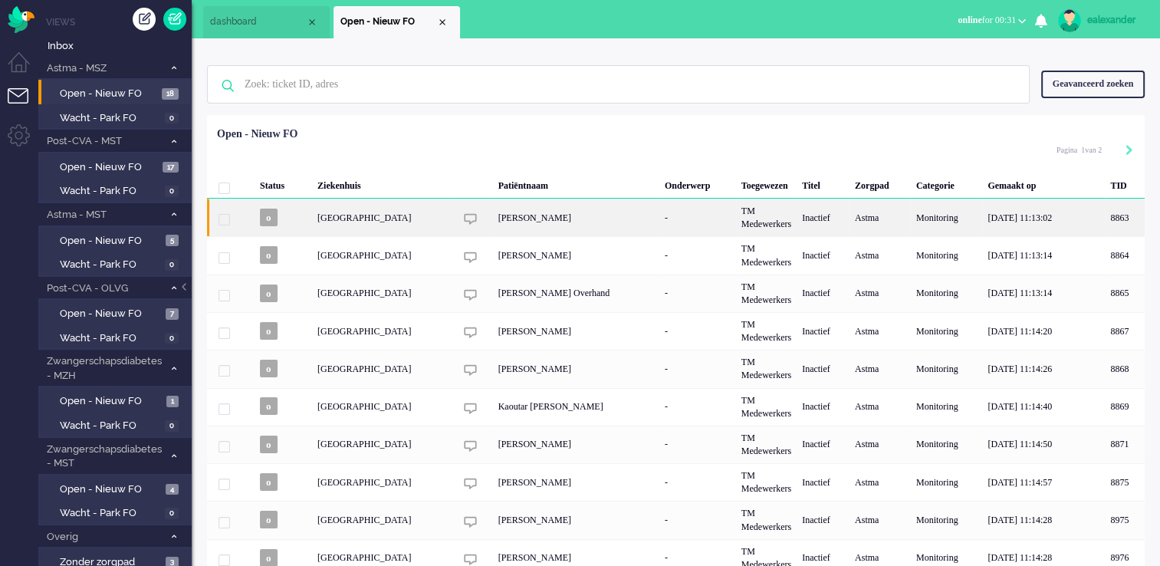
click at [613, 216] on div "[PERSON_NAME]" at bounding box center [576, 218] width 166 height 38
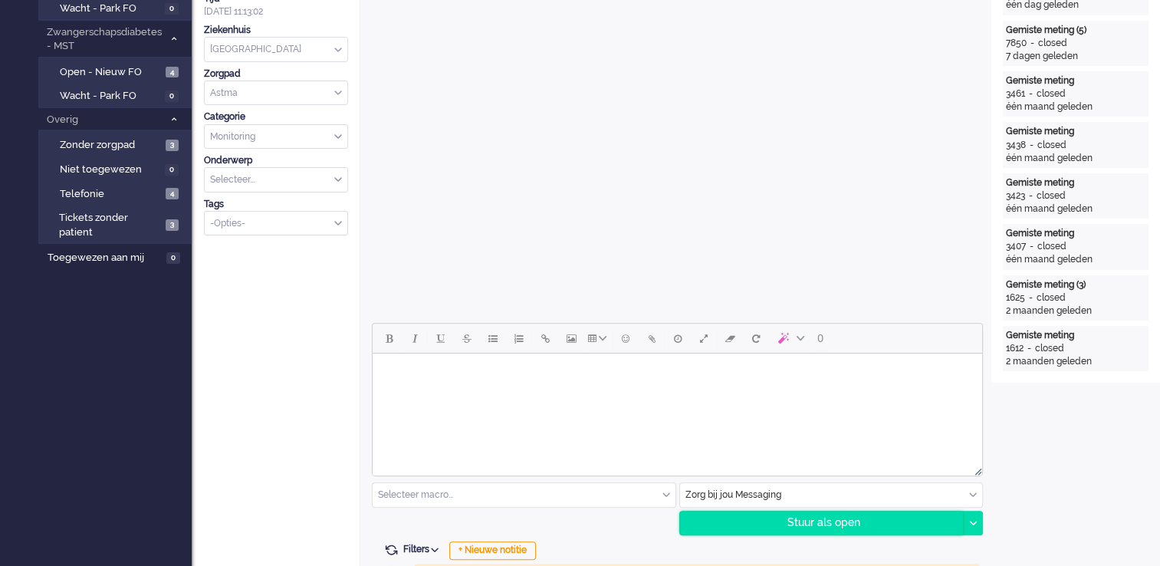
scroll to position [537, 0]
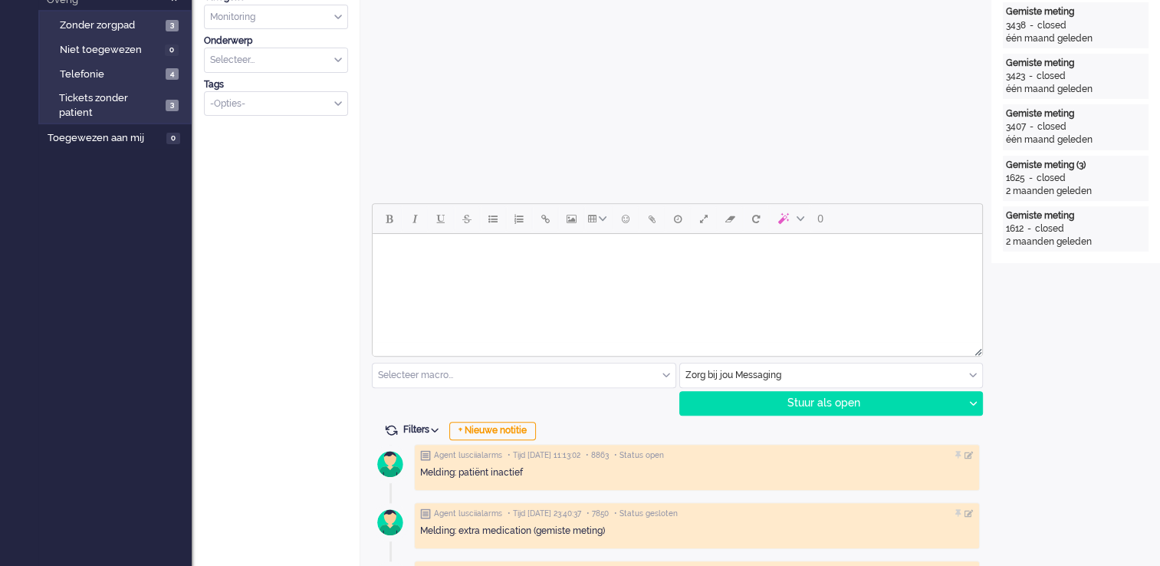
click at [783, 273] on html at bounding box center [676, 253] width 609 height 39
click at [458, 275] on body "Goedemorgen," at bounding box center [677, 265] width 597 height 50
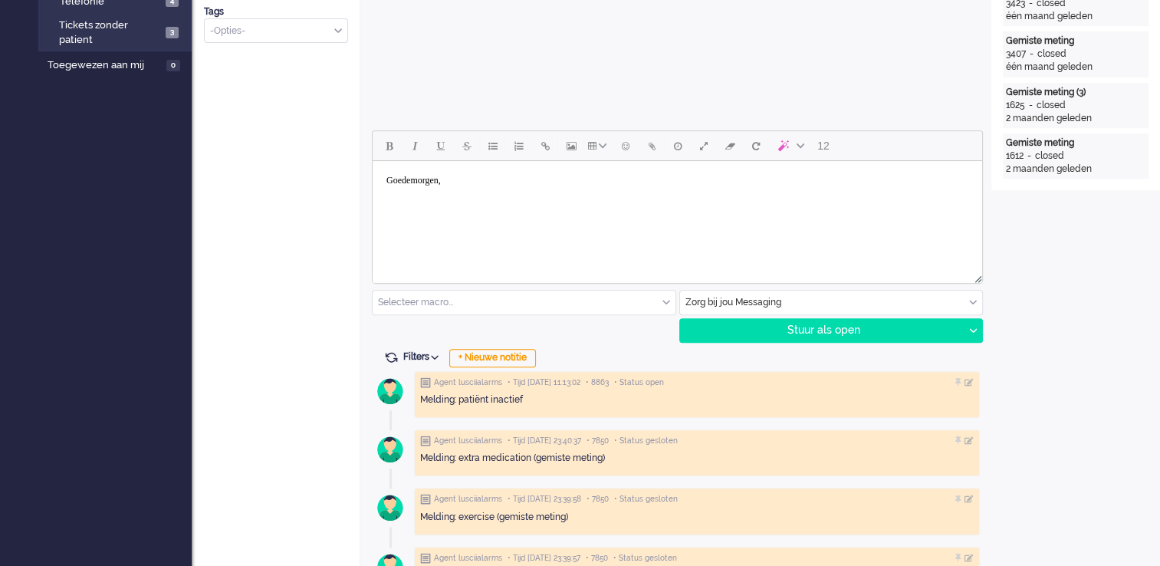
scroll to position [613, 0]
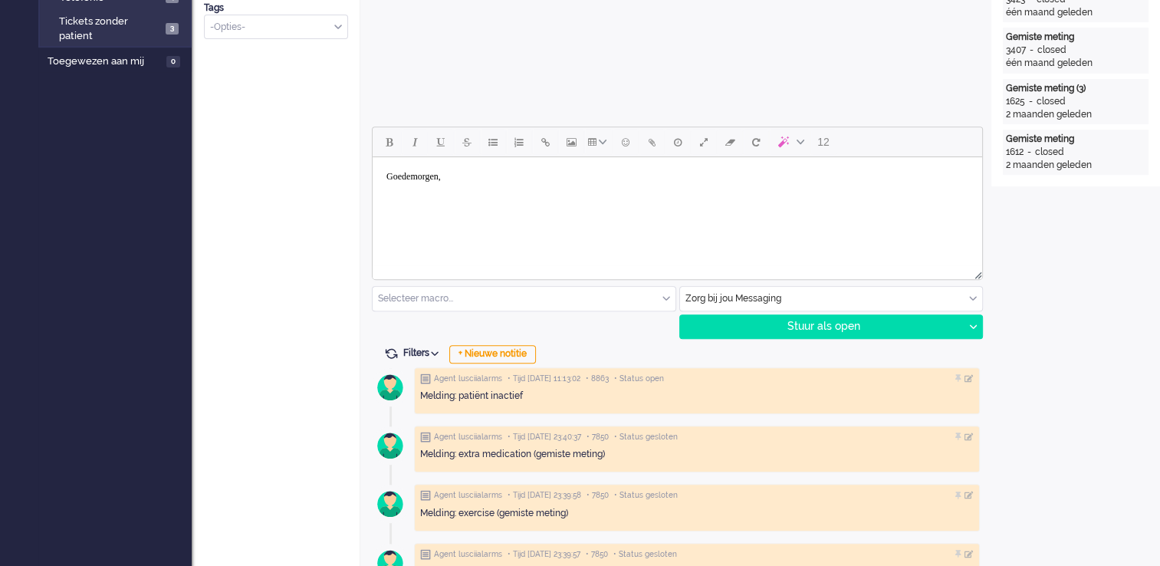
click at [395, 208] on body "Goedemorgen," at bounding box center [677, 188] width 597 height 50
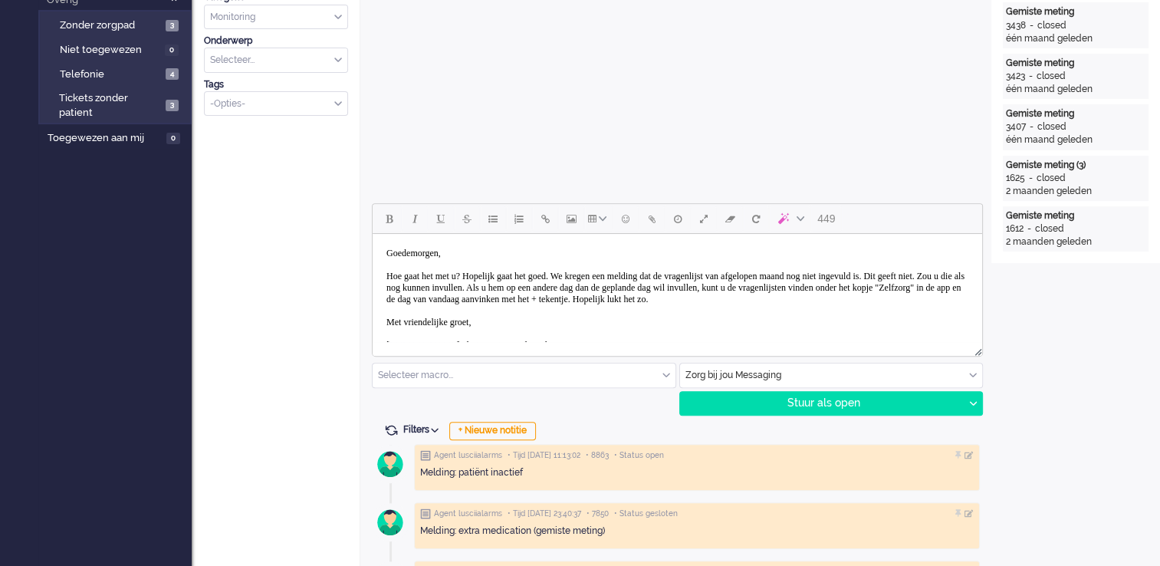
scroll to position [40, 0]
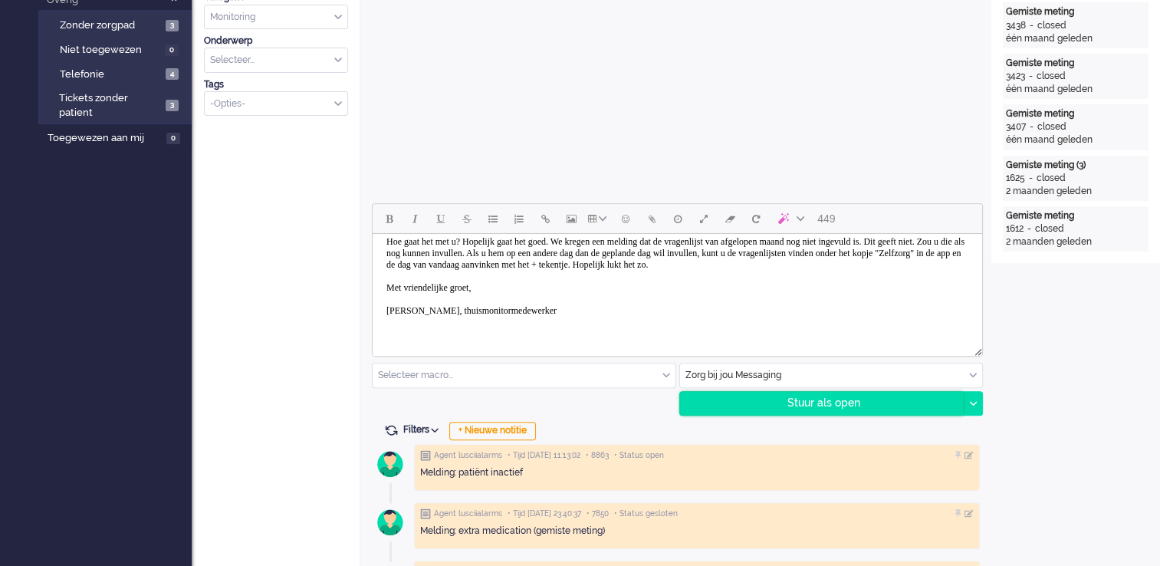
click at [891, 409] on div "Stuur als open" at bounding box center [822, 403] width 284 height 23
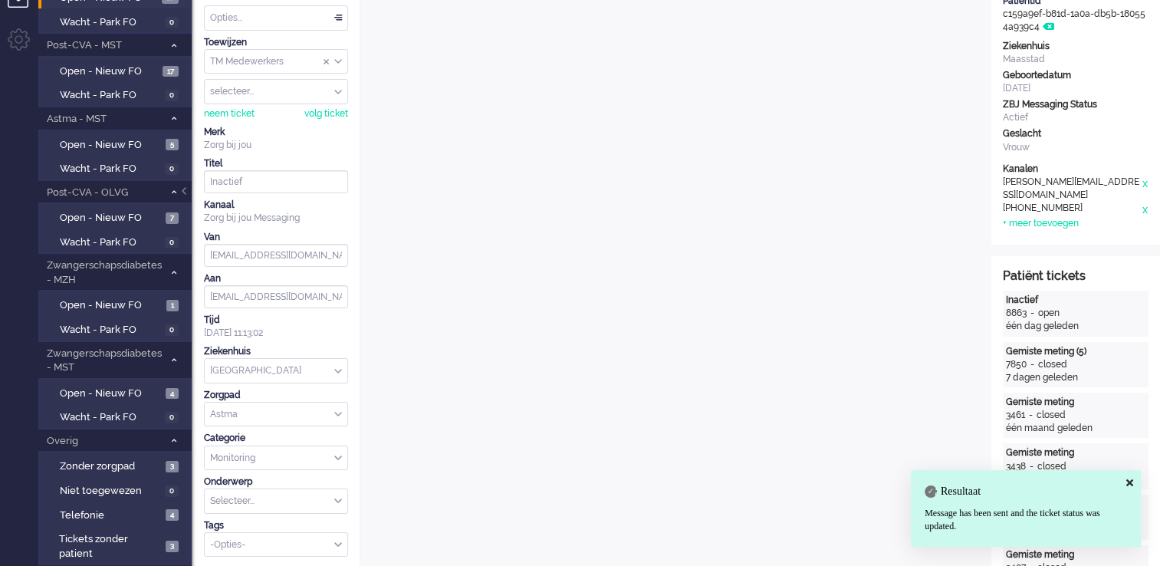
scroll to position [0, 0]
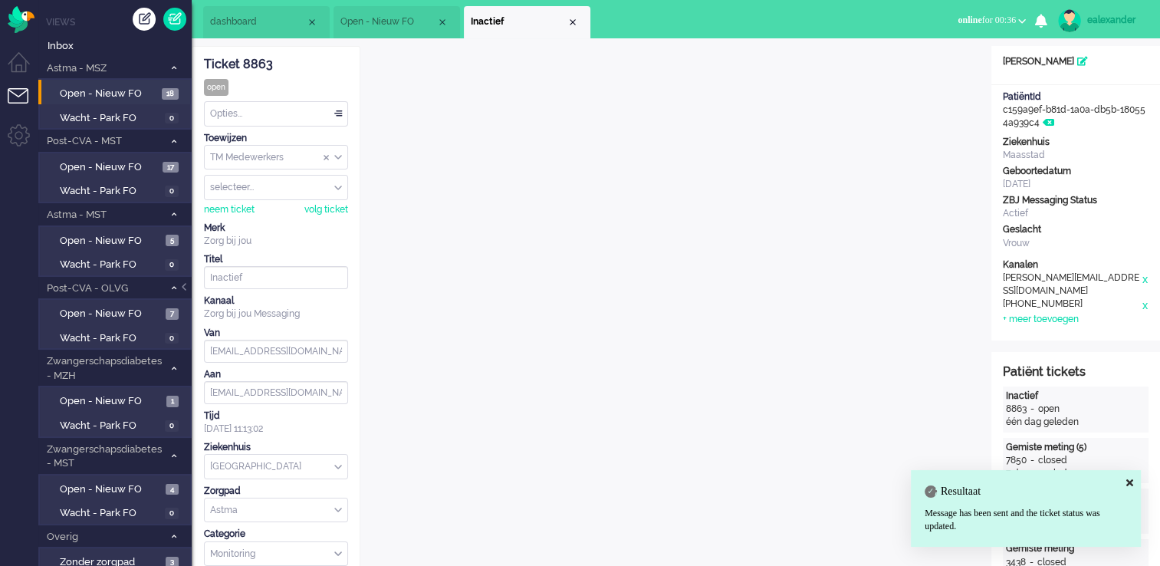
click at [345, 120] on div "Opties..." at bounding box center [276, 114] width 143 height 24
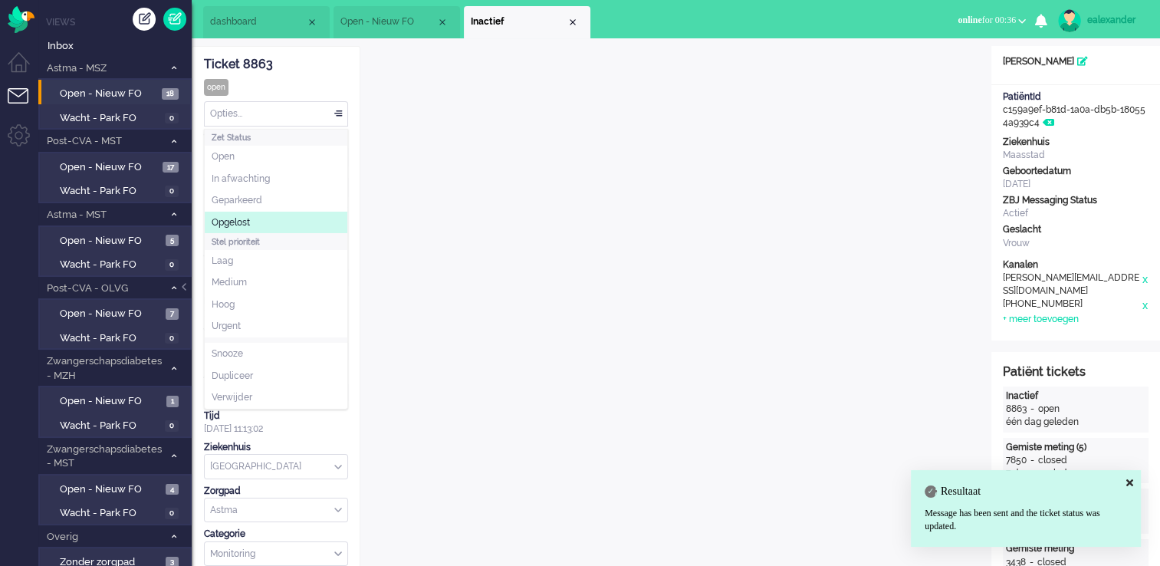
click at [261, 218] on li "Opgelost" at bounding box center [276, 223] width 143 height 22
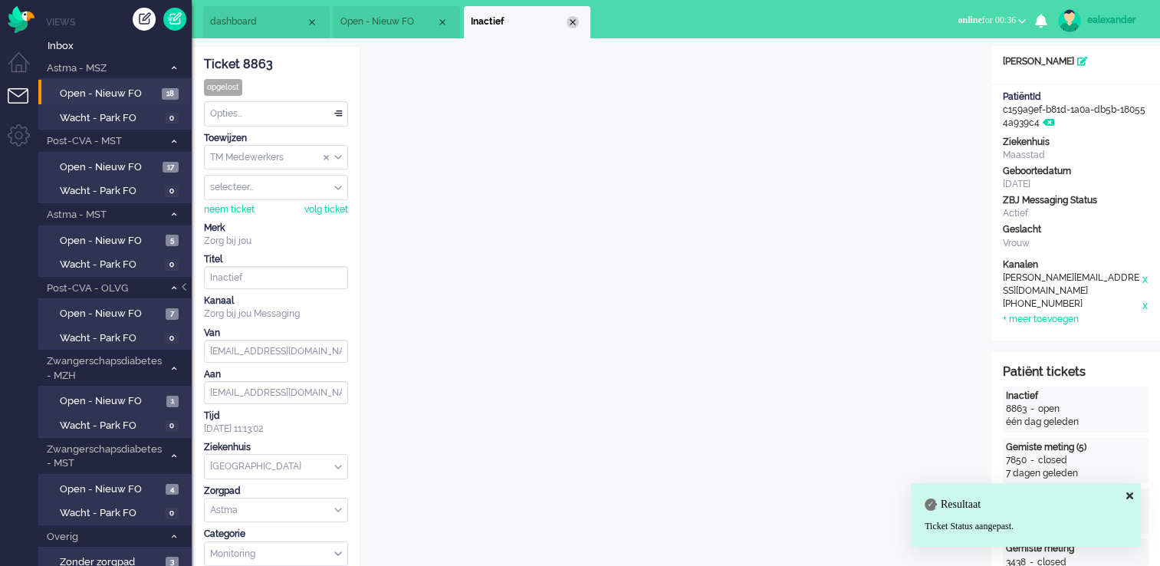
click at [570, 22] on div "Close tab" at bounding box center [572, 22] width 12 height 12
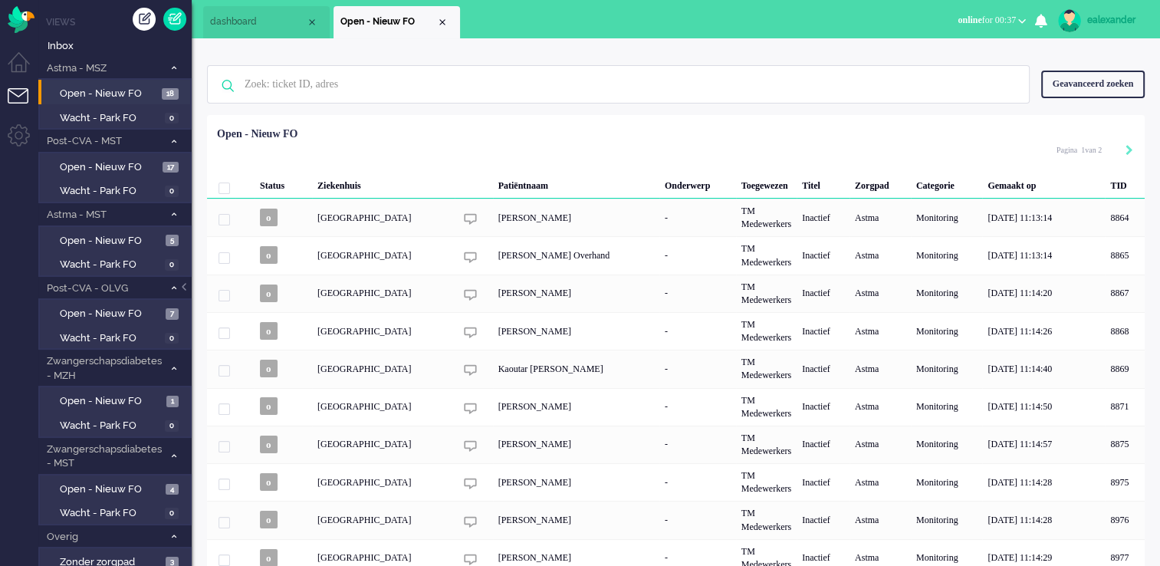
click at [1021, 20] on b "button" at bounding box center [1022, 20] width 8 height 5
click at [937, 50] on label "Away" at bounding box center [961, 51] width 121 height 13
